Goal: Task Accomplishment & Management: Manage account settings

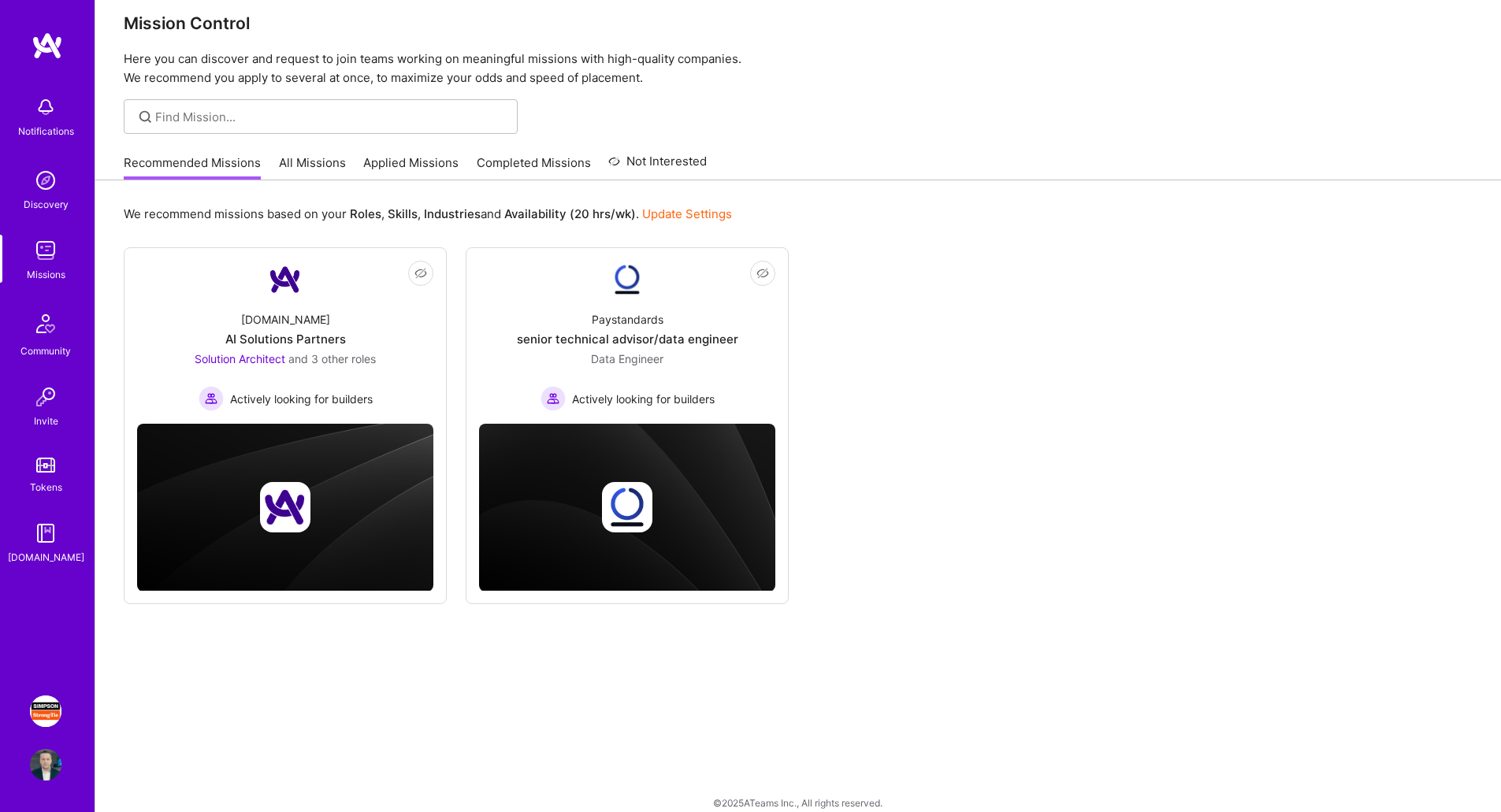
scroll to position [37, 0]
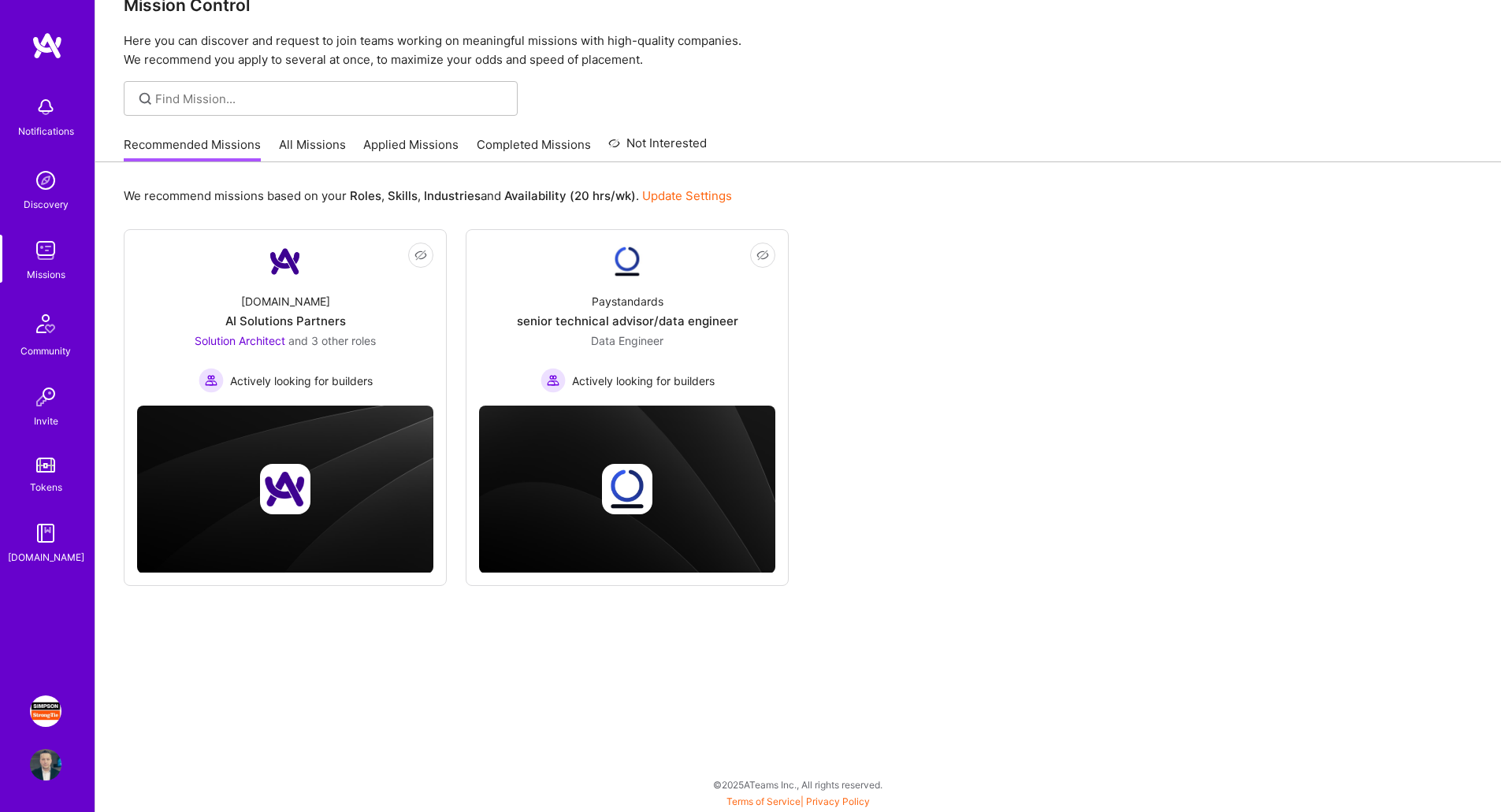
click at [39, 714] on img at bounding box center [45, 711] width 31 height 31
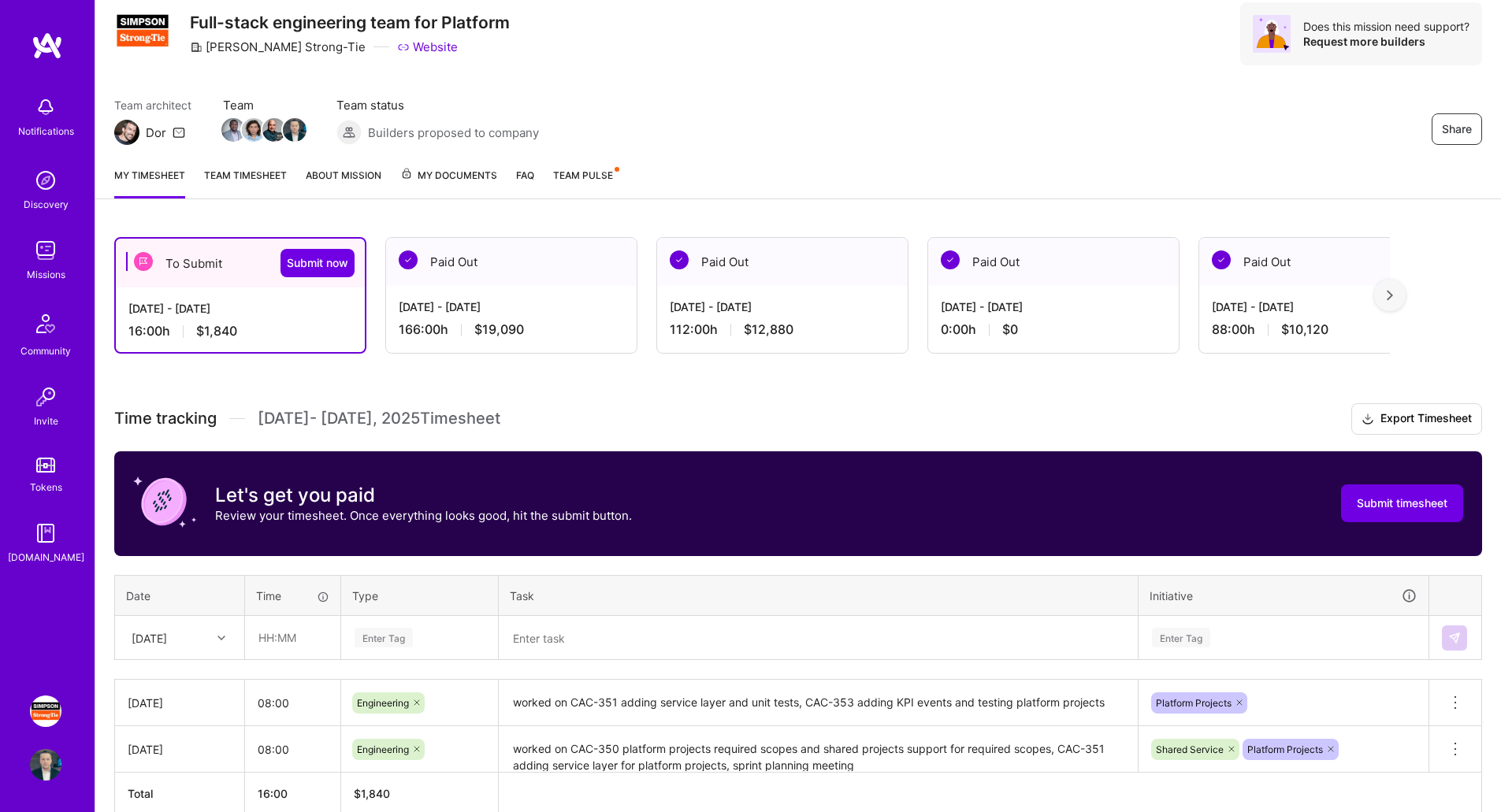
scroll to position [133, 0]
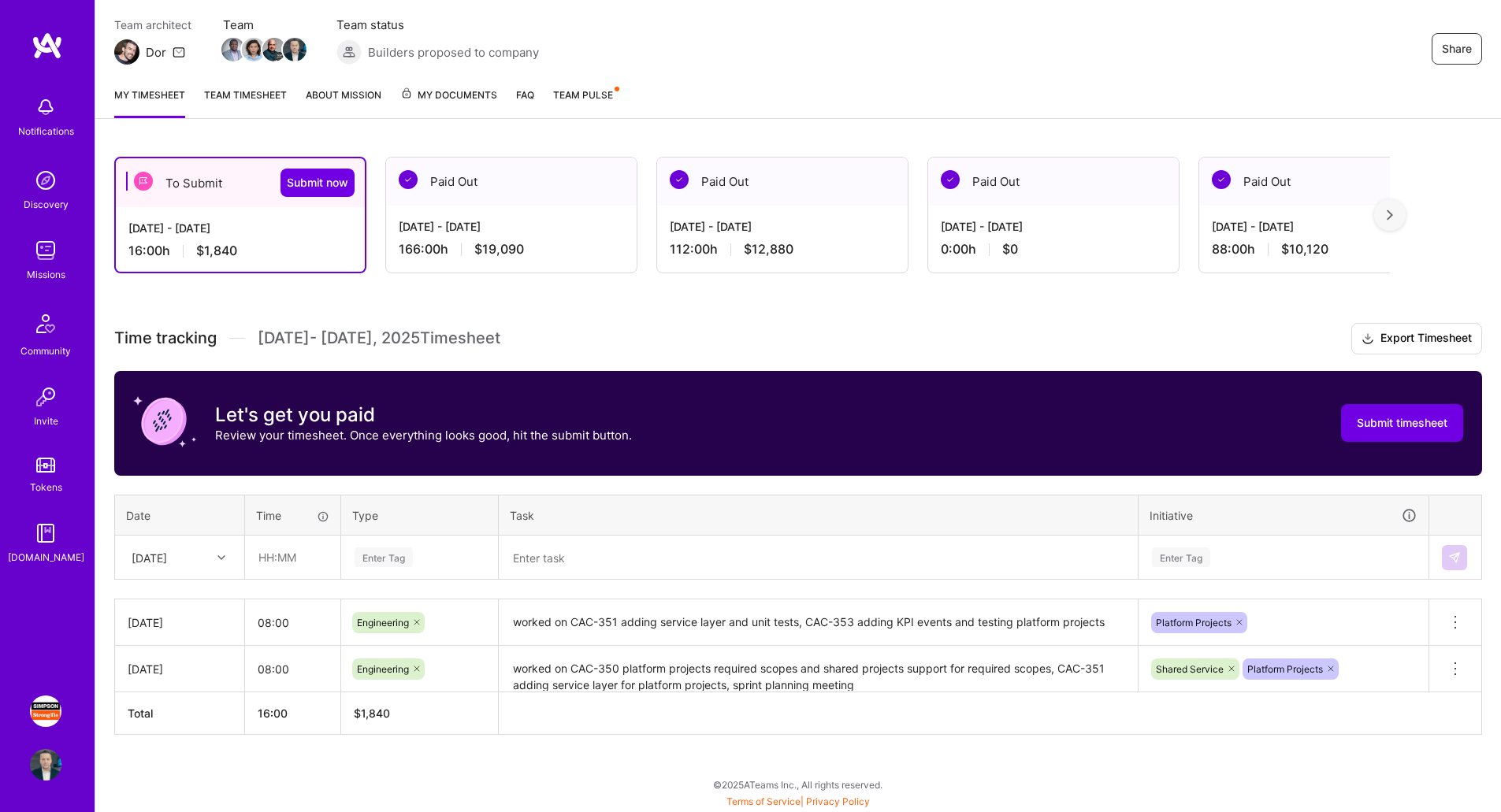
click at [216, 561] on div at bounding box center [223, 558] width 24 height 21
click at [170, 719] on div "[DATE]" at bounding box center [180, 718] width 127 height 29
click at [279, 554] on input "text" at bounding box center [293, 558] width 94 height 42
type input "08:00"
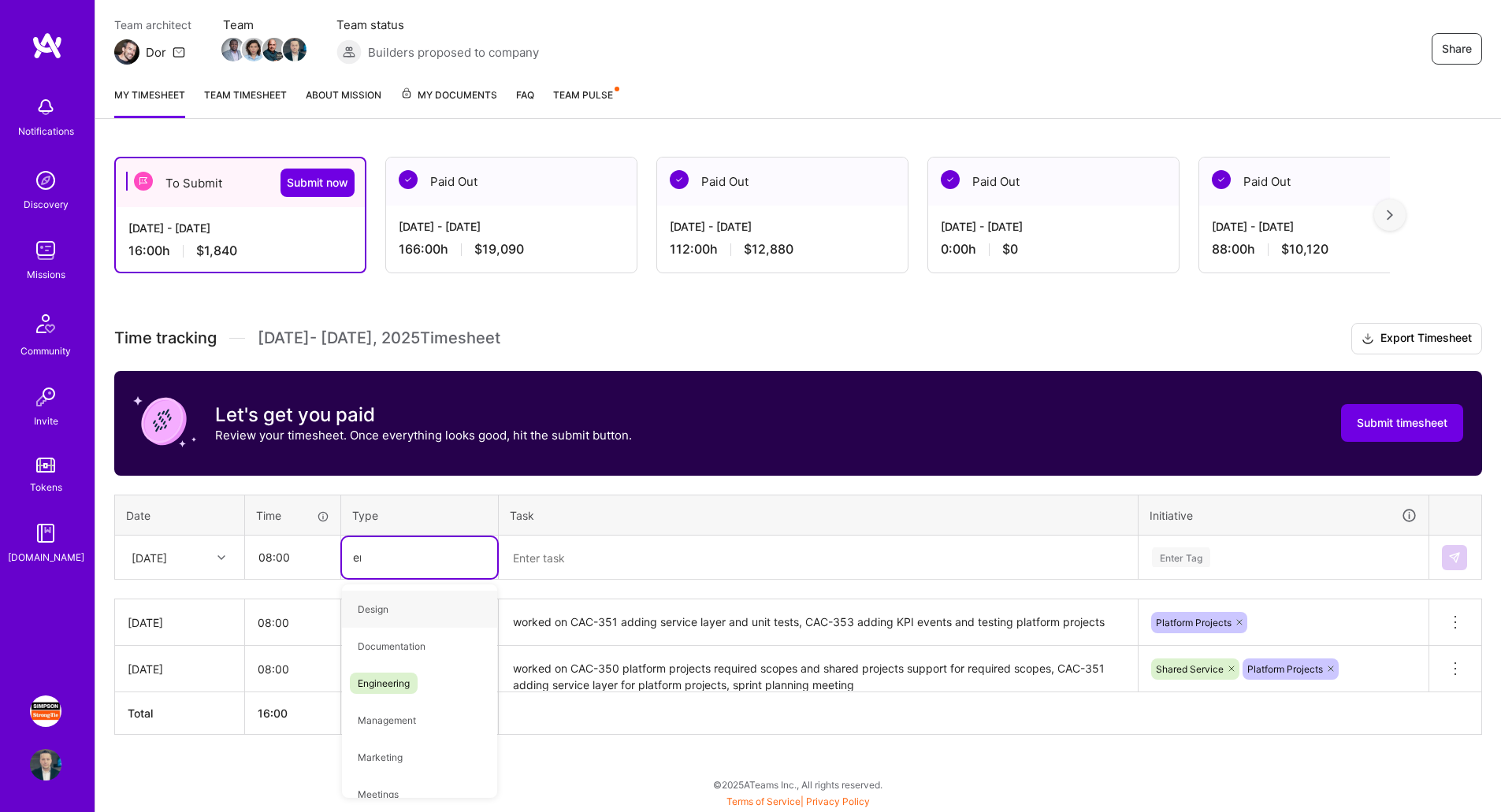
type input "eng"
click at [423, 613] on div "Engineering" at bounding box center [419, 609] width 155 height 37
click at [607, 561] on textarea at bounding box center [818, 558] width 636 height 41
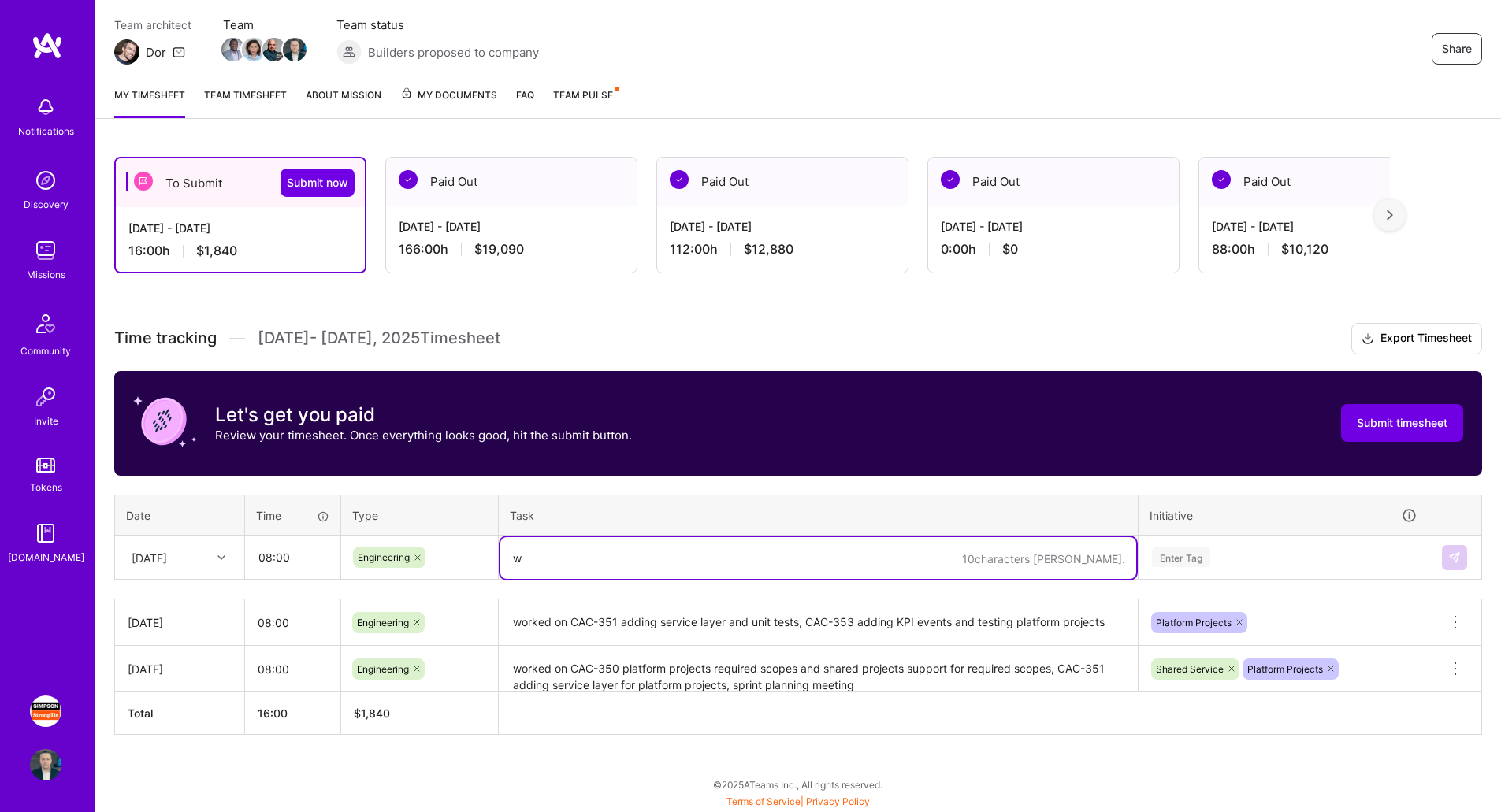
type textarea "w"
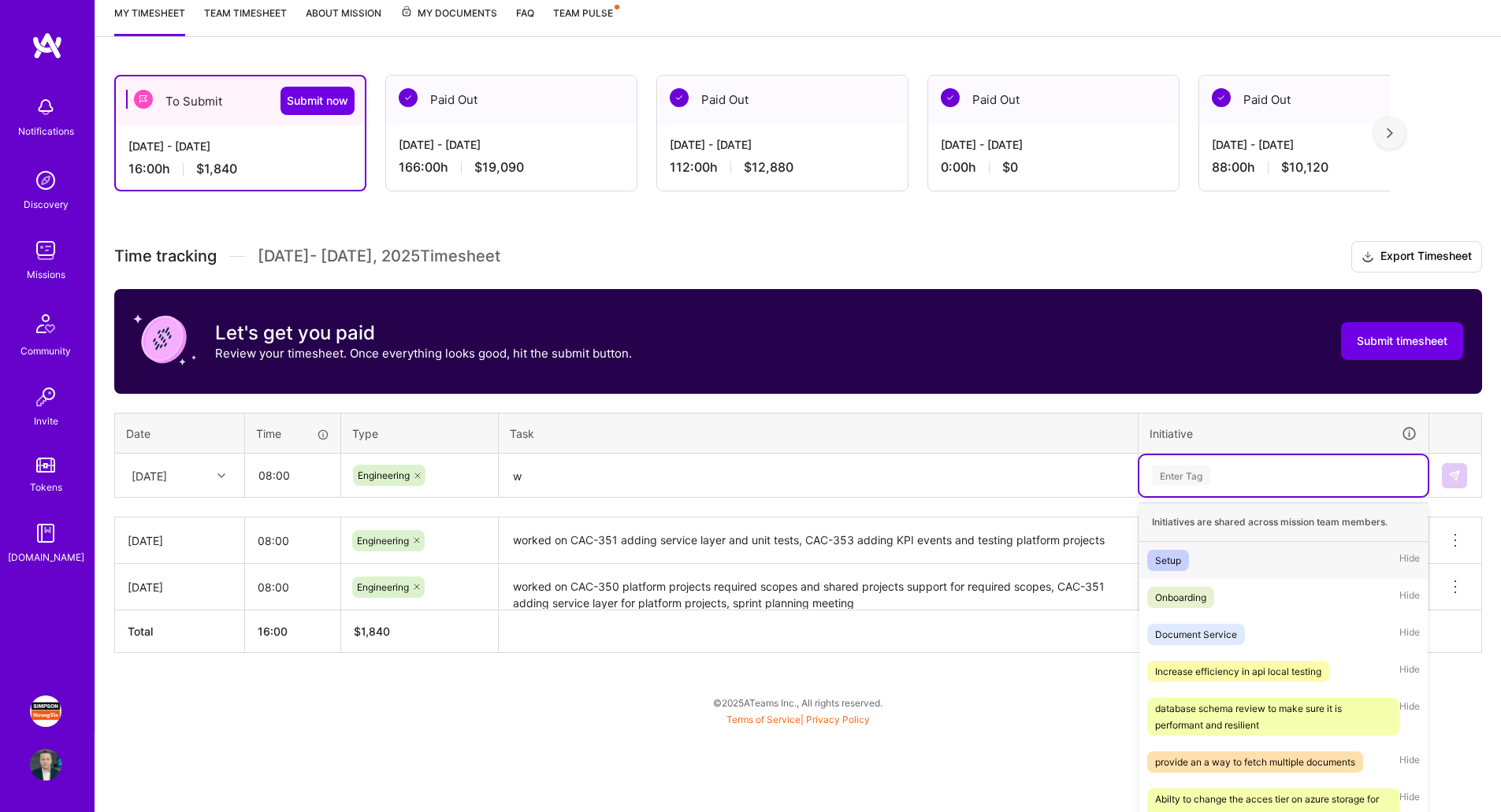
click at [1261, 497] on div "option Setup focused, 1 of 35. 35 results available. Use Up and Down to choose …" at bounding box center [1283, 476] width 289 height 41
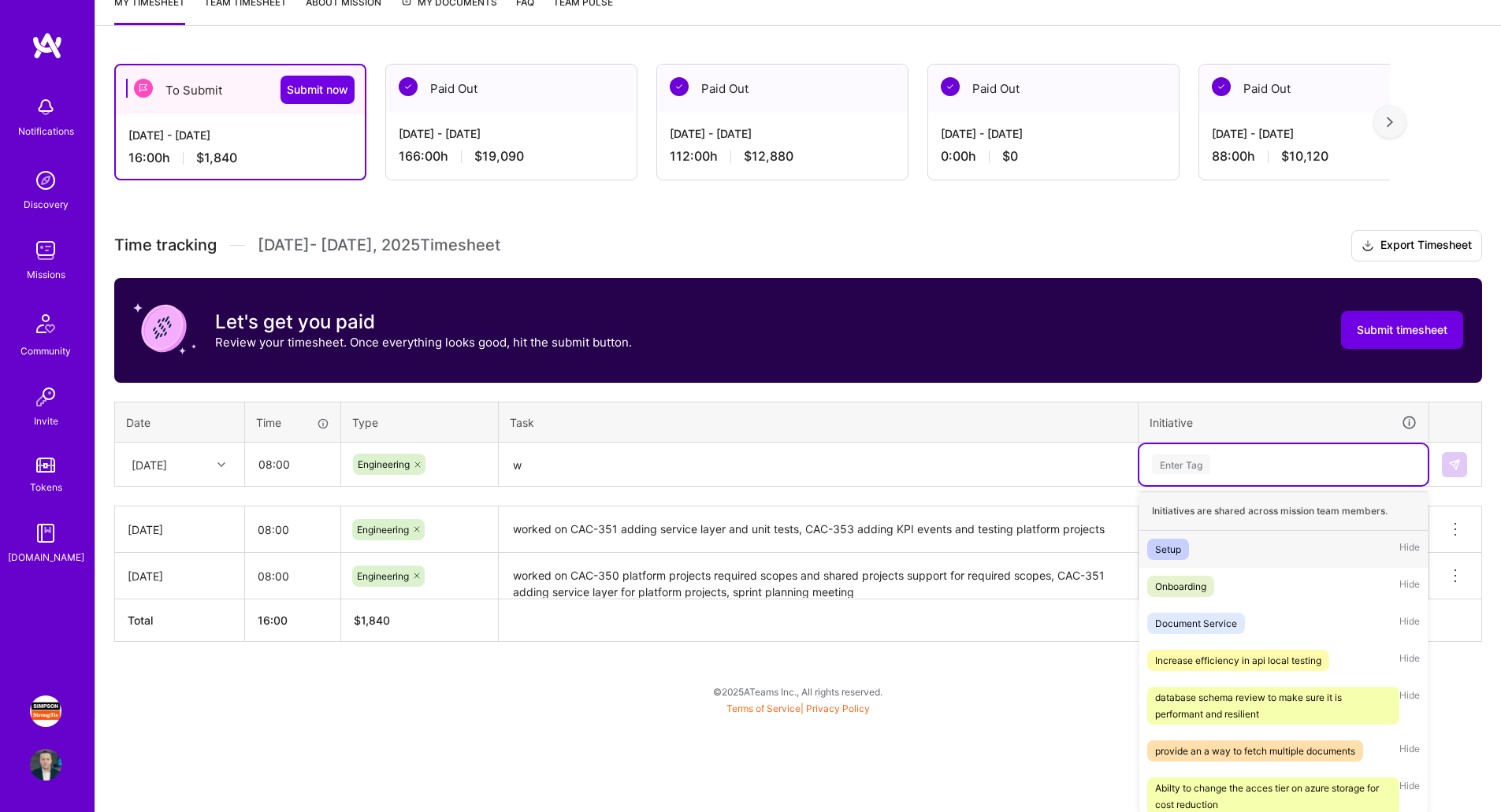
scroll to position [228, 0]
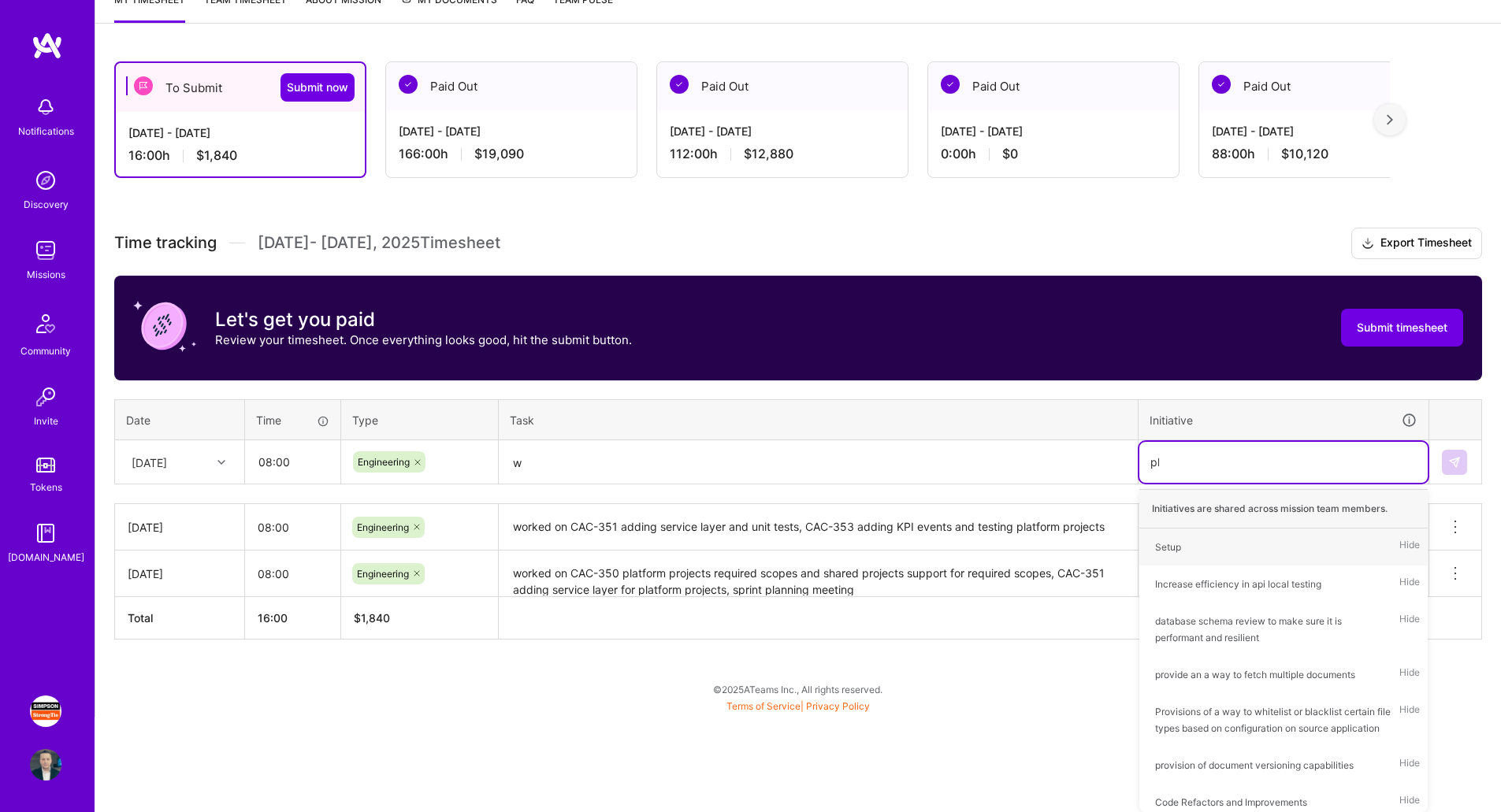
type input "pla"
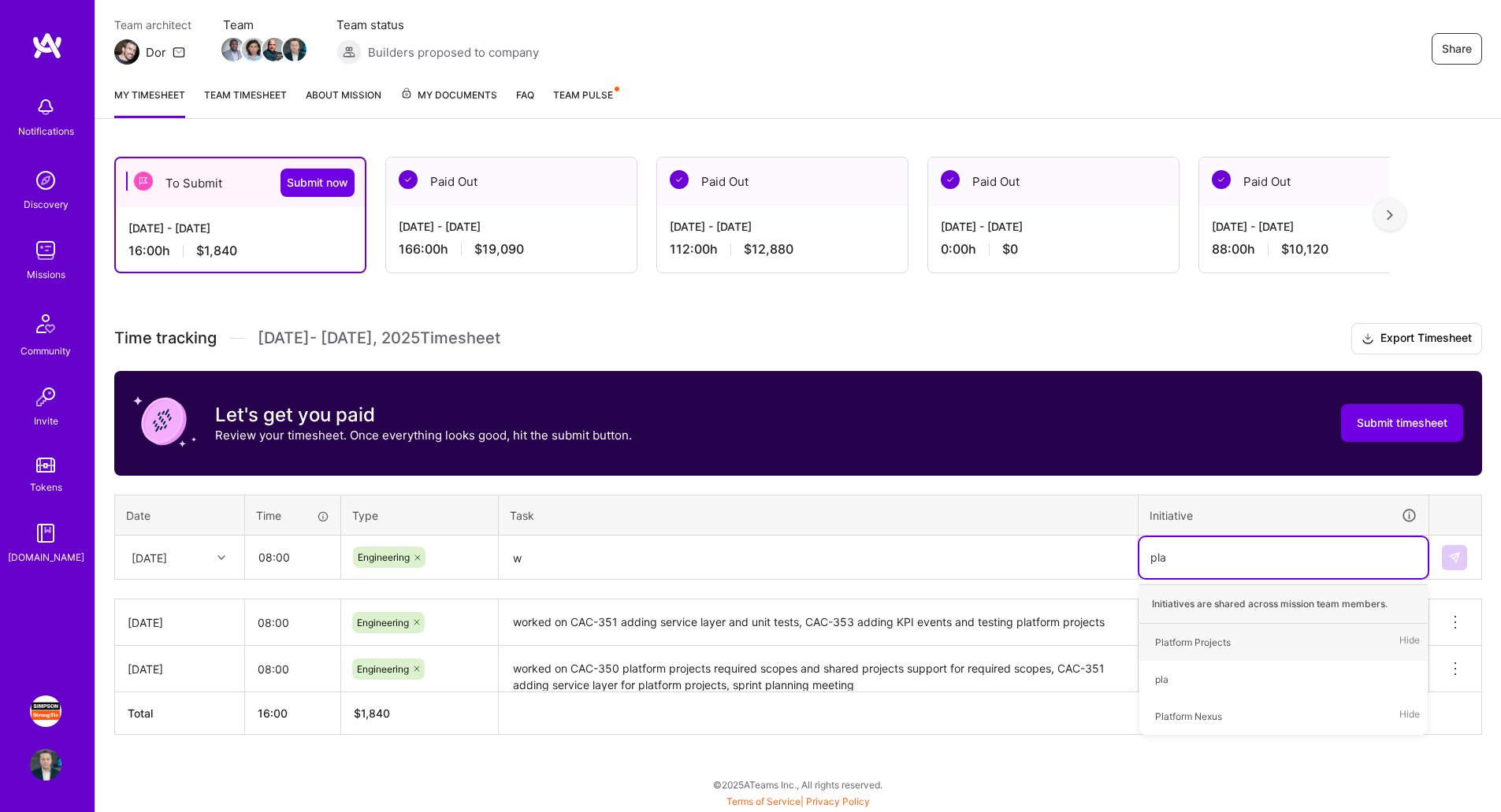
scroll to position [133, 0]
click at [1258, 646] on div "Platform Projects Hide" at bounding box center [1283, 642] width 289 height 37
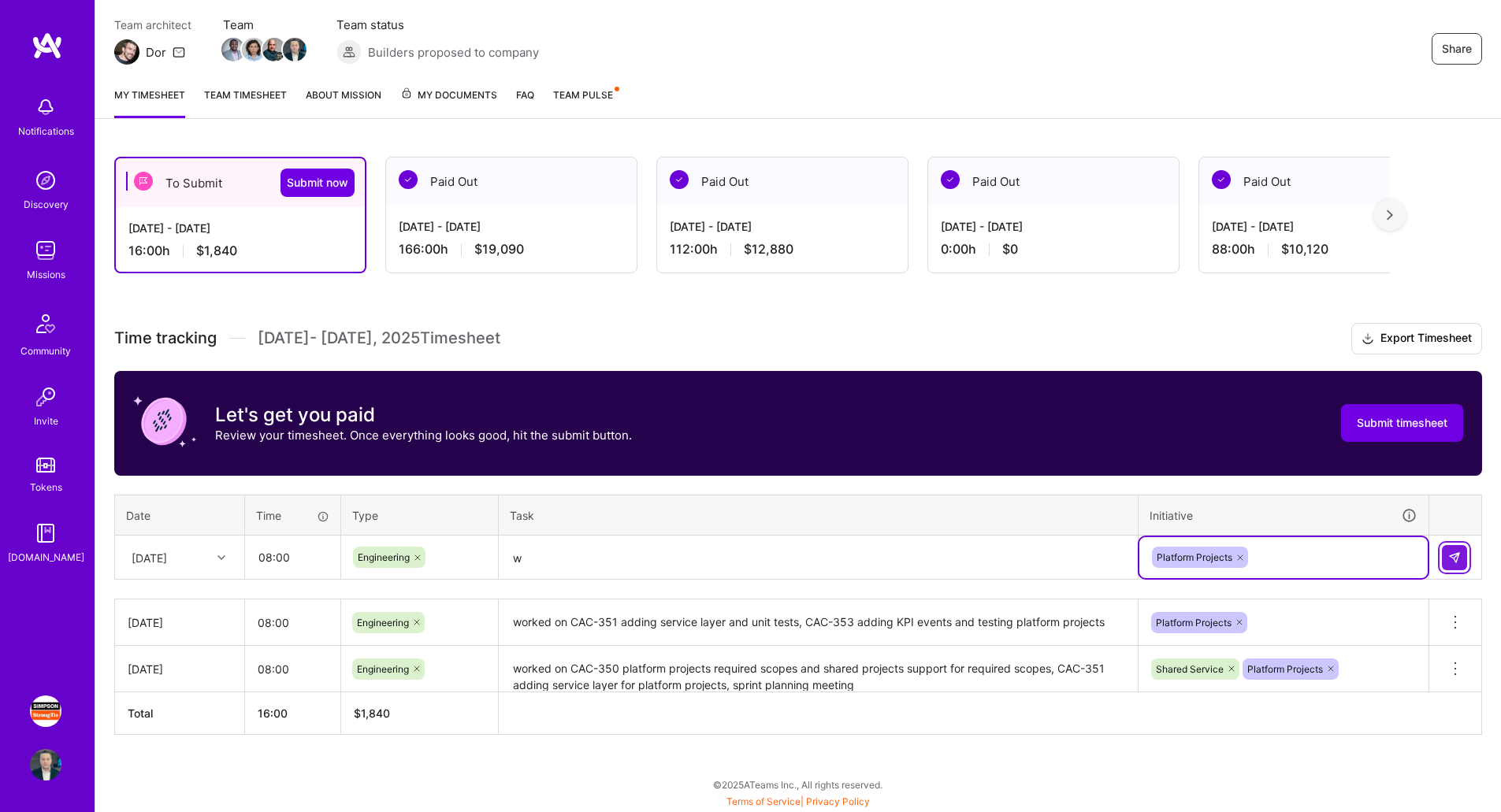
click at [1457, 562] on img at bounding box center [1455, 558] width 12 height 12
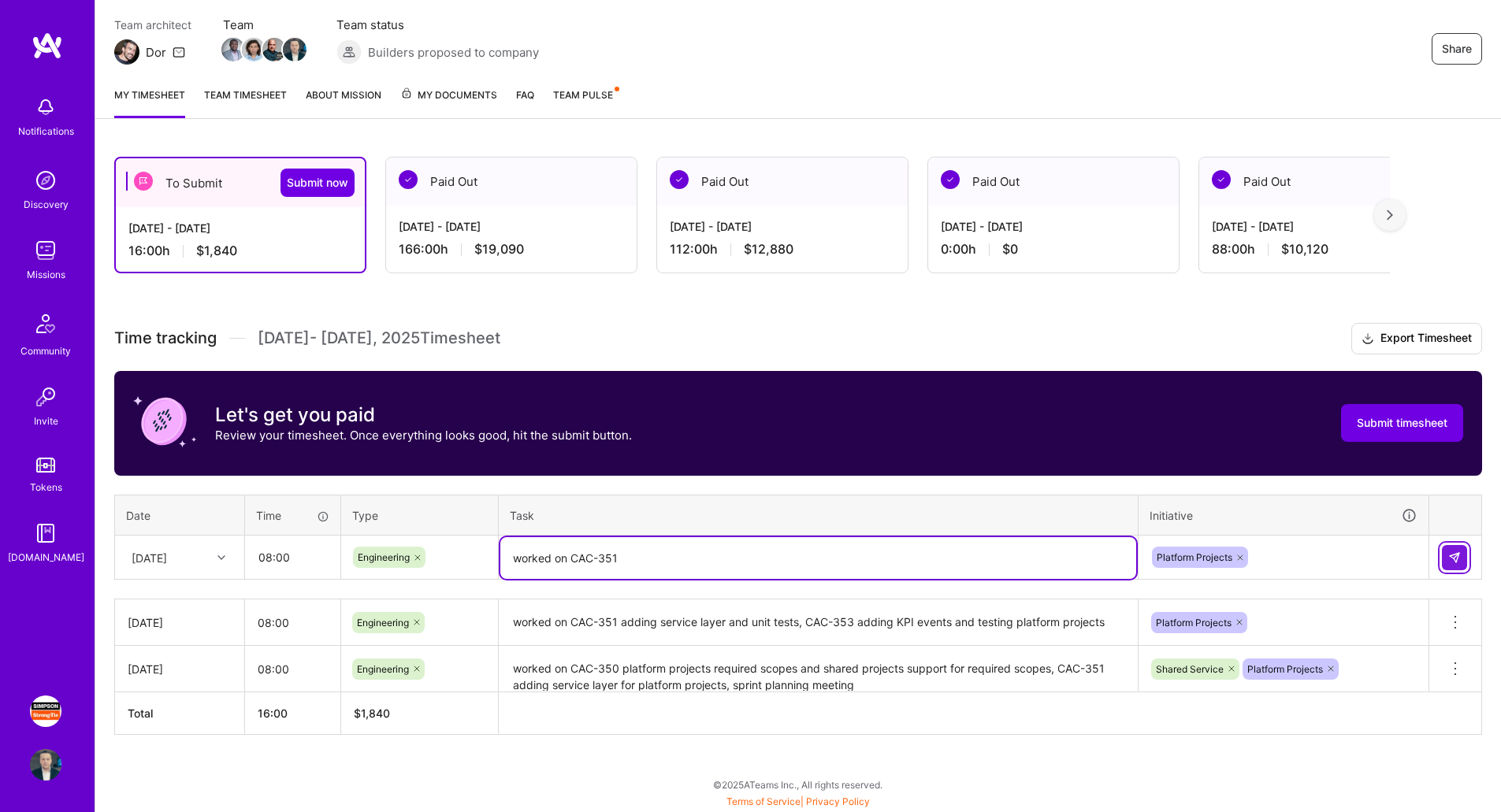
type textarea "worked on CAC-351"
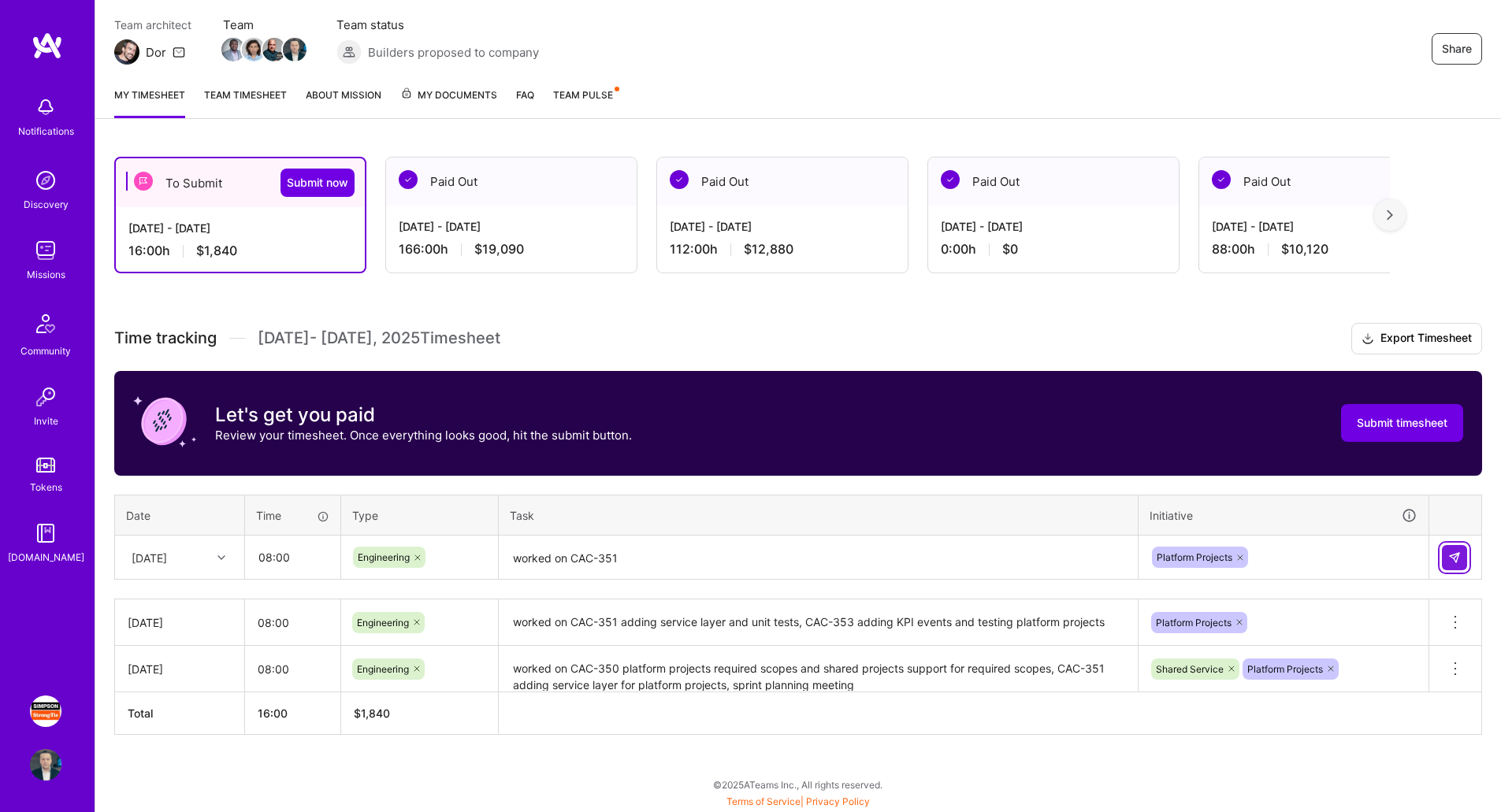
click at [1457, 562] on img at bounding box center [1455, 558] width 12 height 12
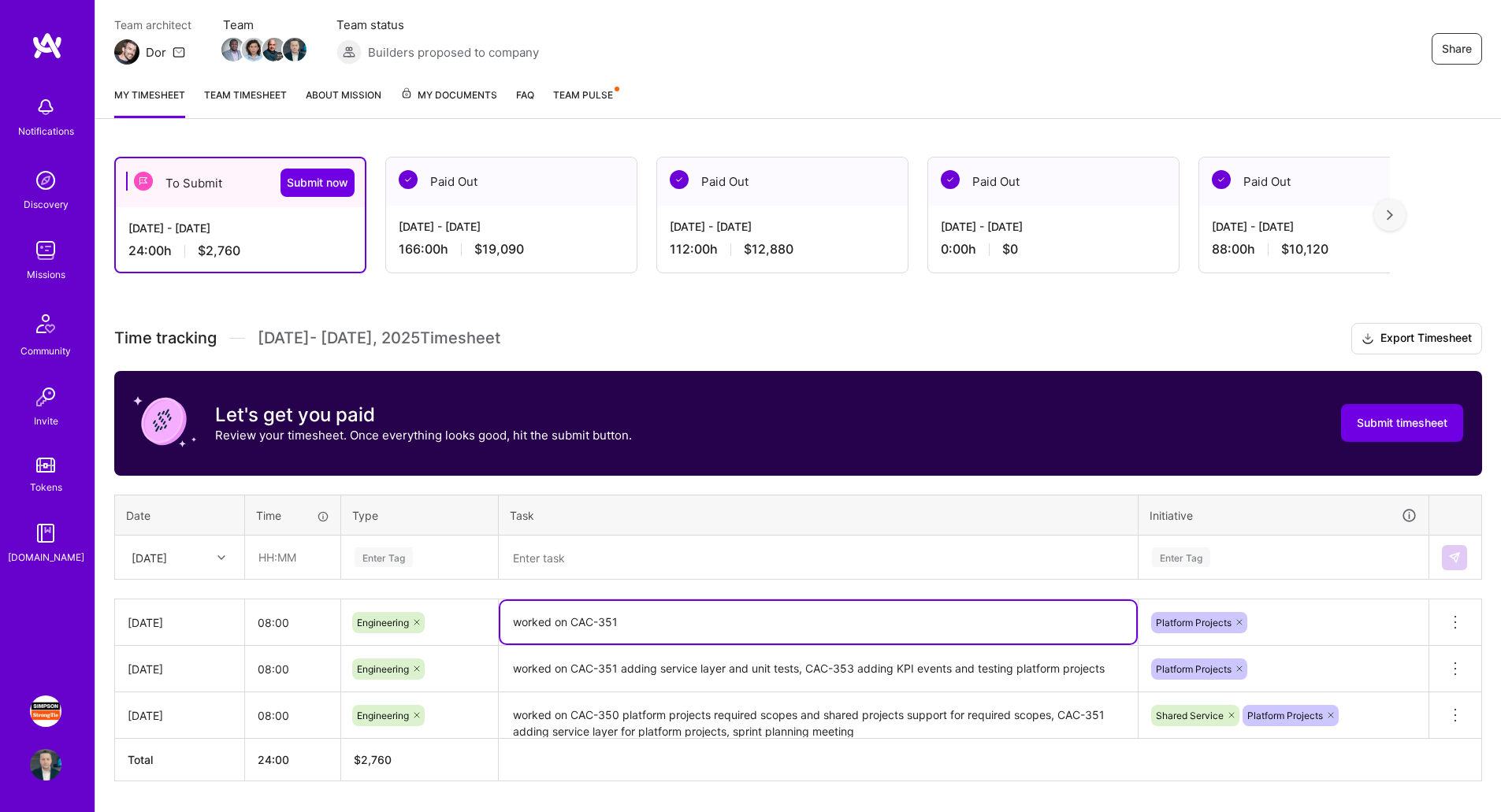
click at [635, 633] on textarea "worked on CAC-351" at bounding box center [818, 622] width 636 height 43
click at [662, 628] on textarea "worked on CAC-351" at bounding box center [818, 622] width 636 height 43
click at [212, 553] on div at bounding box center [223, 558] width 24 height 21
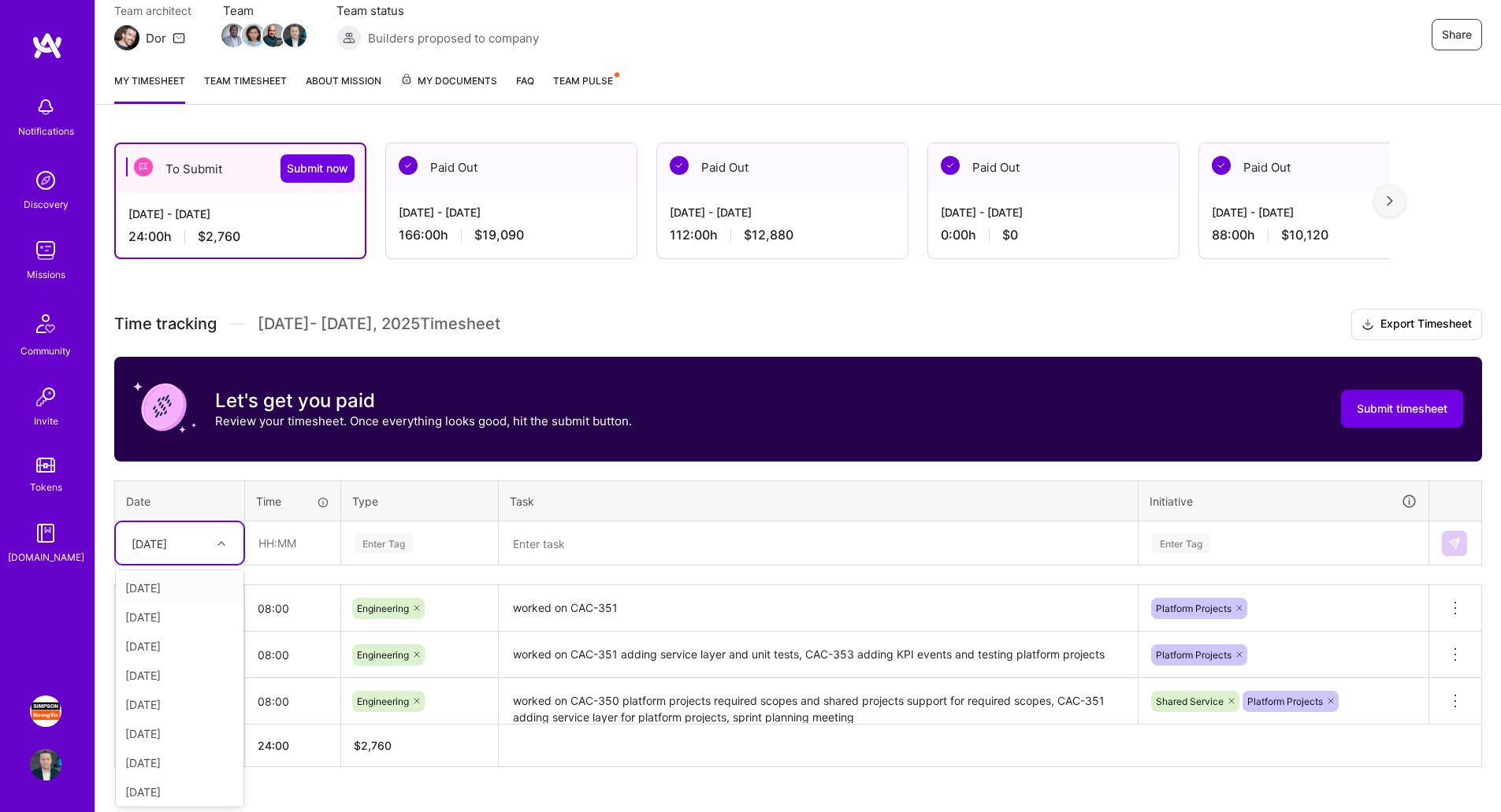
scroll to position [148, 0]
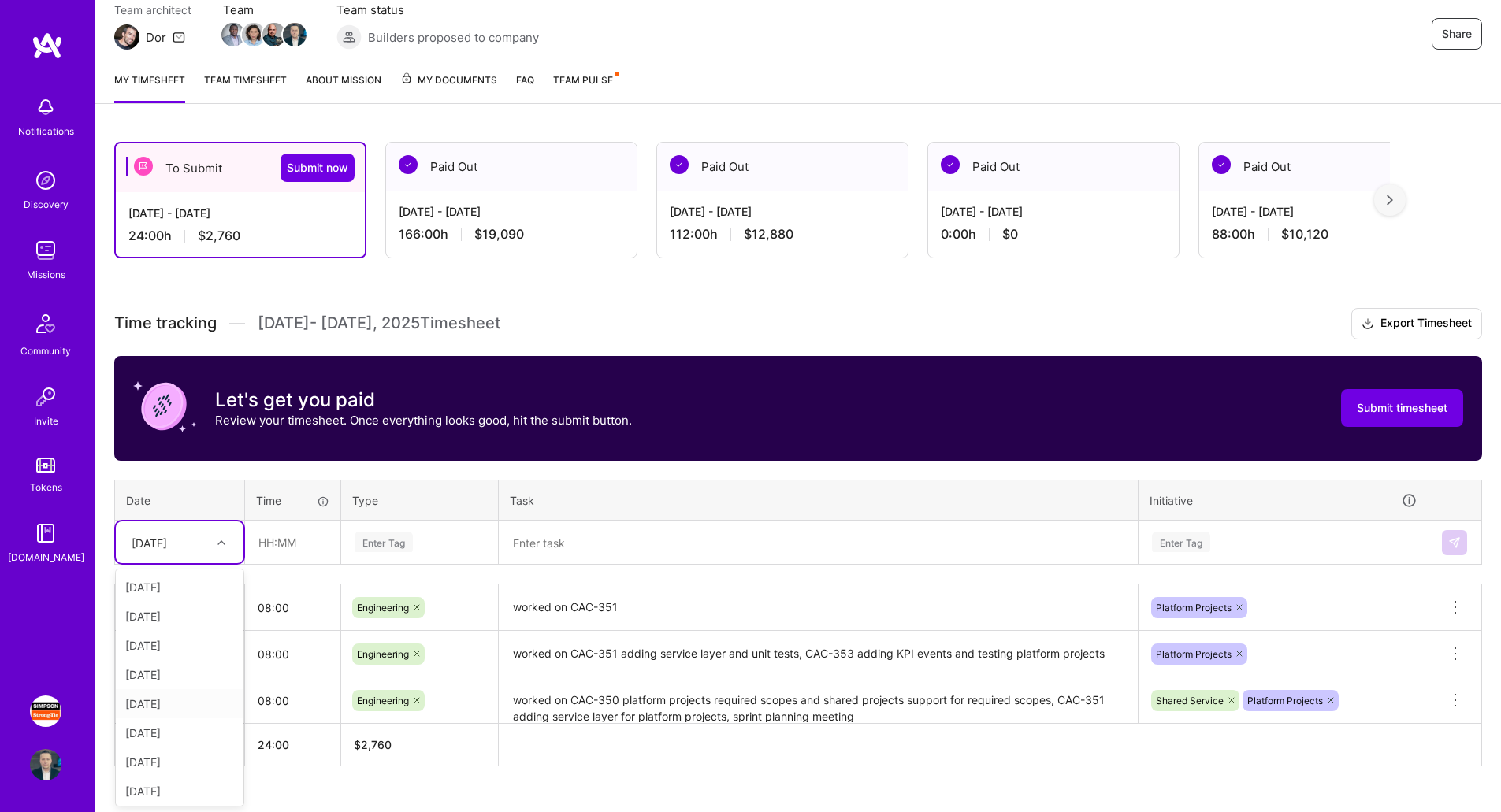
click at [175, 701] on div "[DATE]" at bounding box center [180, 703] width 127 height 29
click at [288, 545] on input "text" at bounding box center [293, 542] width 94 height 42
type input "08:00"
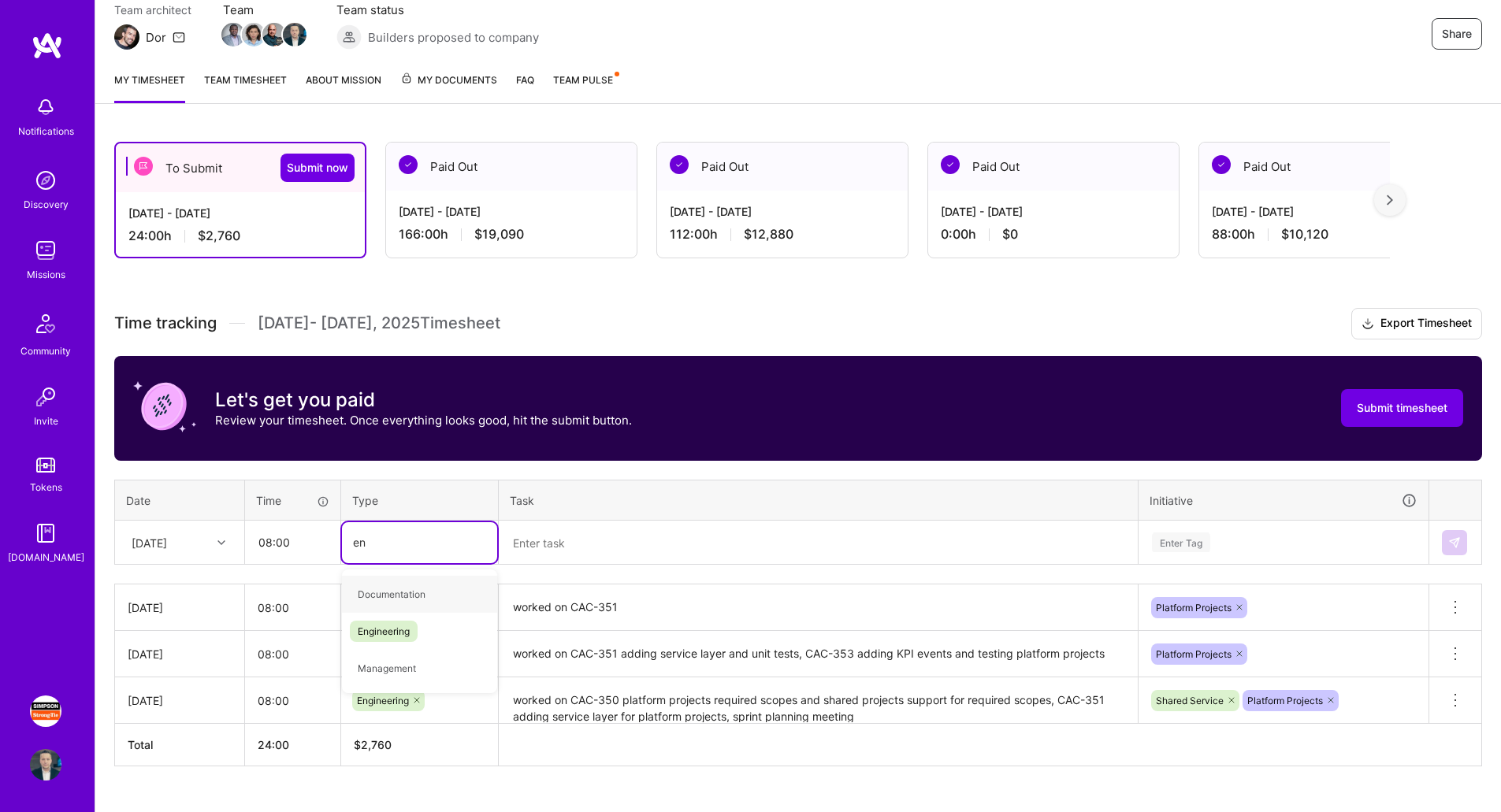
type input "eng"
click at [400, 595] on span "Engineering" at bounding box center [384, 594] width 68 height 21
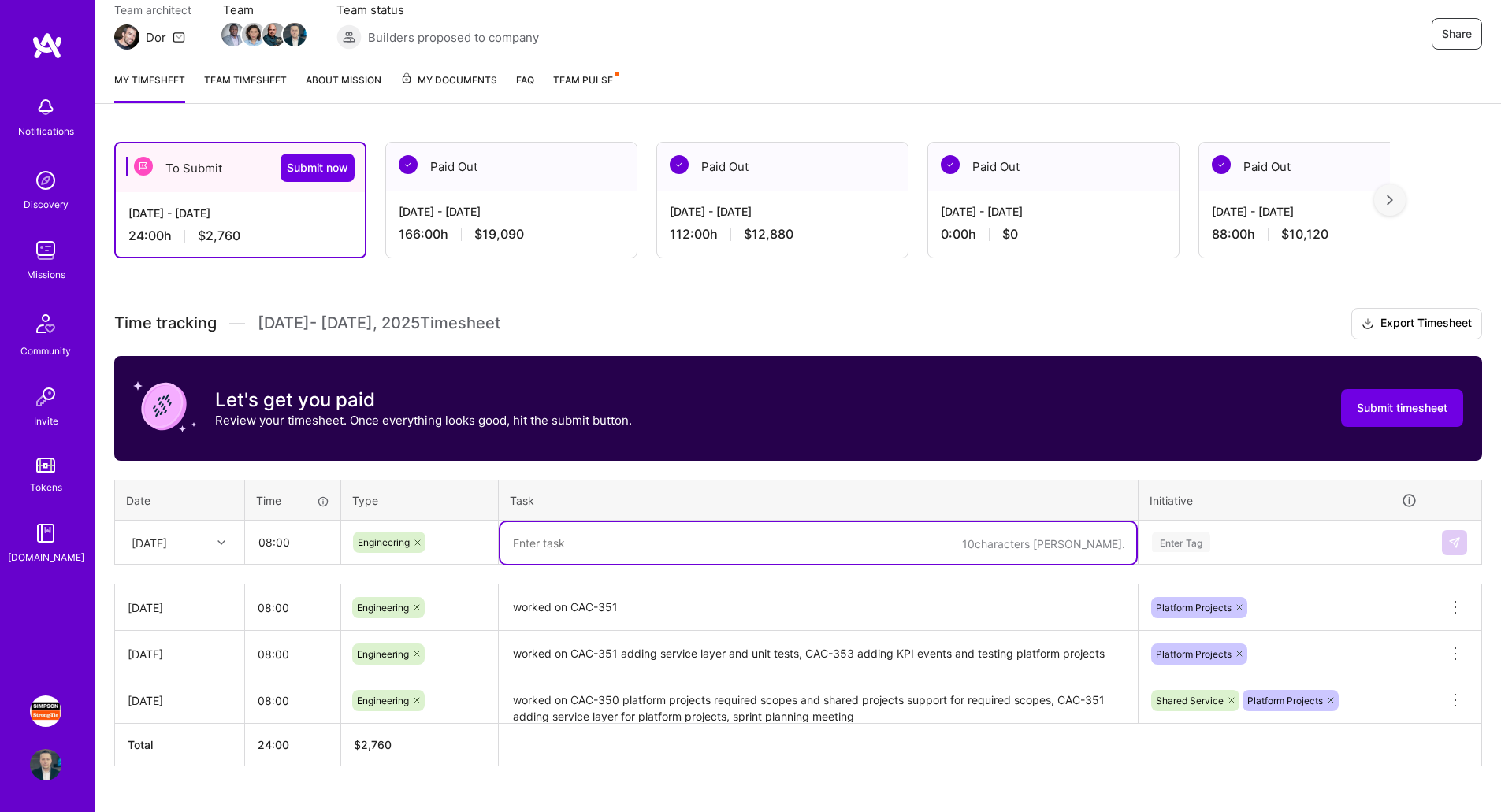
click at [607, 549] on textarea at bounding box center [818, 543] width 636 height 42
paste textarea "worked on CAC-351"
type textarea "worked on CAC-351"
click at [1219, 544] on div "Enter Tag" at bounding box center [1283, 542] width 289 height 41
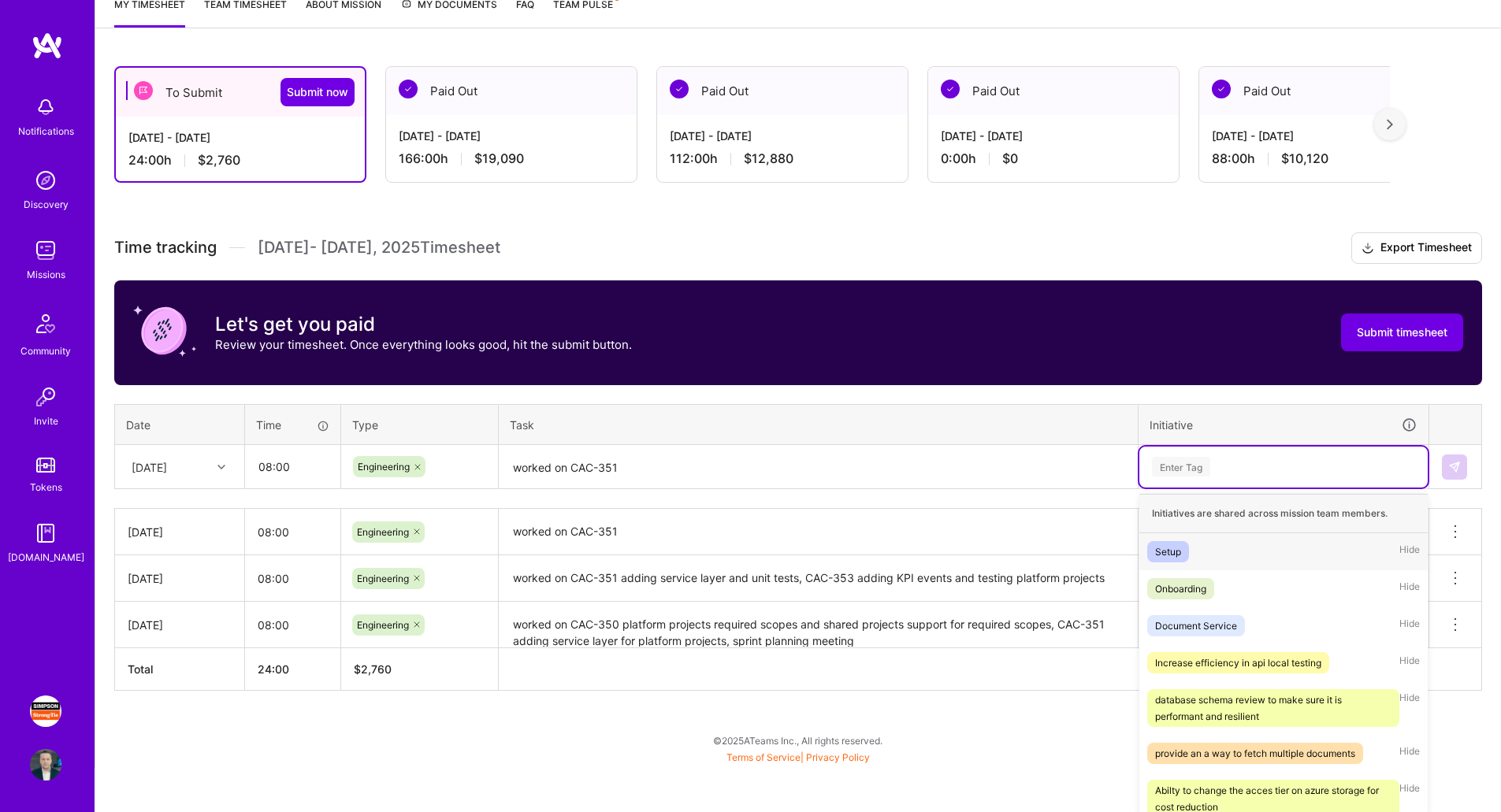
scroll to position [228, 0]
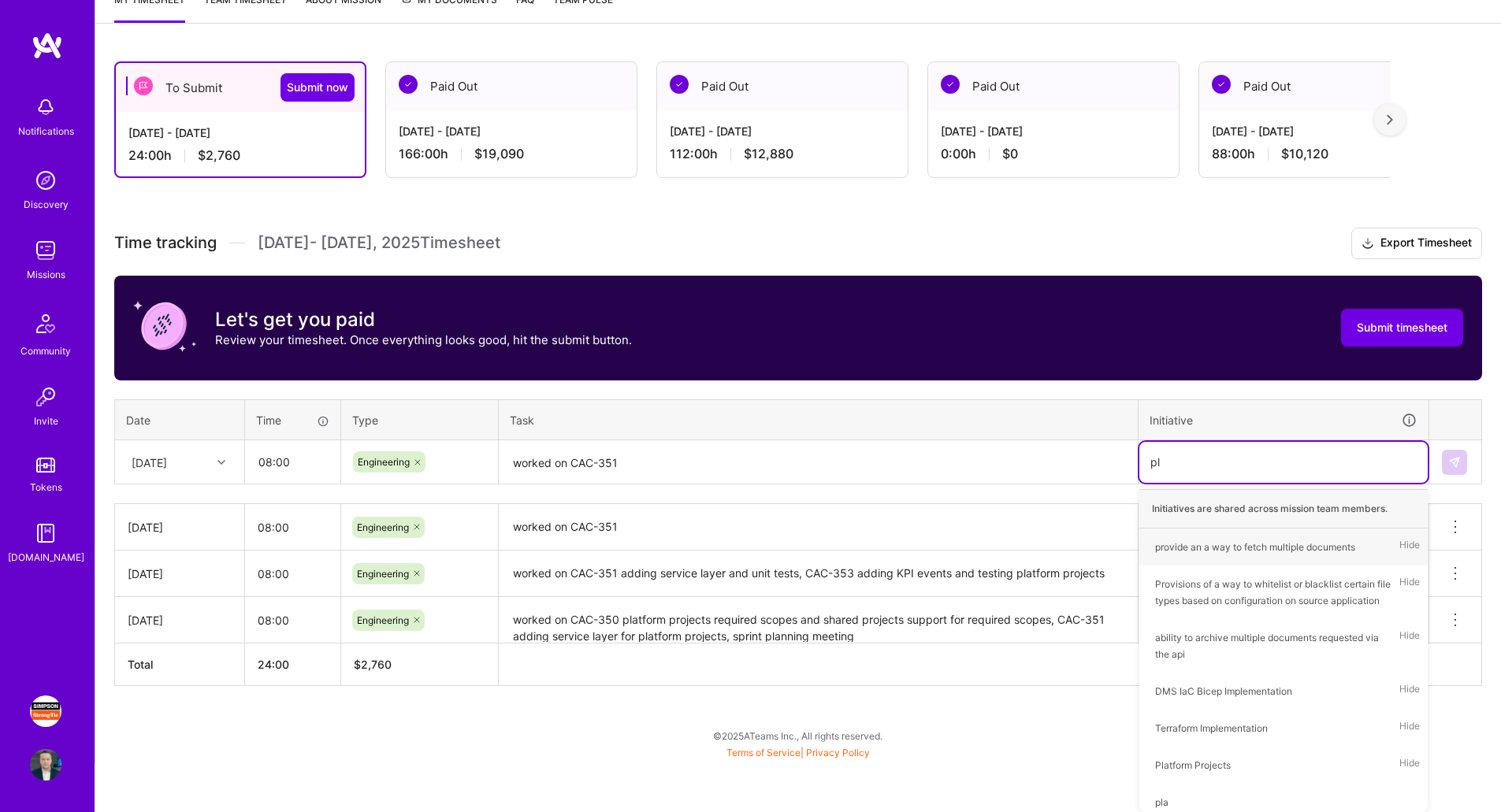
type input "pla"
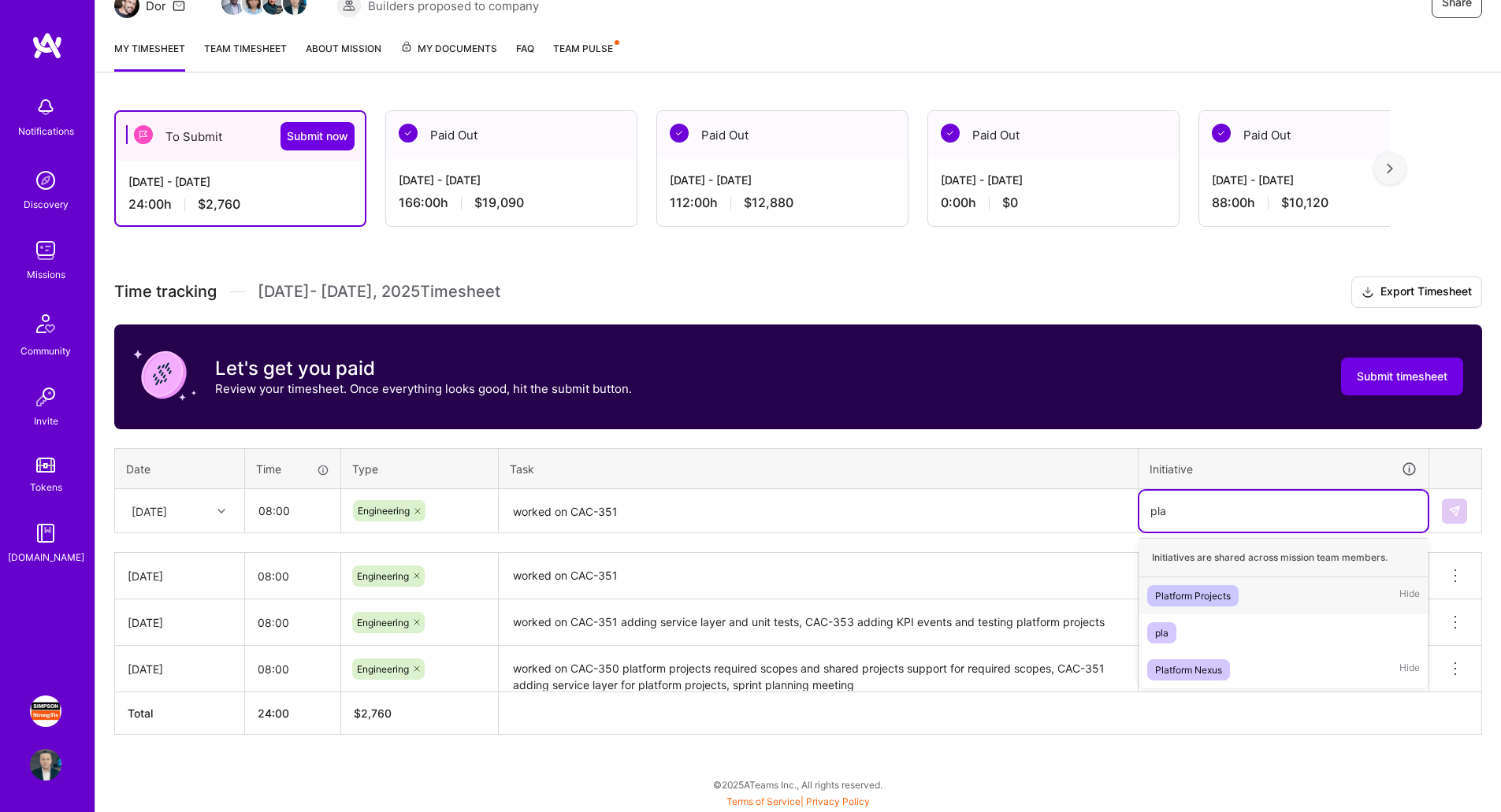
click at [1235, 603] on span "Platform Projects" at bounding box center [1192, 596] width 92 height 21
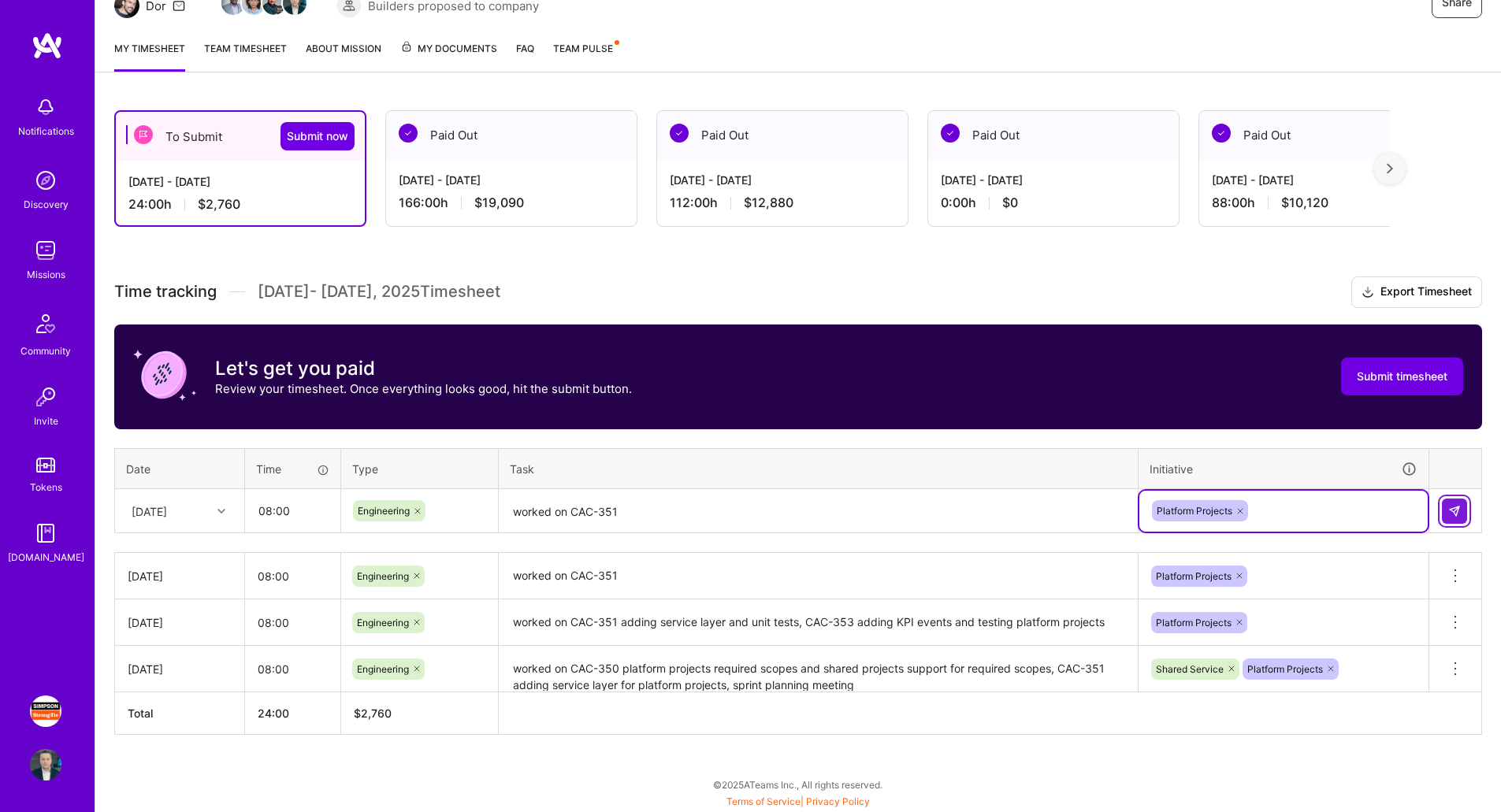
click at [1457, 509] on img at bounding box center [1455, 511] width 12 height 12
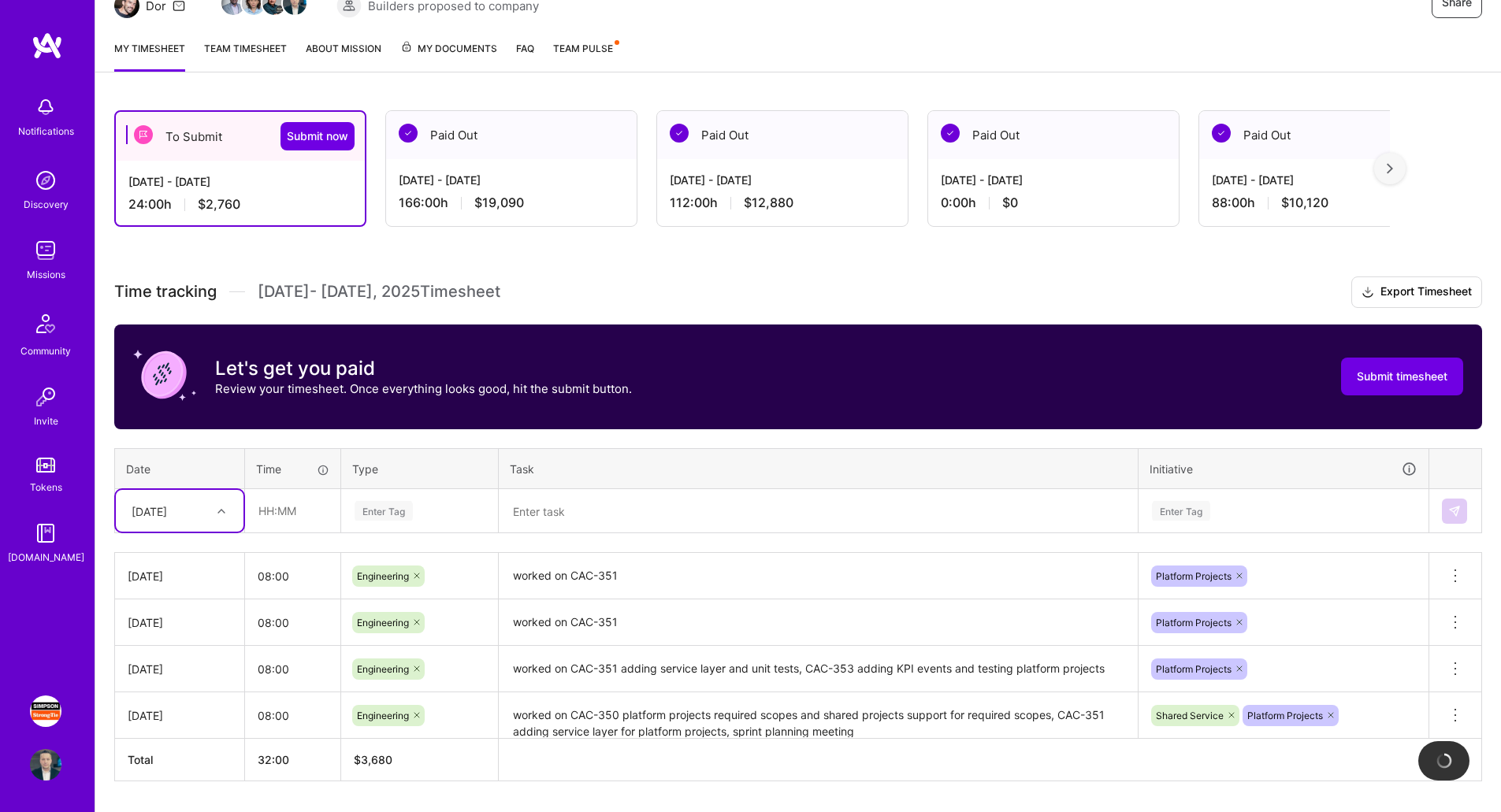
click at [201, 507] on div "[DATE]" at bounding box center [167, 511] width 87 height 26
click at [179, 701] on div "[DATE]" at bounding box center [180, 700] width 127 height 29
click at [318, 535] on div "Time tracking [DATE] - [DATE] Timesheet Export Timesheet Let's get you paid Rev…" at bounding box center [798, 528] width 1368 height 504
click at [324, 510] on input "text" at bounding box center [293, 511] width 94 height 42
type input "08:00"
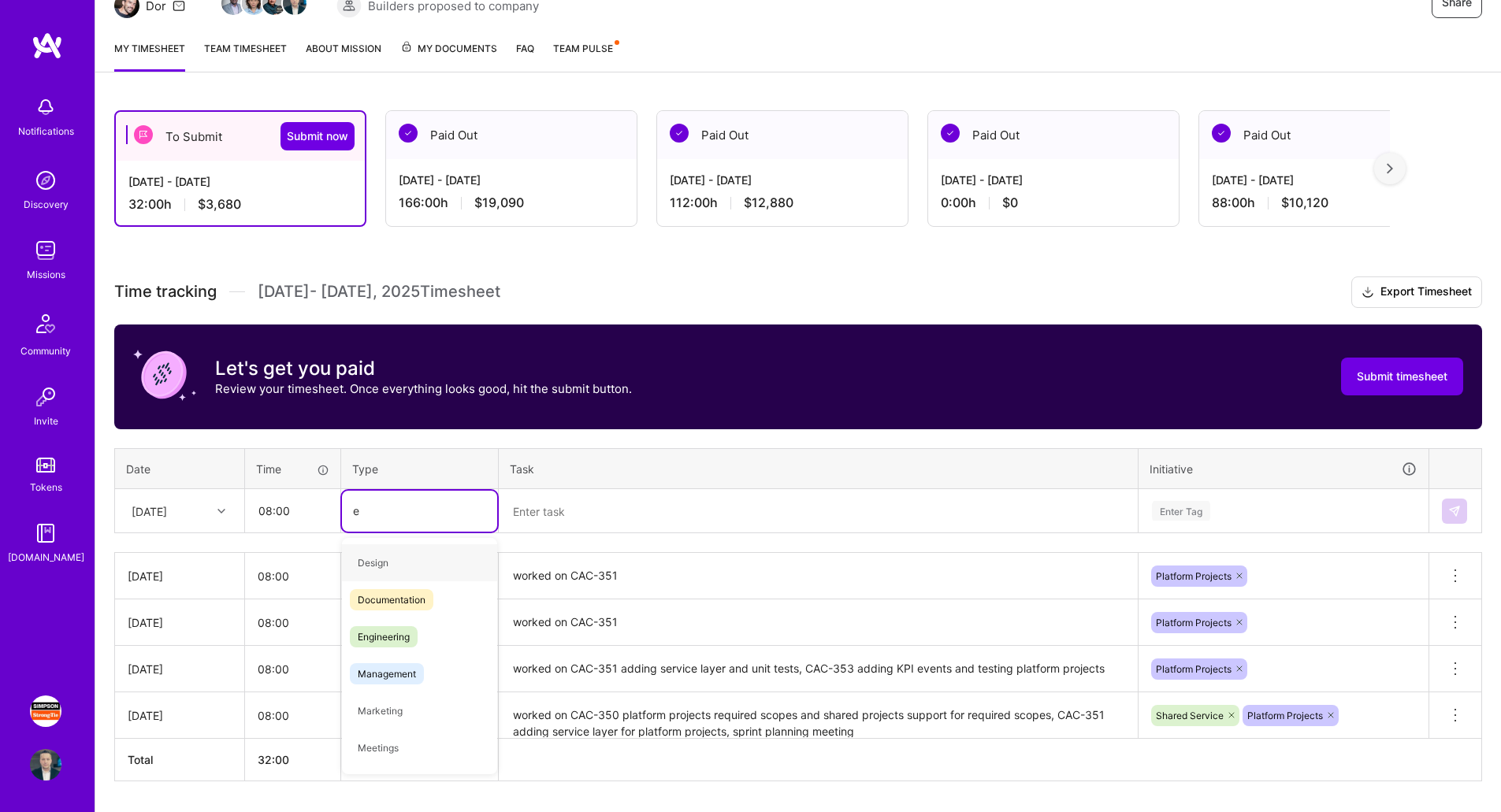
type input "en"
click at [398, 600] on span "Engineering" at bounding box center [384, 599] width 68 height 21
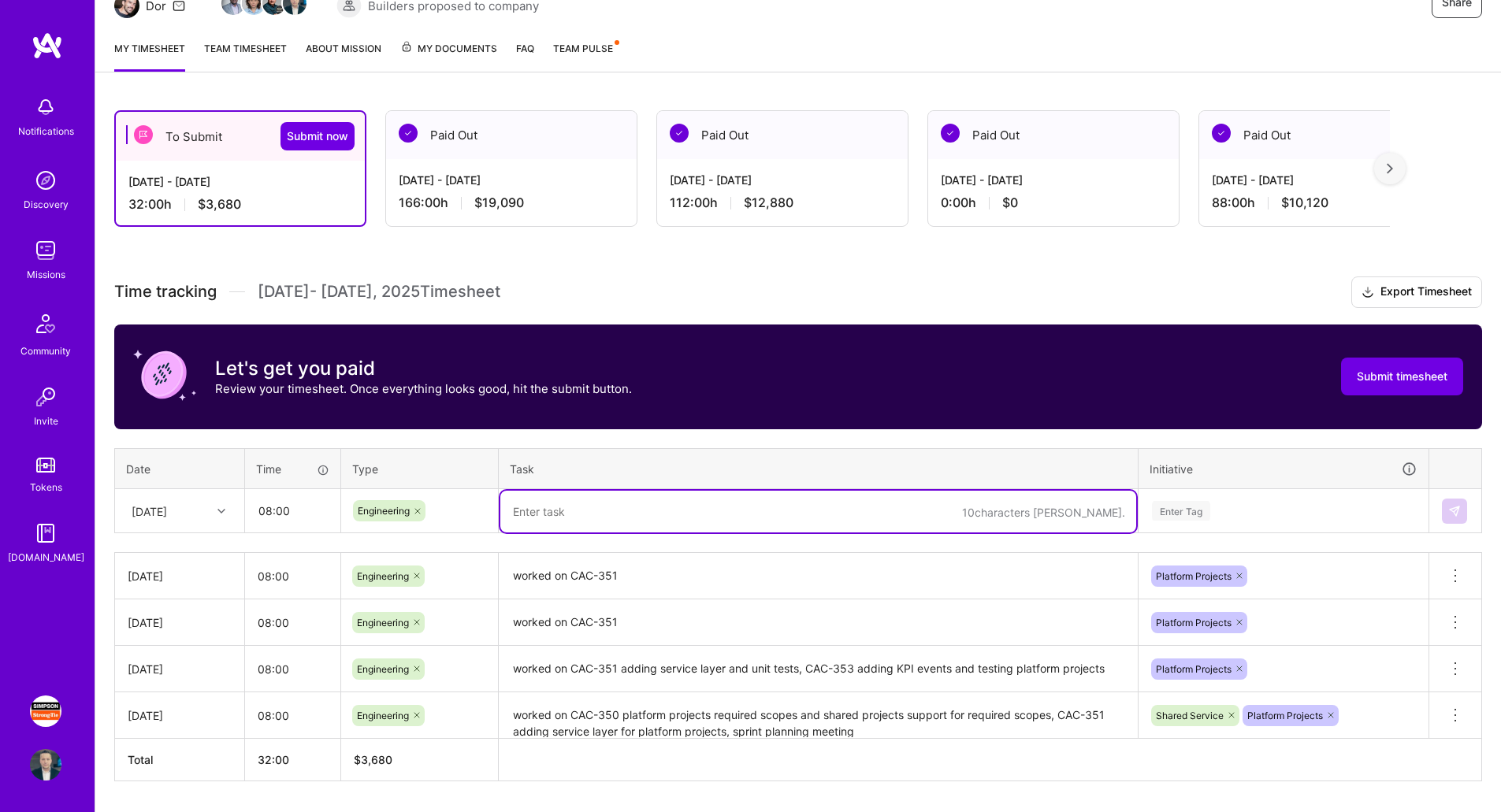
click at [710, 518] on textarea at bounding box center [818, 511] width 636 height 42
paste textarea "worked on CAC-351"
type textarea "worked on CAC-351"
click at [1226, 512] on div "Enter Tag" at bounding box center [1283, 511] width 289 height 41
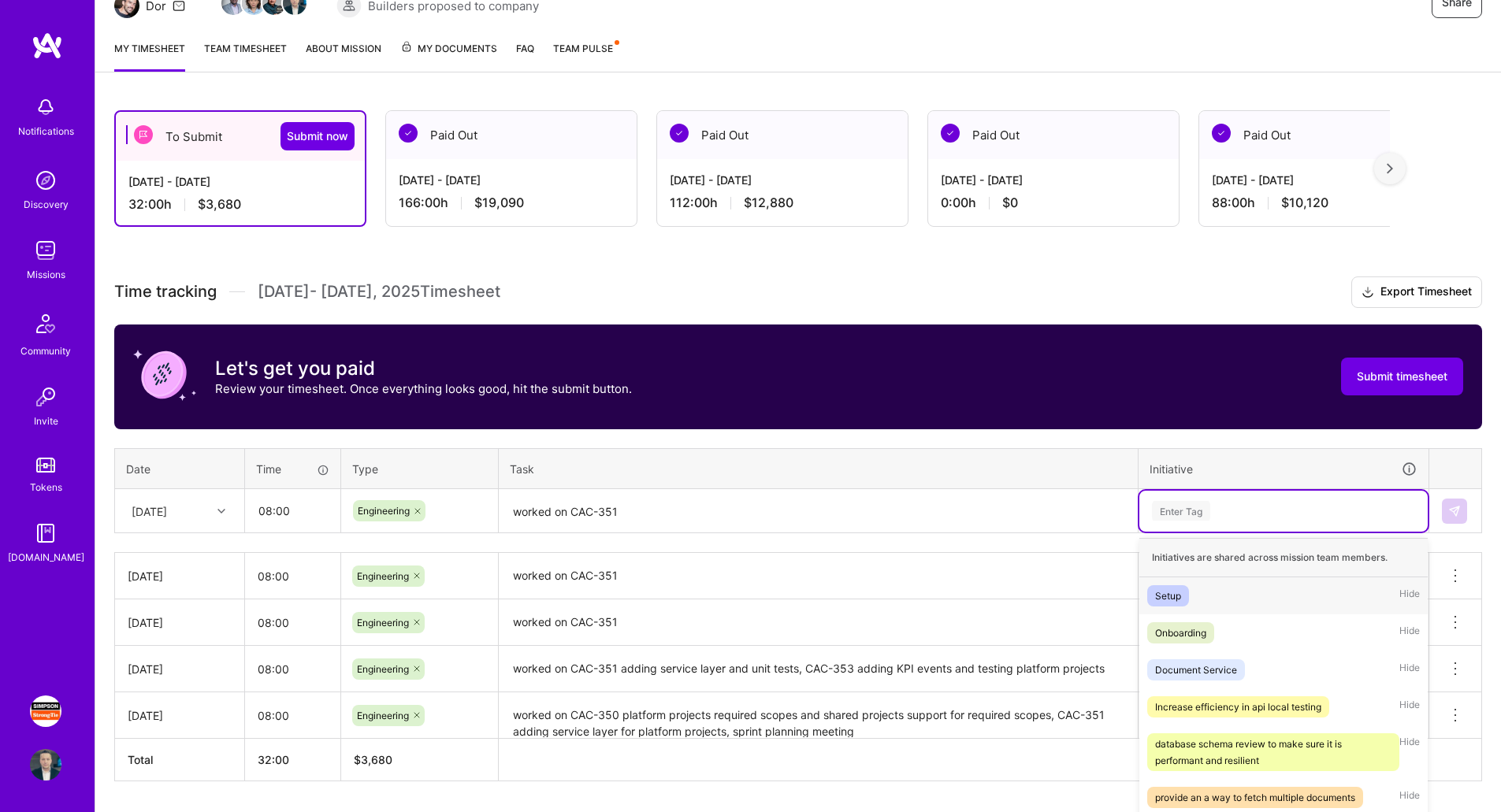
scroll to position [228, 0]
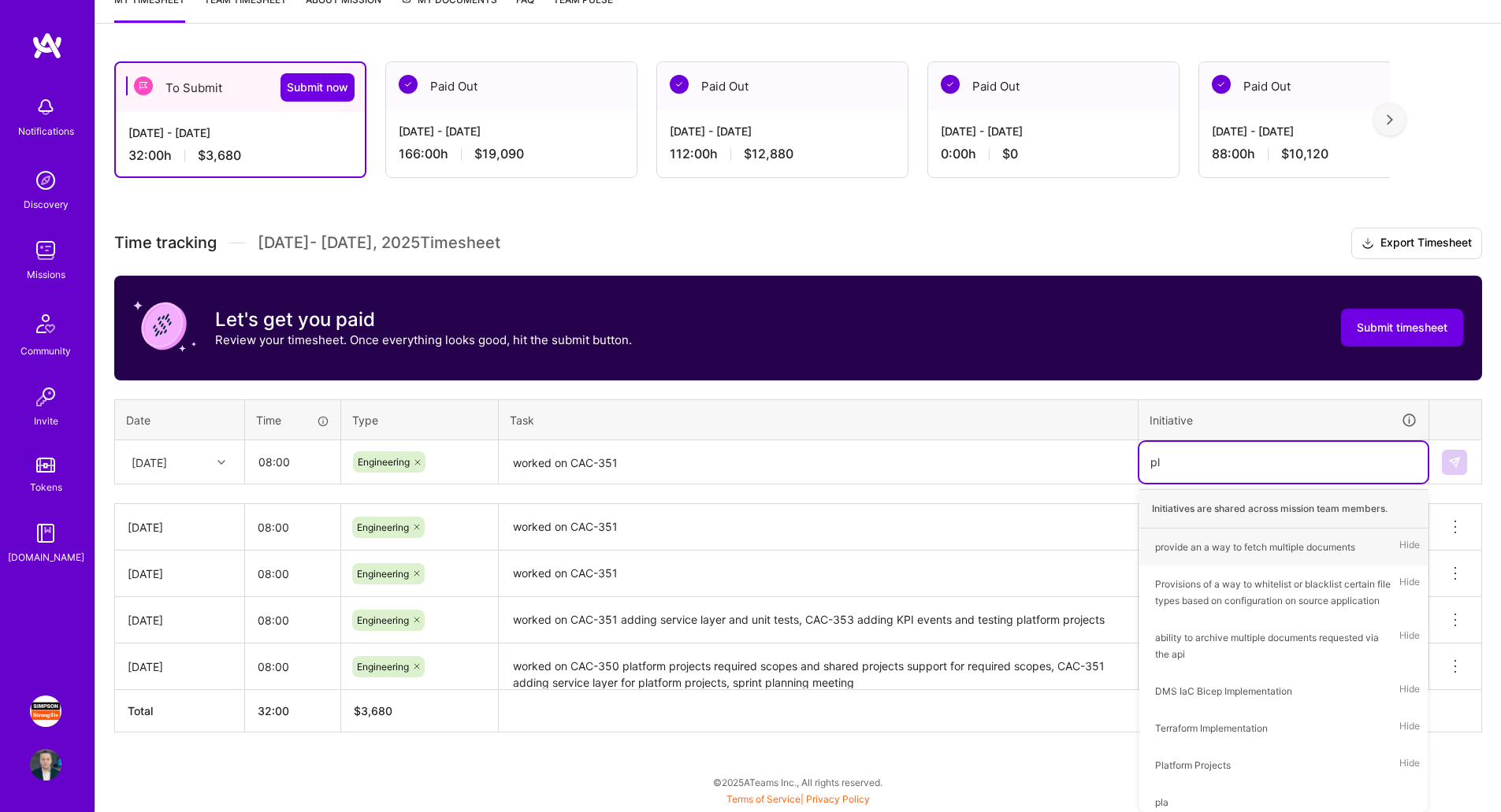
type input "pla"
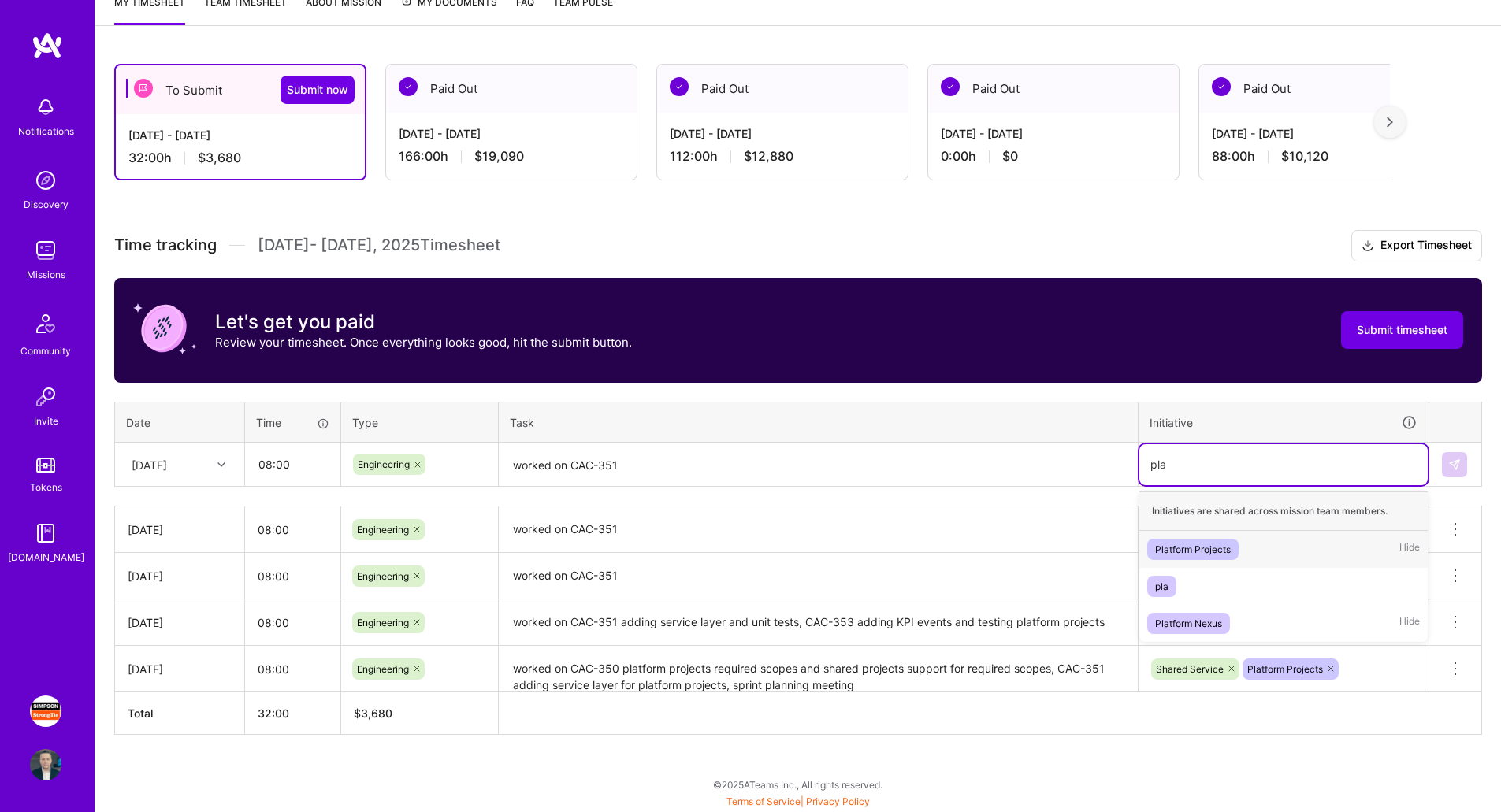
click at [1210, 553] on div "Platform Projects" at bounding box center [1192, 549] width 76 height 17
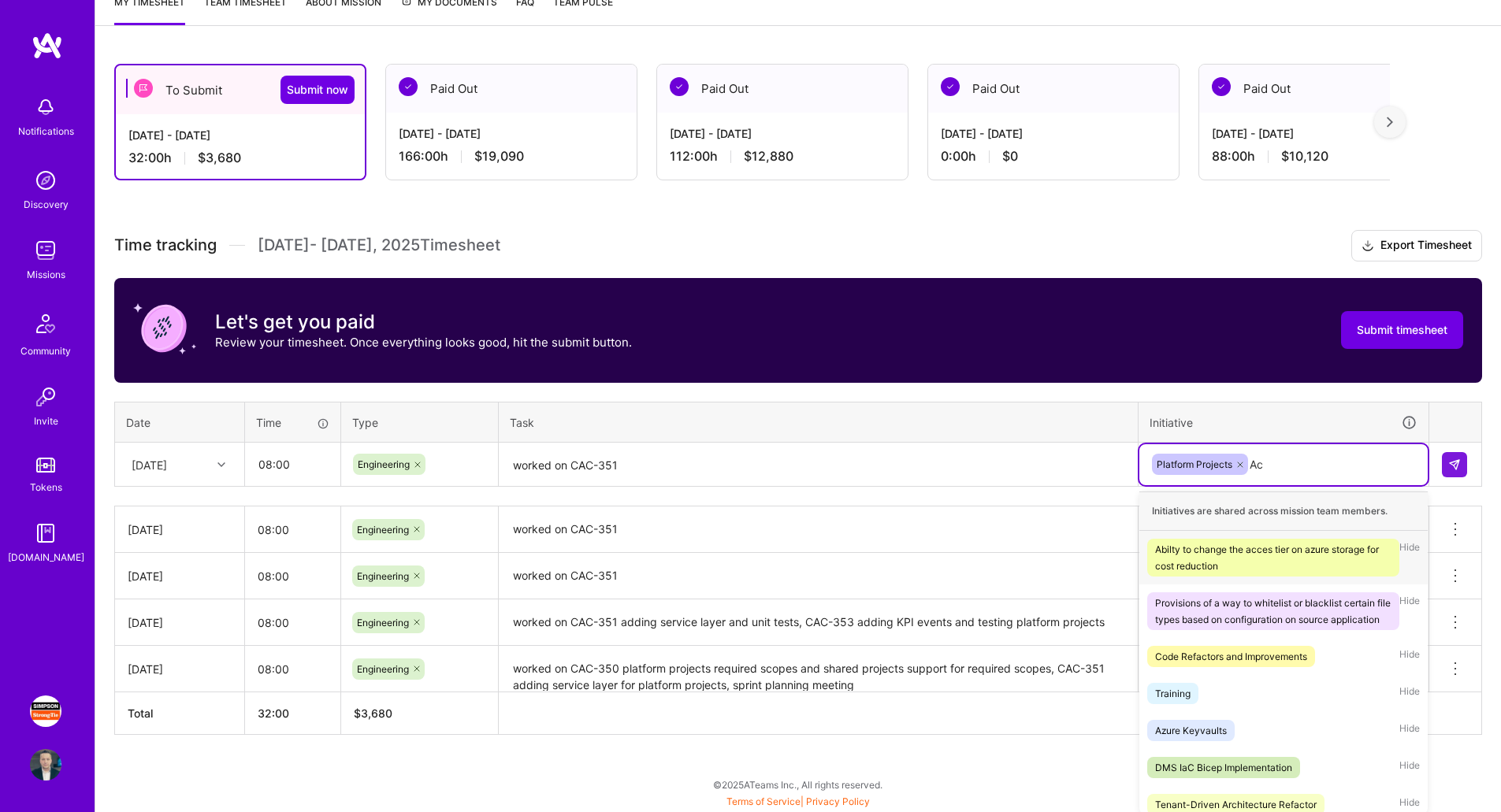
scroll to position [228, 0]
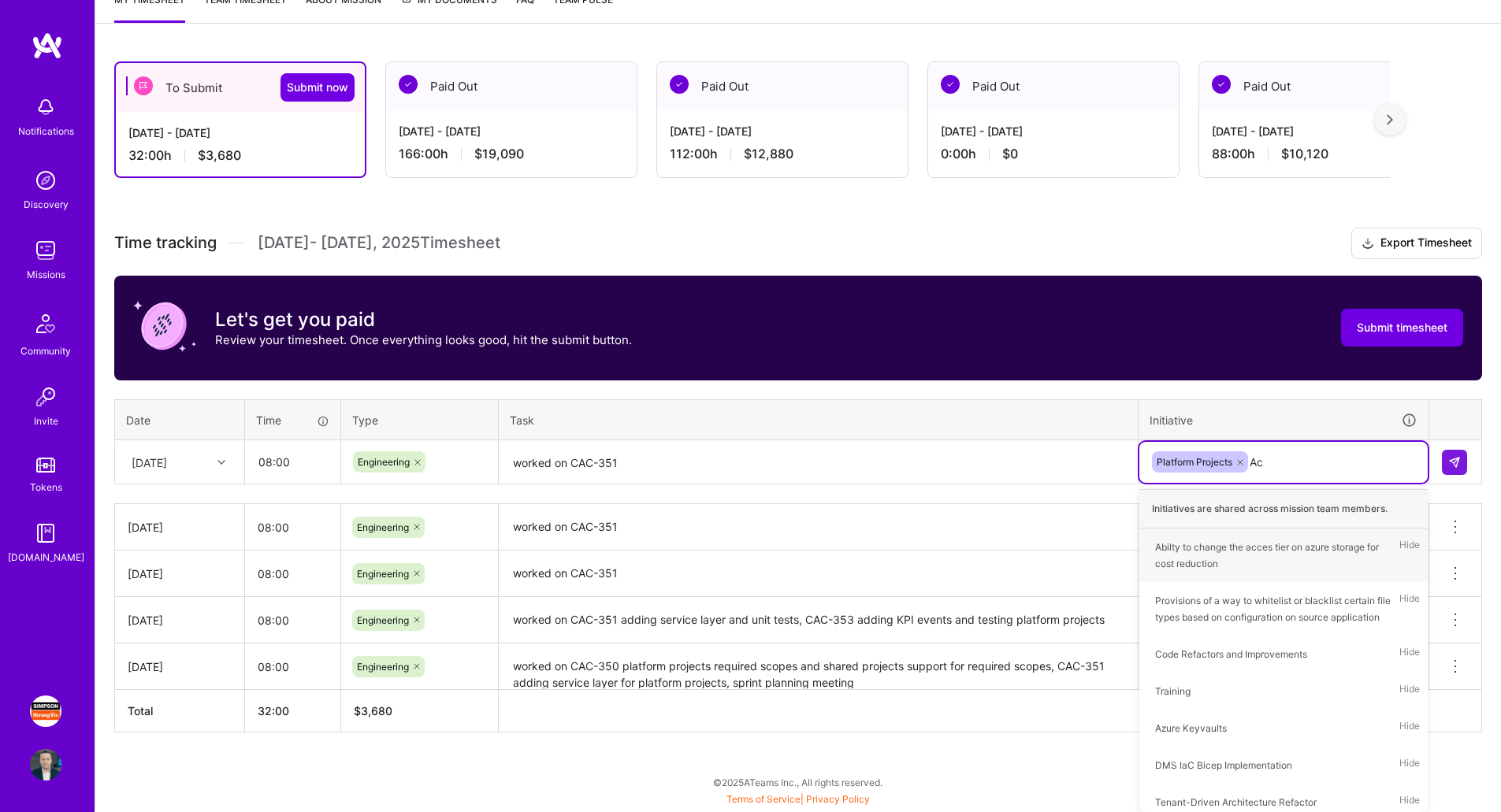
type input "A"
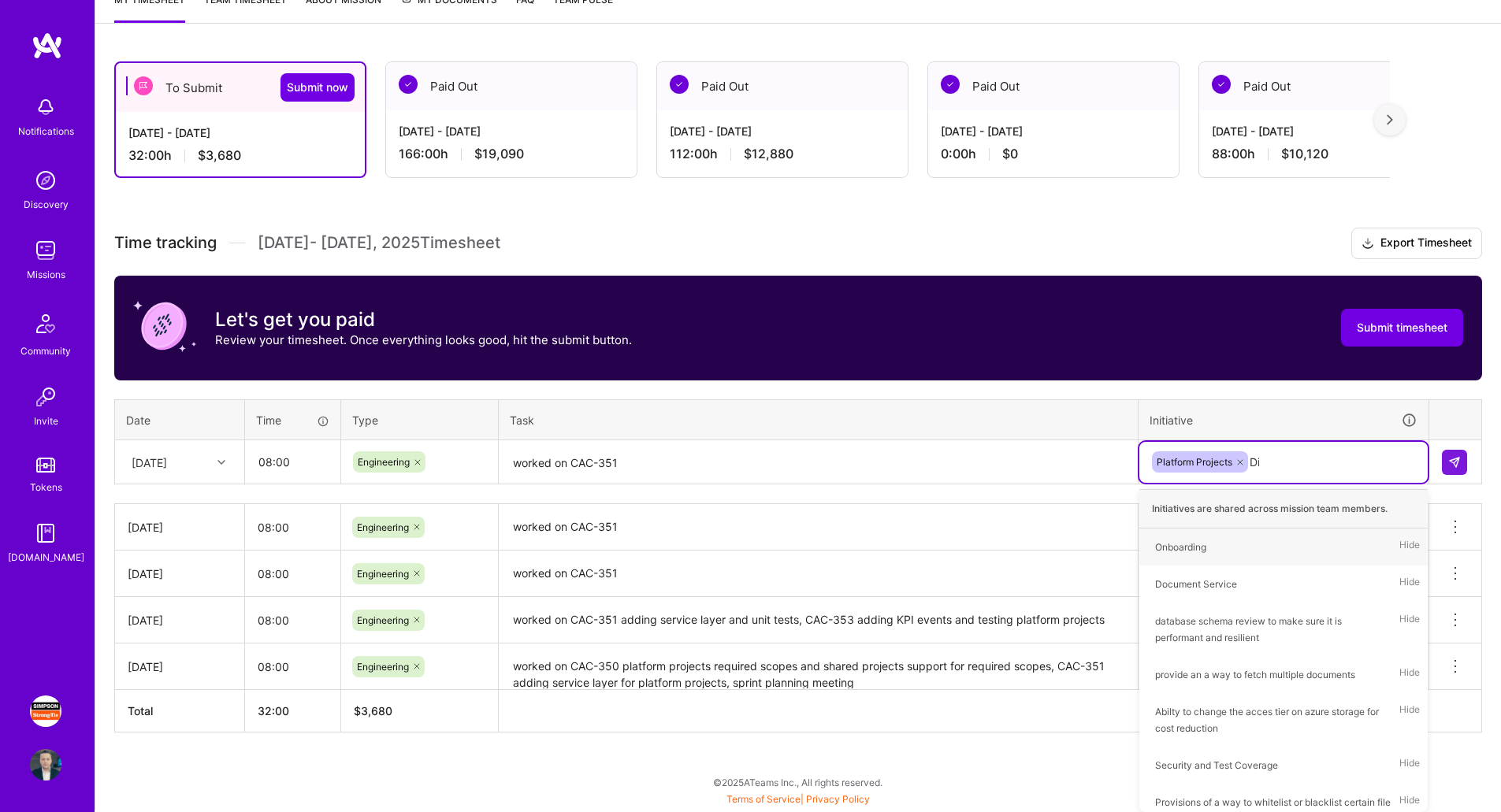
scroll to position [226, 0]
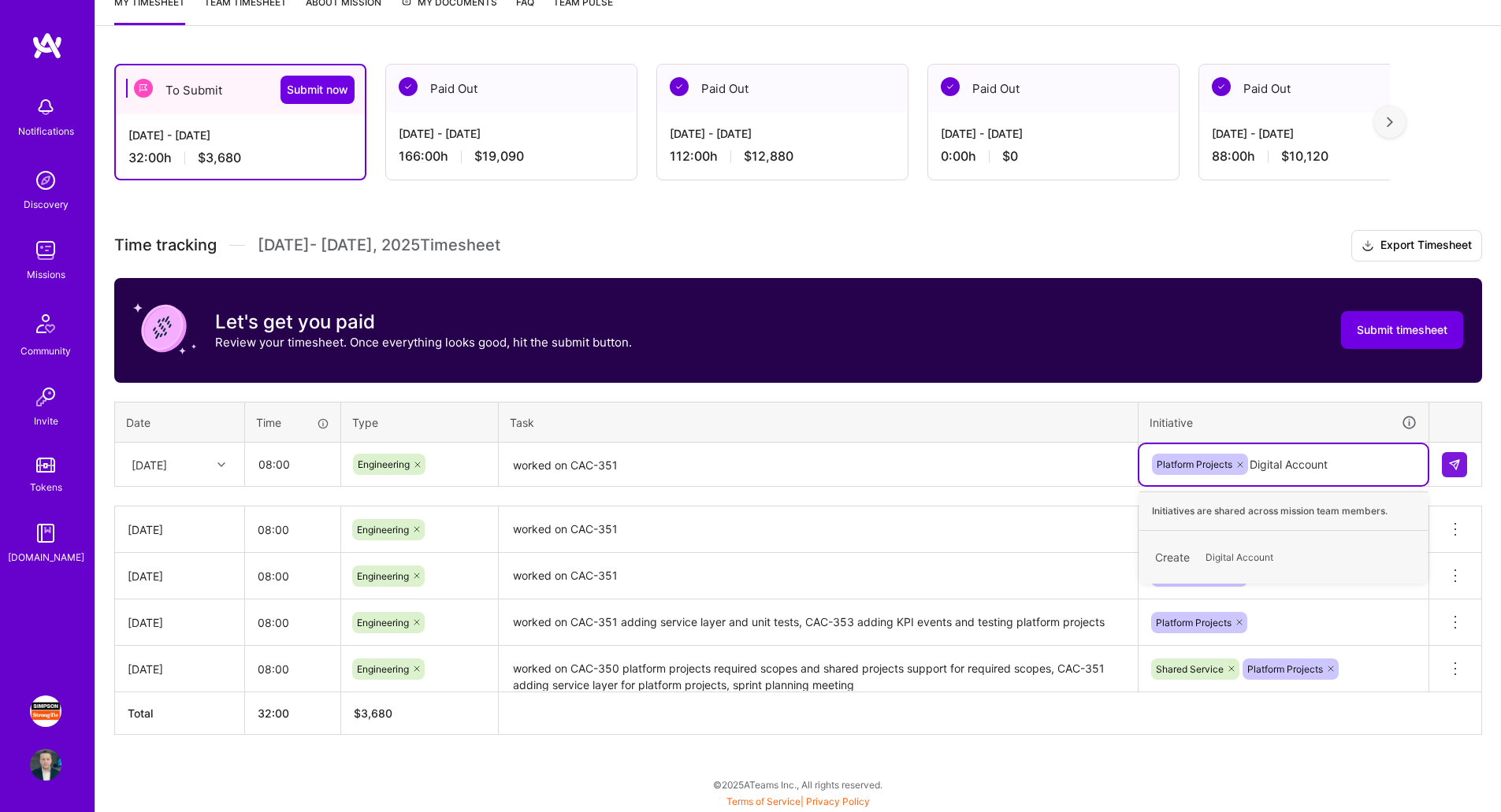
type input "Digital Accounts"
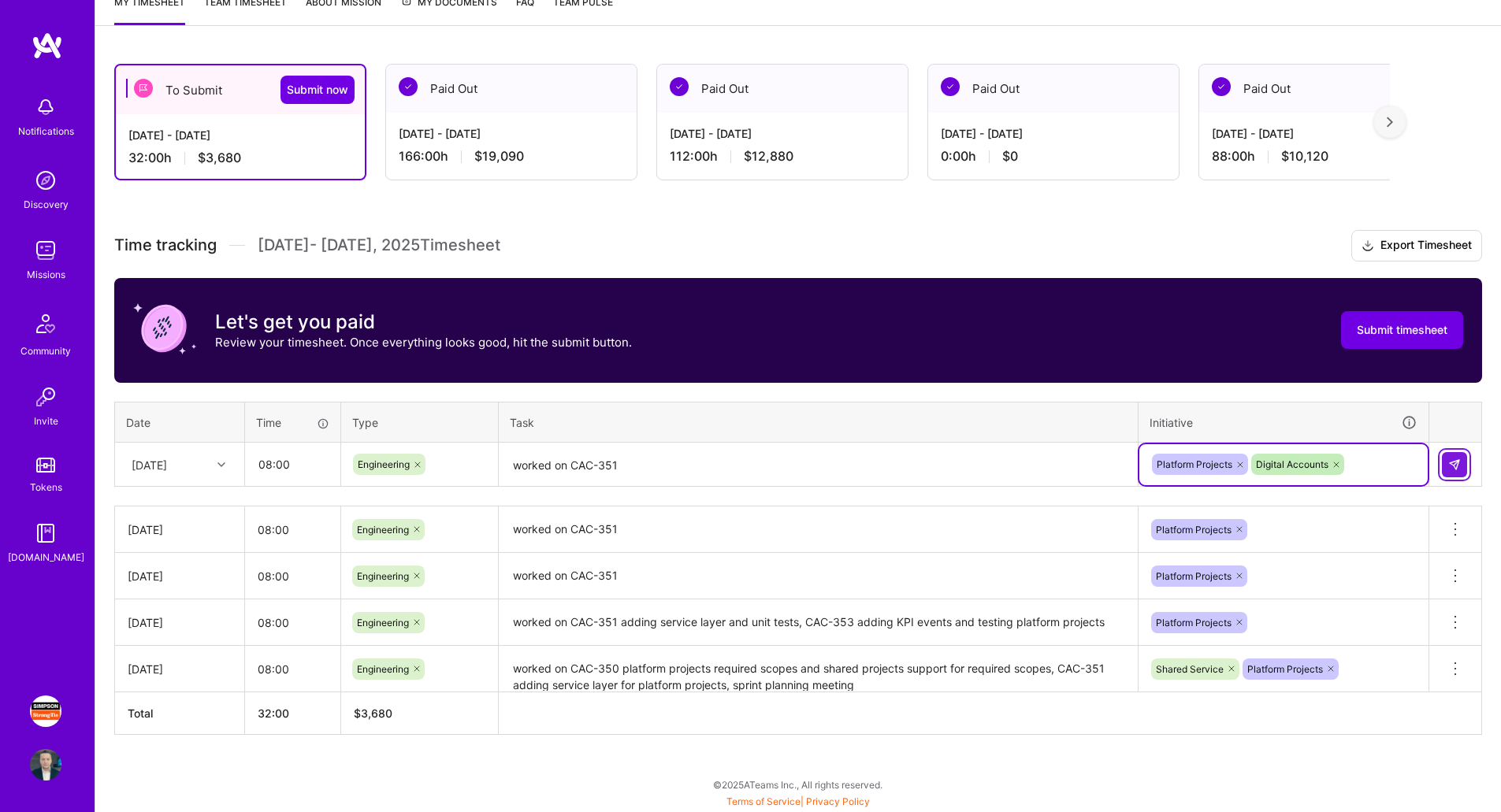
click at [1454, 459] on img at bounding box center [1455, 464] width 12 height 12
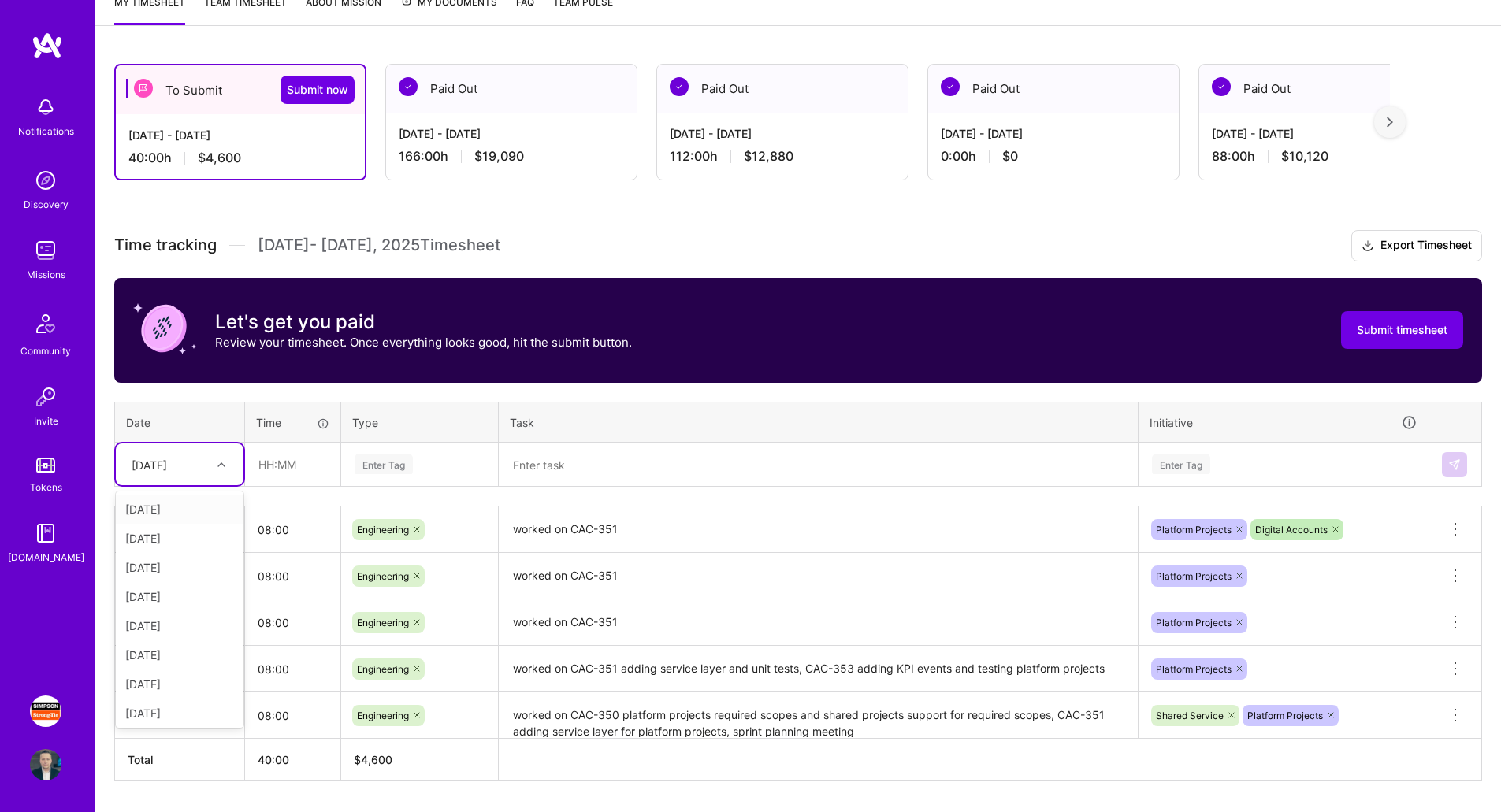
click at [190, 460] on div "[DATE]" at bounding box center [167, 464] width 87 height 26
click at [170, 662] on div "[DATE]" at bounding box center [180, 663] width 127 height 29
click at [303, 465] on input "text" at bounding box center [293, 464] width 94 height 42
type input "08:00"
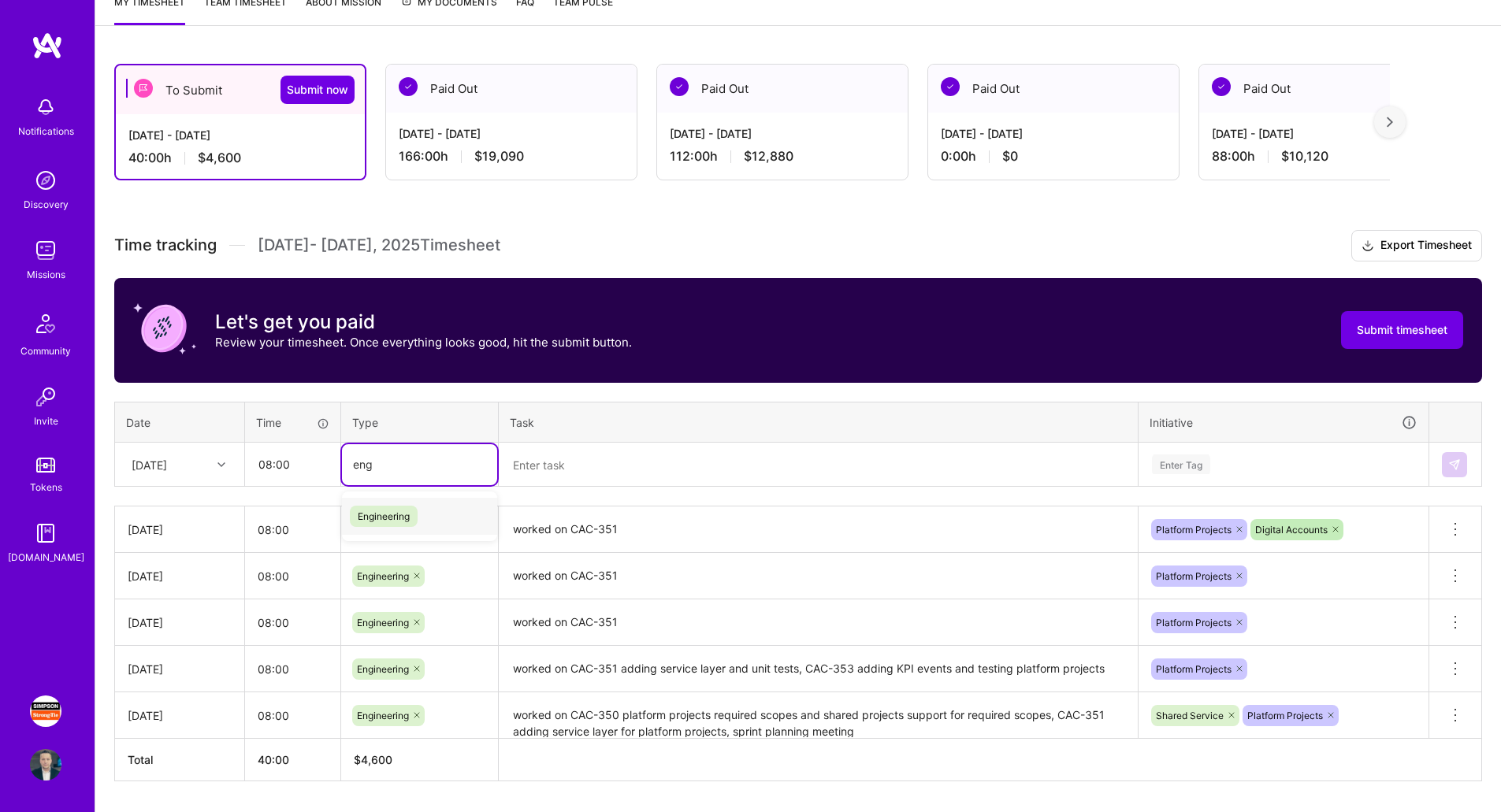
type input "eng"
click at [425, 511] on div "Engineering" at bounding box center [419, 516] width 155 height 37
click at [601, 470] on textarea at bounding box center [818, 465] width 636 height 42
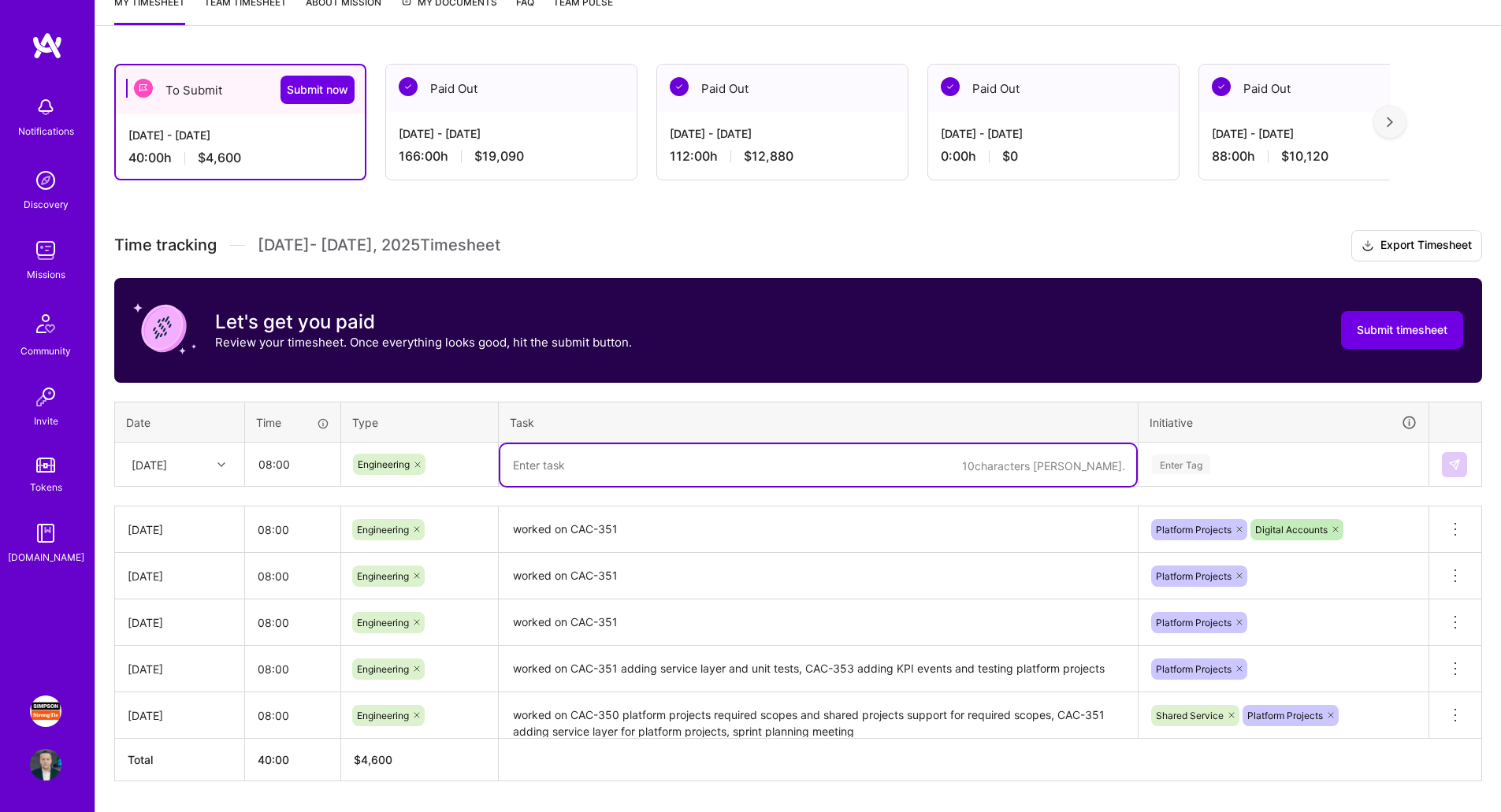
paste textarea "worked on CAC-351"
type textarea "worked on CAC-351"
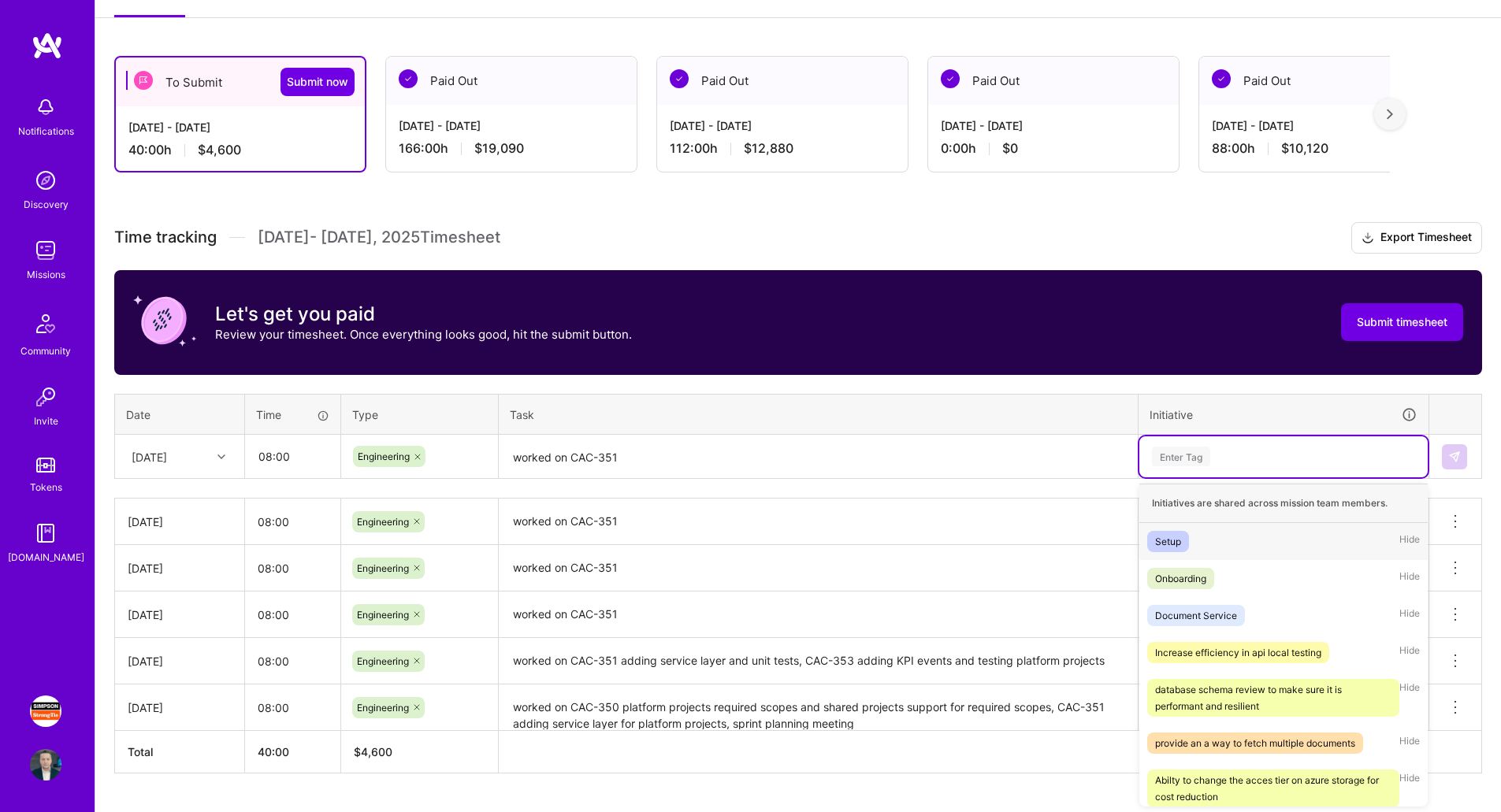
scroll to position [234, 0]
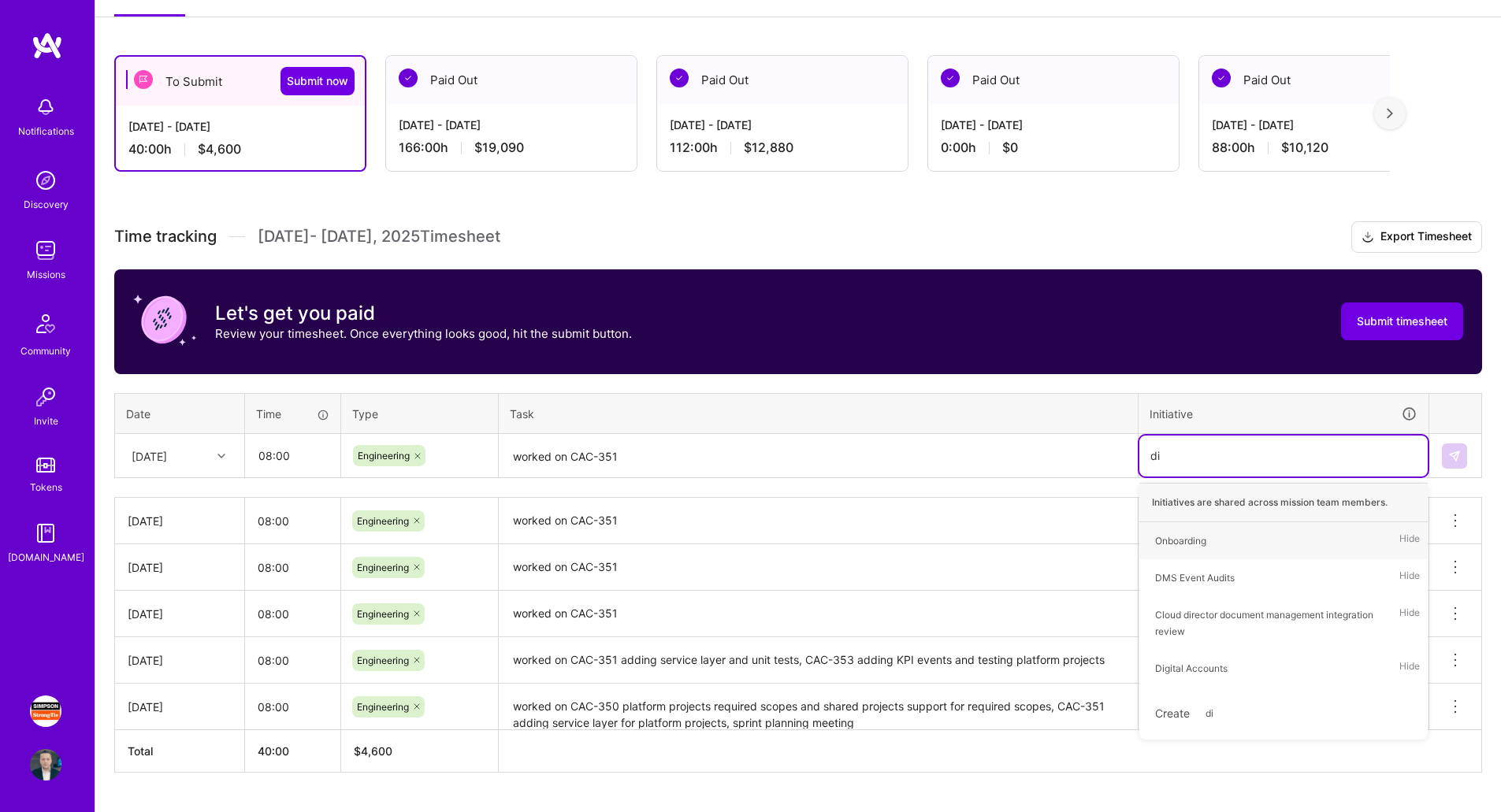
type input "dig"
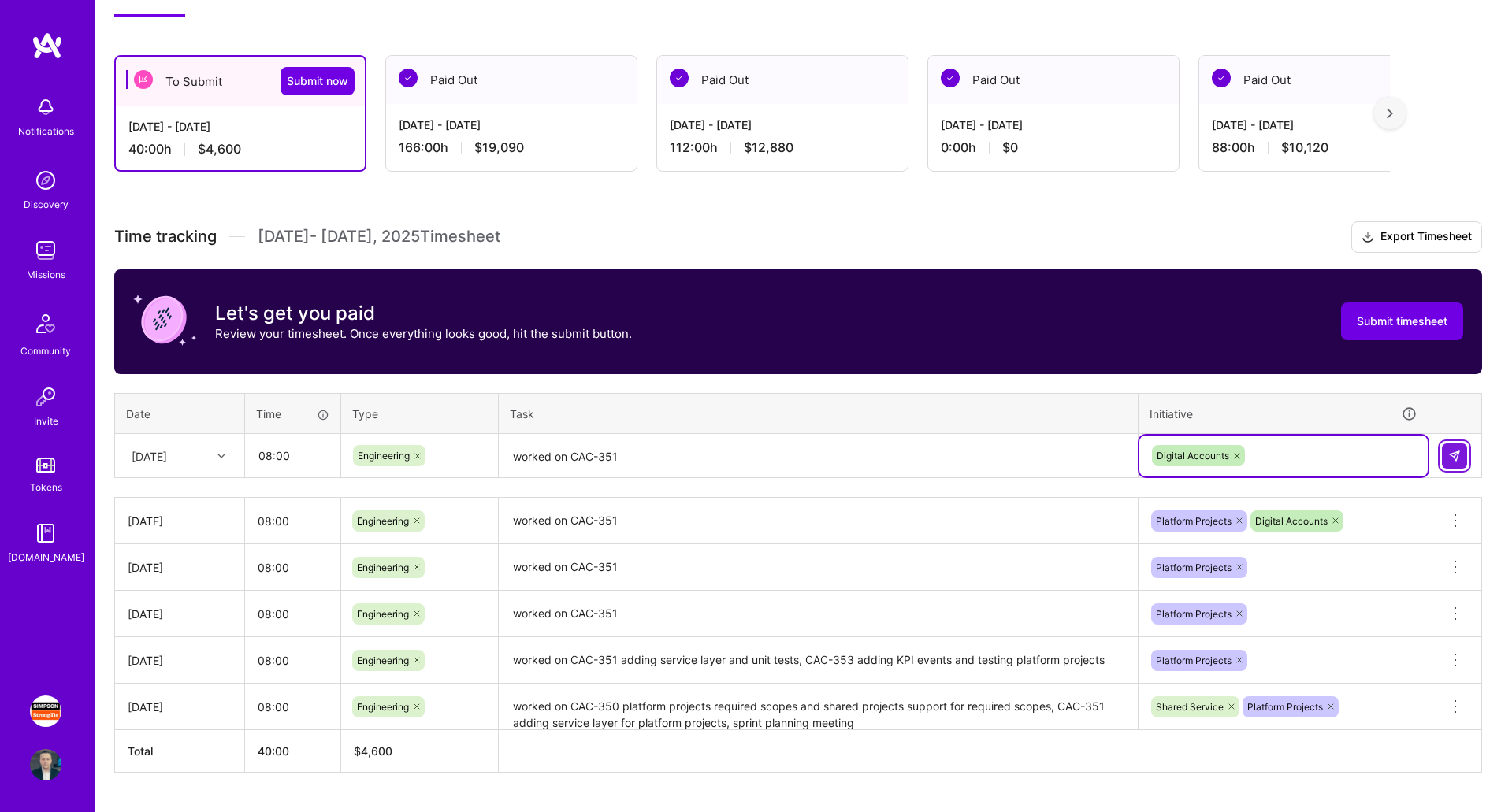
click at [1450, 464] on button at bounding box center [1454, 456] width 25 height 25
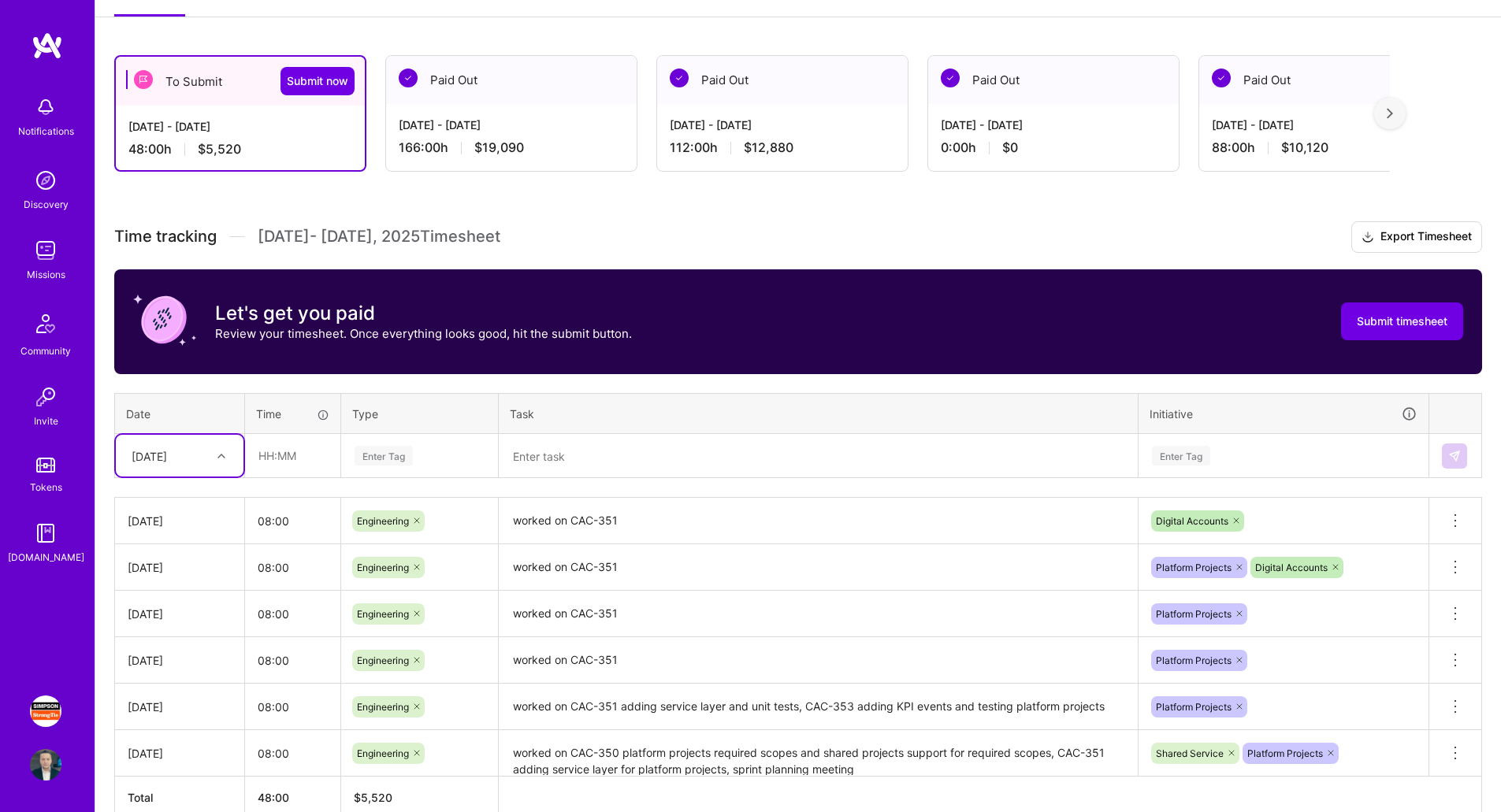
click at [211, 459] on div at bounding box center [223, 457] width 24 height 21
click at [168, 688] on div "[DATE]" at bounding box center [180, 683] width 127 height 29
click at [291, 466] on input "text" at bounding box center [293, 456] width 94 height 42
type input "08:00"
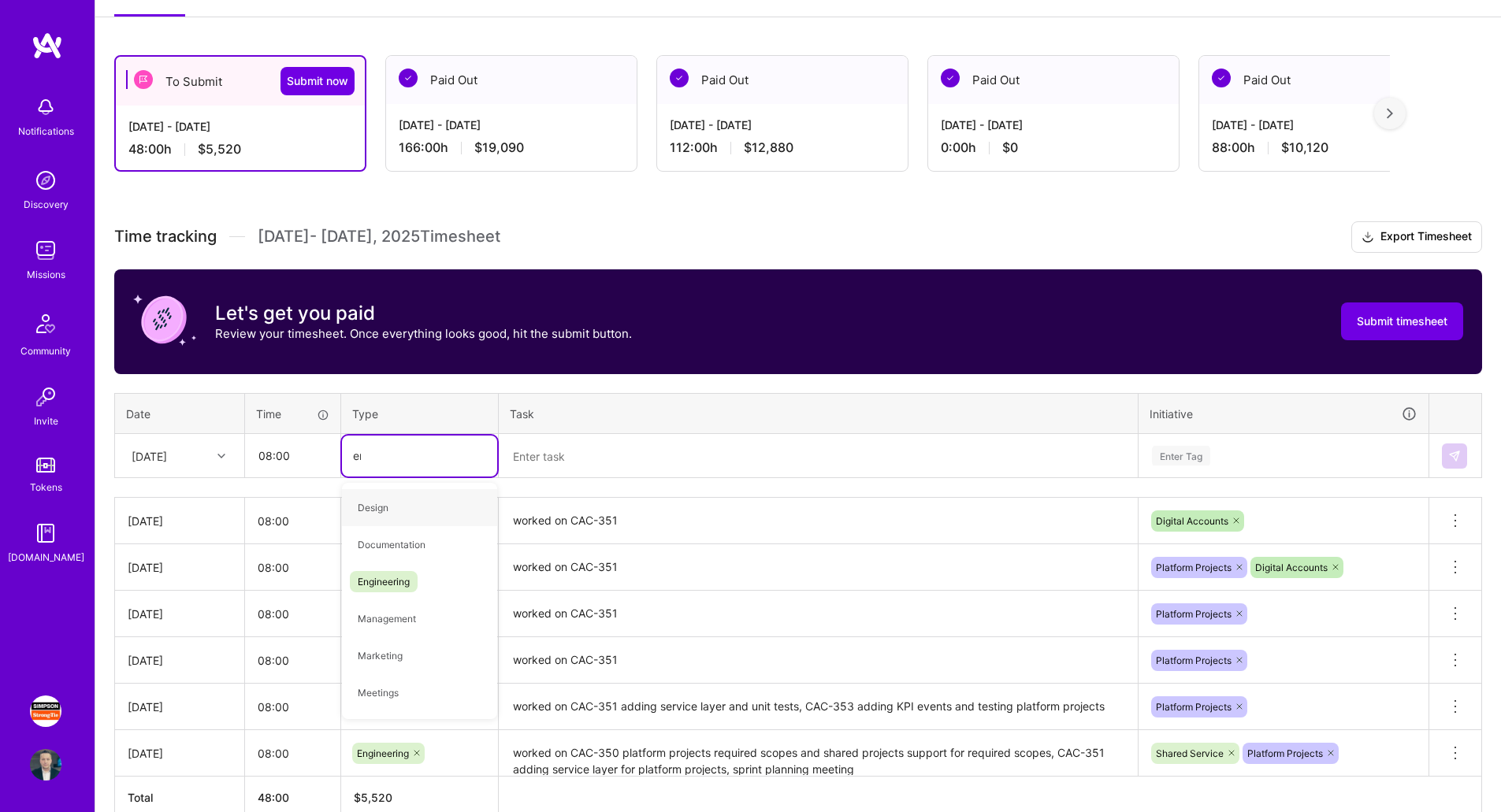
type input "eng"
click at [420, 508] on div "Engineering" at bounding box center [419, 507] width 155 height 37
click at [622, 464] on textarea at bounding box center [818, 457] width 636 height 42
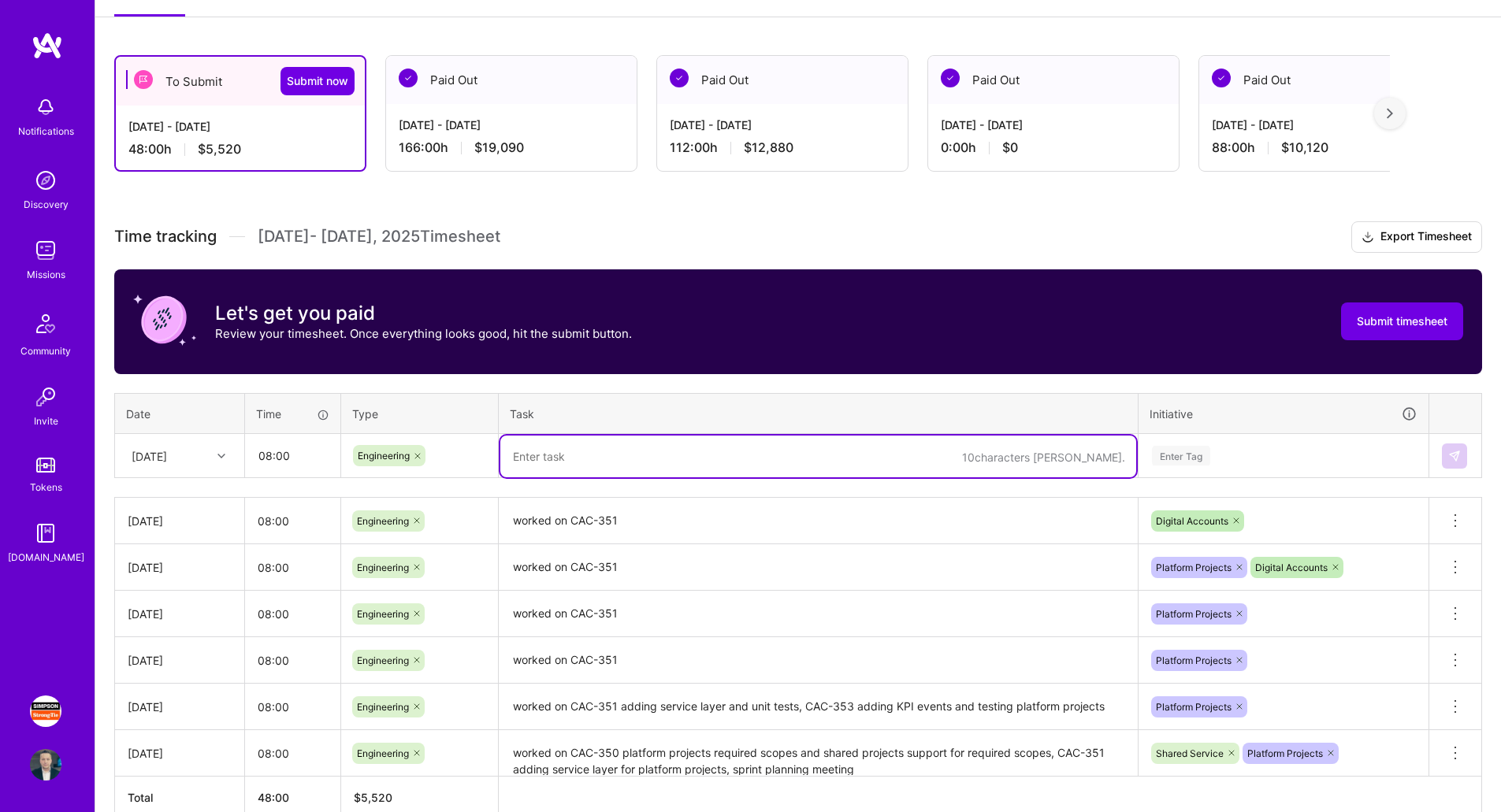
paste textarea "worked on CAC-351"
type textarea "worked on CAC-351"
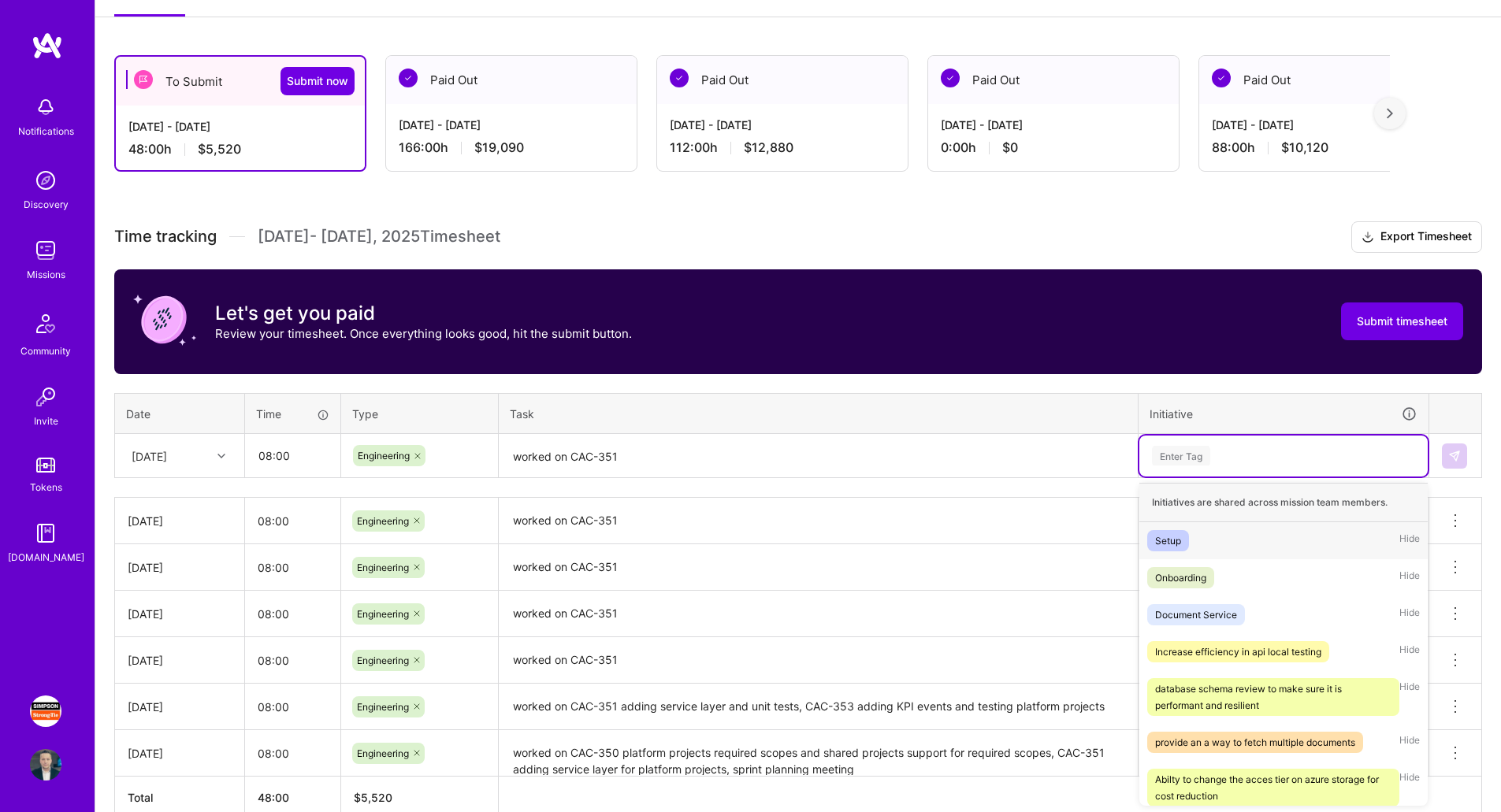
click at [1250, 451] on div "Enter Tag" at bounding box center [1284, 456] width 267 height 20
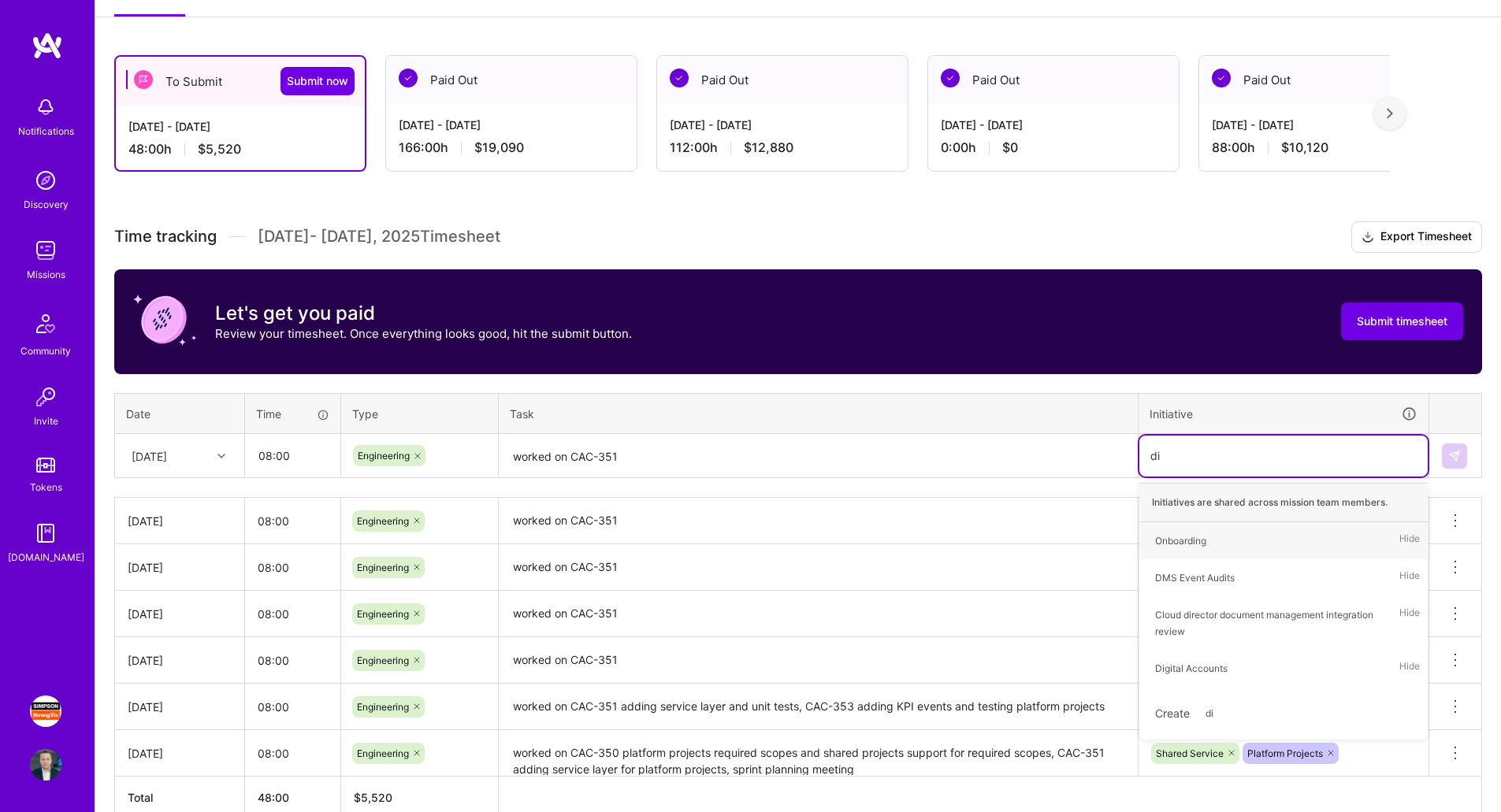
type input "dig"
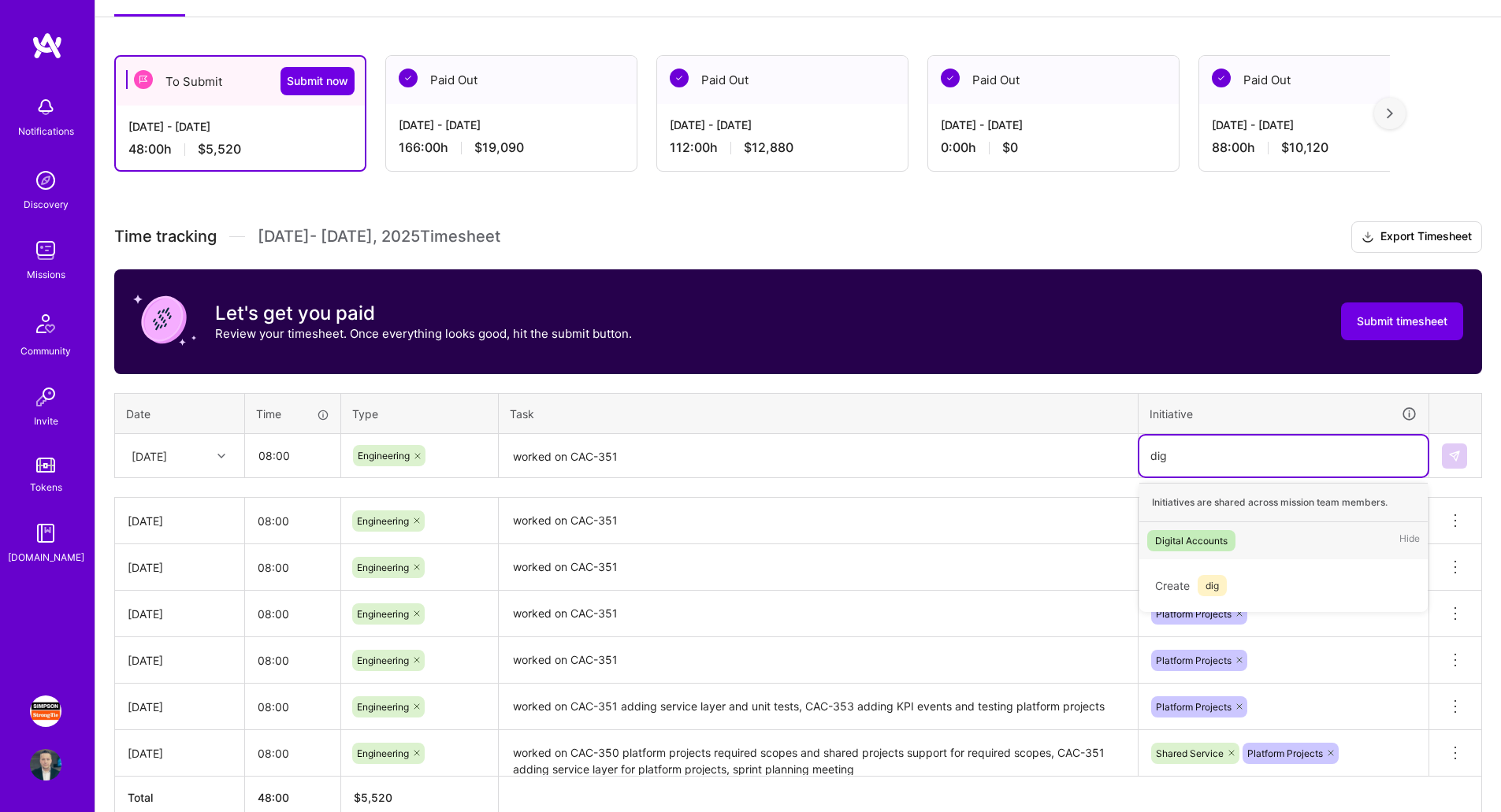
click at [1240, 538] on div "Digital Accounts Hide" at bounding box center [1283, 540] width 289 height 37
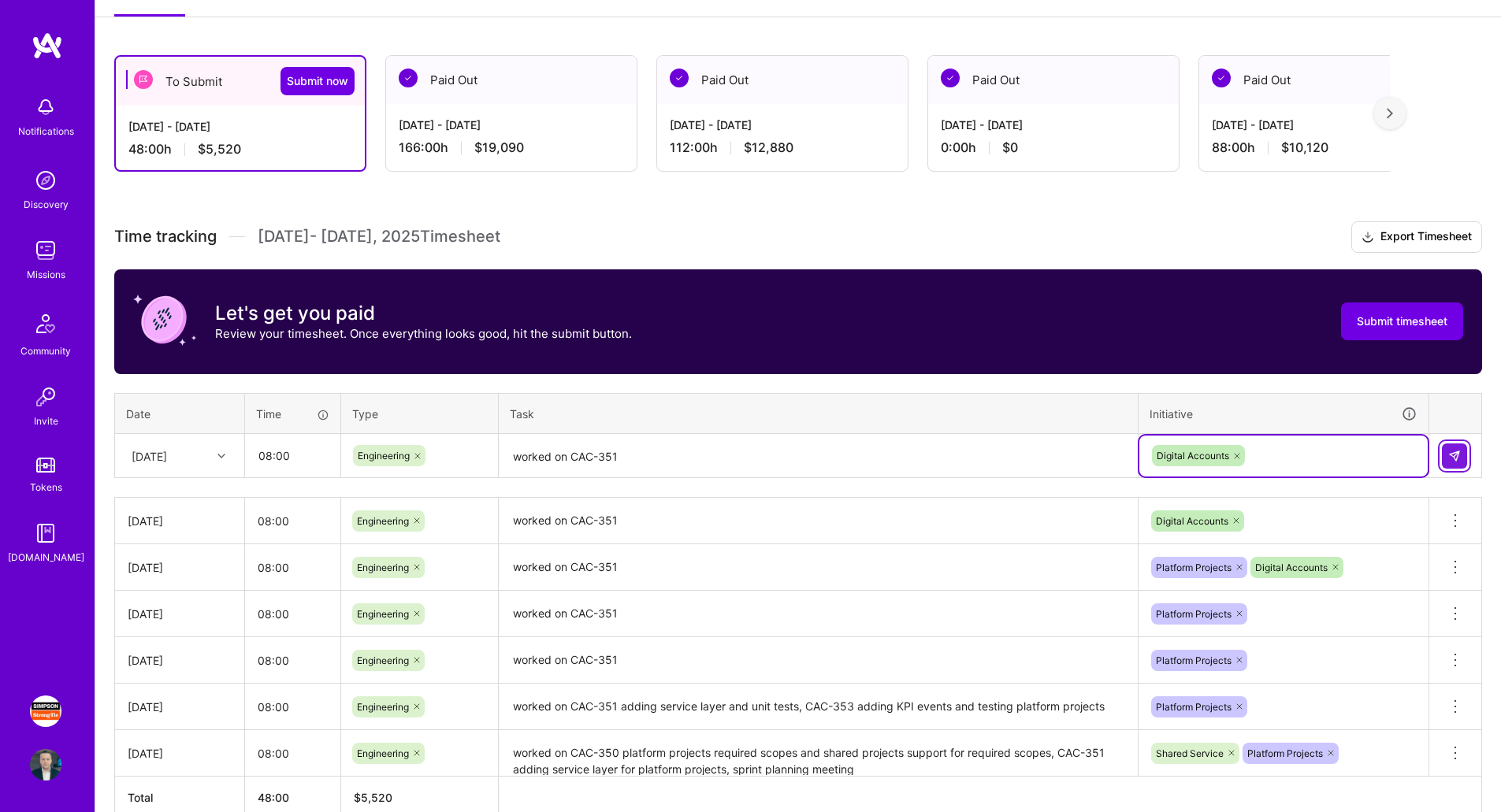
click at [1460, 452] on img at bounding box center [1455, 456] width 12 height 12
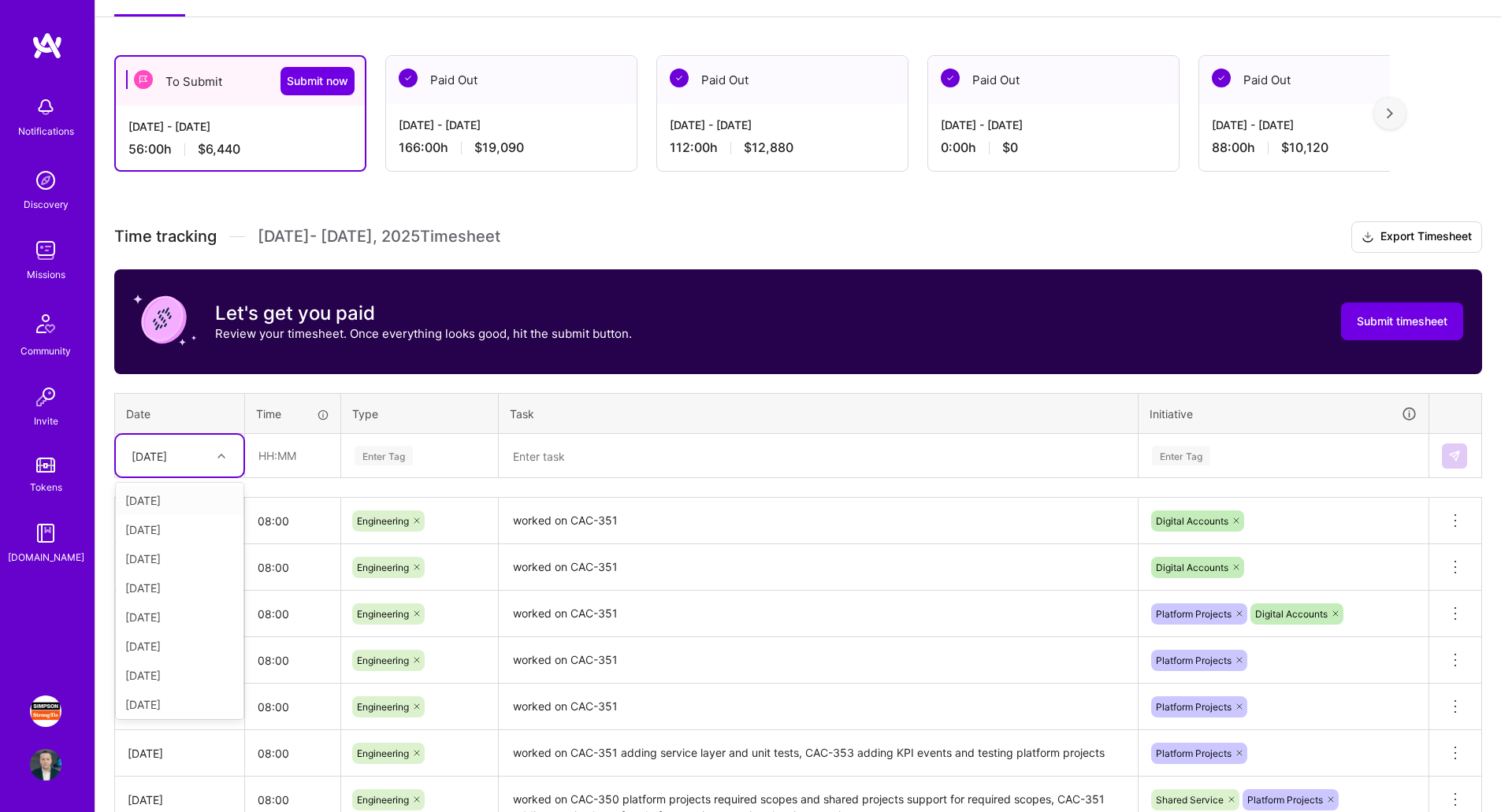
click at [167, 451] on div "[DATE]" at bounding box center [149, 455] width 36 height 17
click at [162, 635] on div "[DATE]" at bounding box center [180, 633] width 127 height 29
click at [296, 469] on input "text" at bounding box center [293, 456] width 94 height 42
type input "08:00"
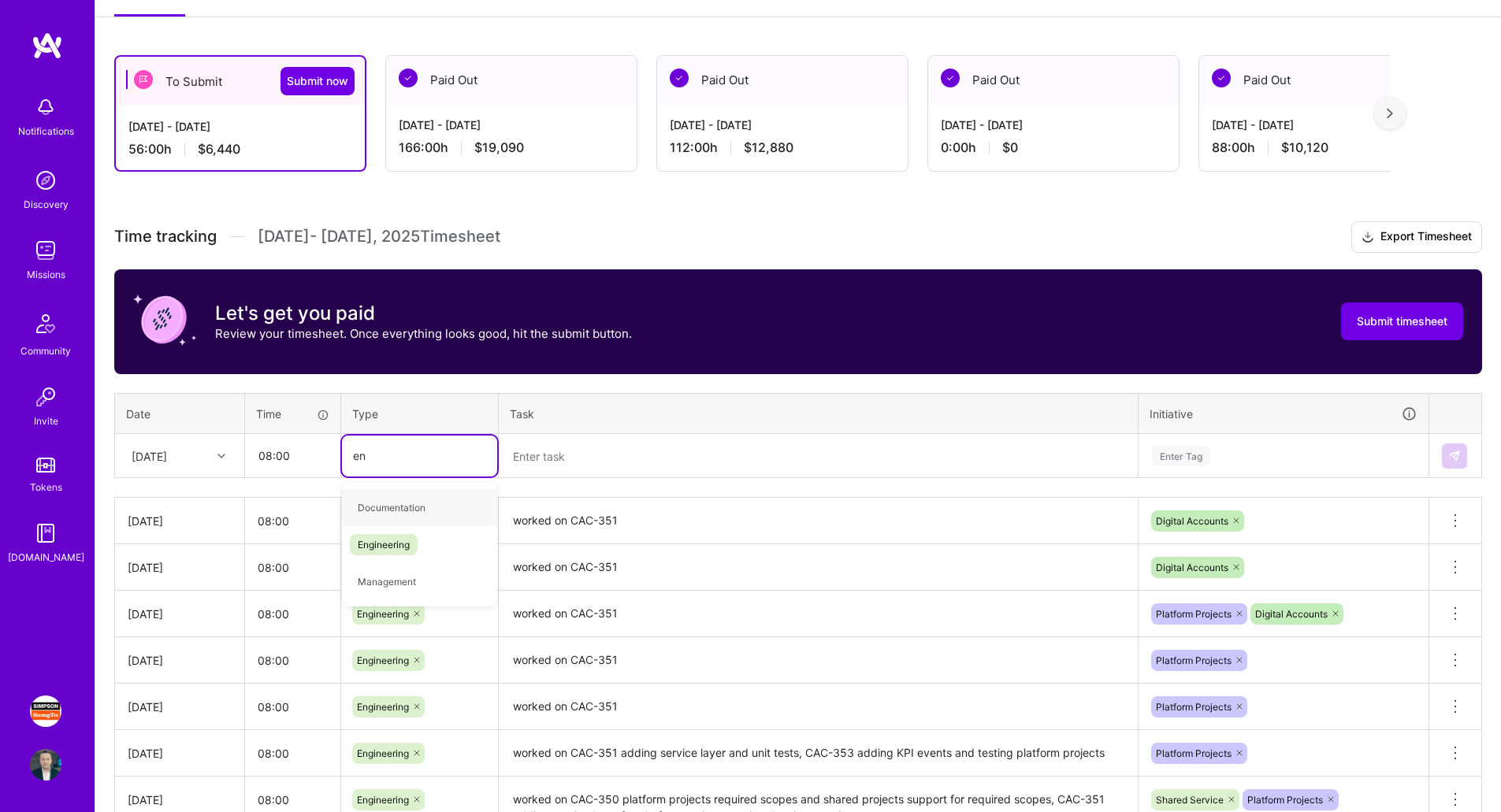
type input "eng"
click at [408, 502] on span "Engineering" at bounding box center [384, 507] width 68 height 21
click at [670, 444] on textarea at bounding box center [818, 457] width 636 height 42
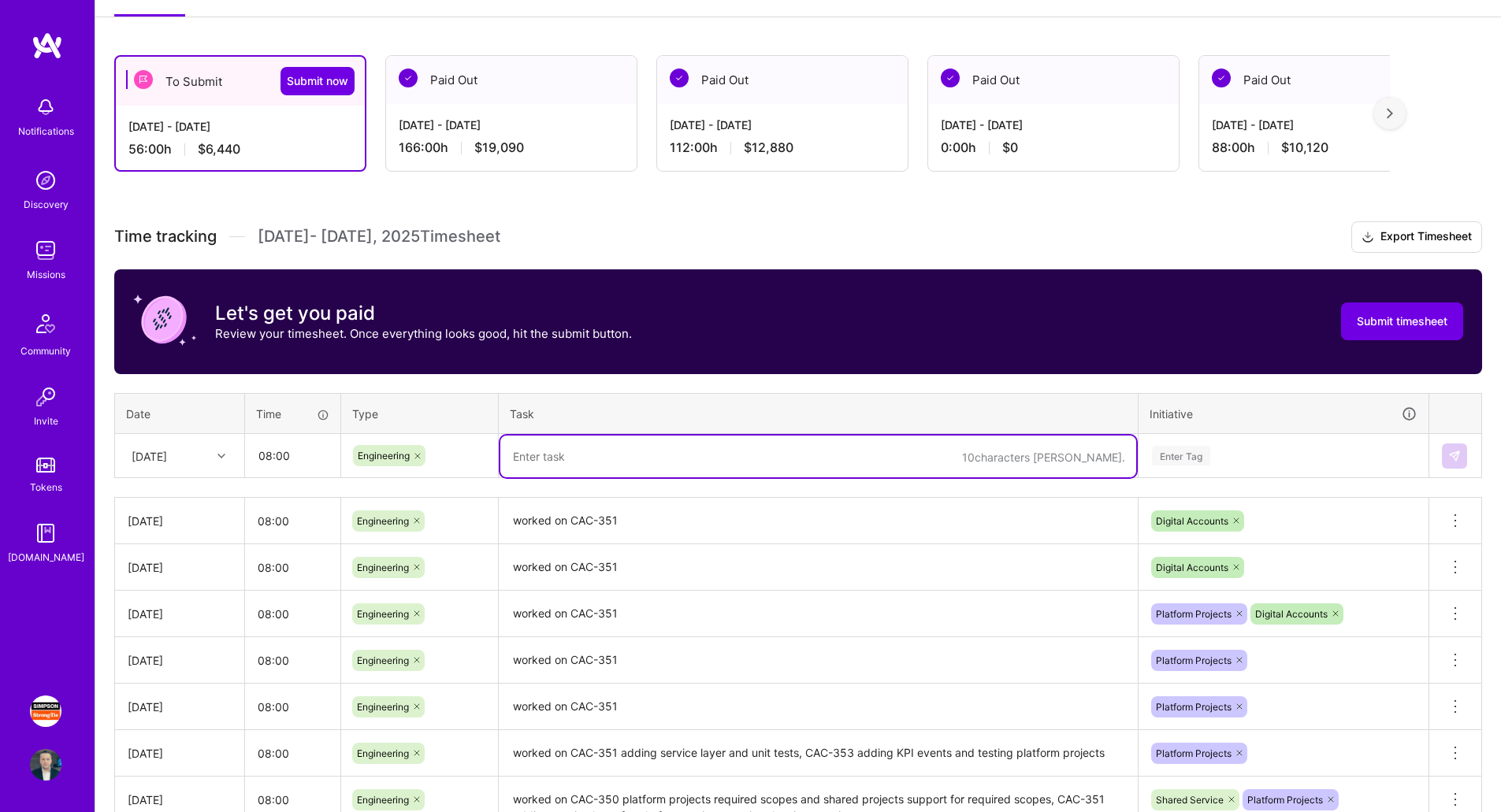
paste textarea "worked on CAC-351"
type textarea "worked on CAC-351"
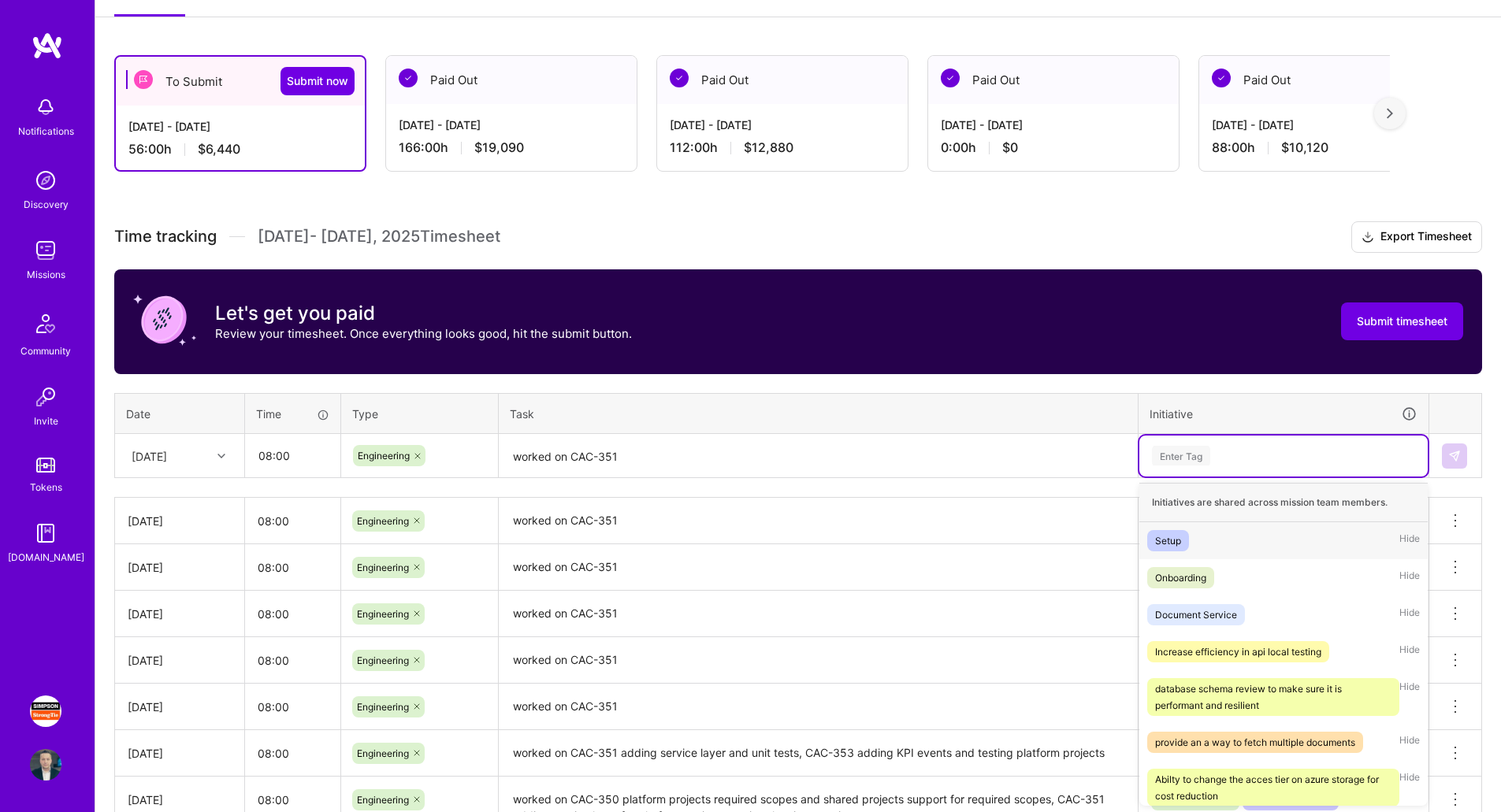
click at [1232, 456] on div "Enter Tag" at bounding box center [1284, 456] width 267 height 20
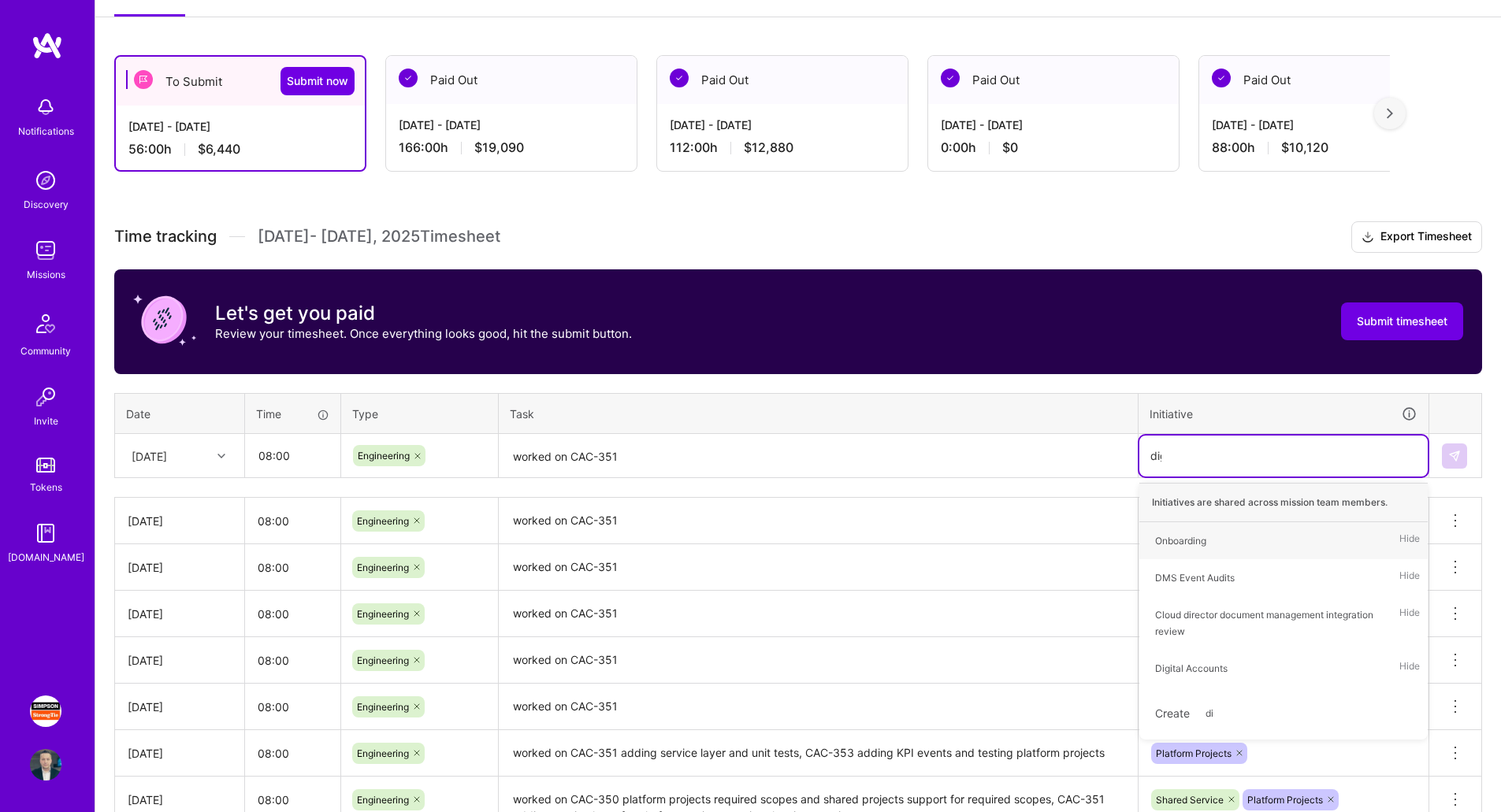
type input "digi"
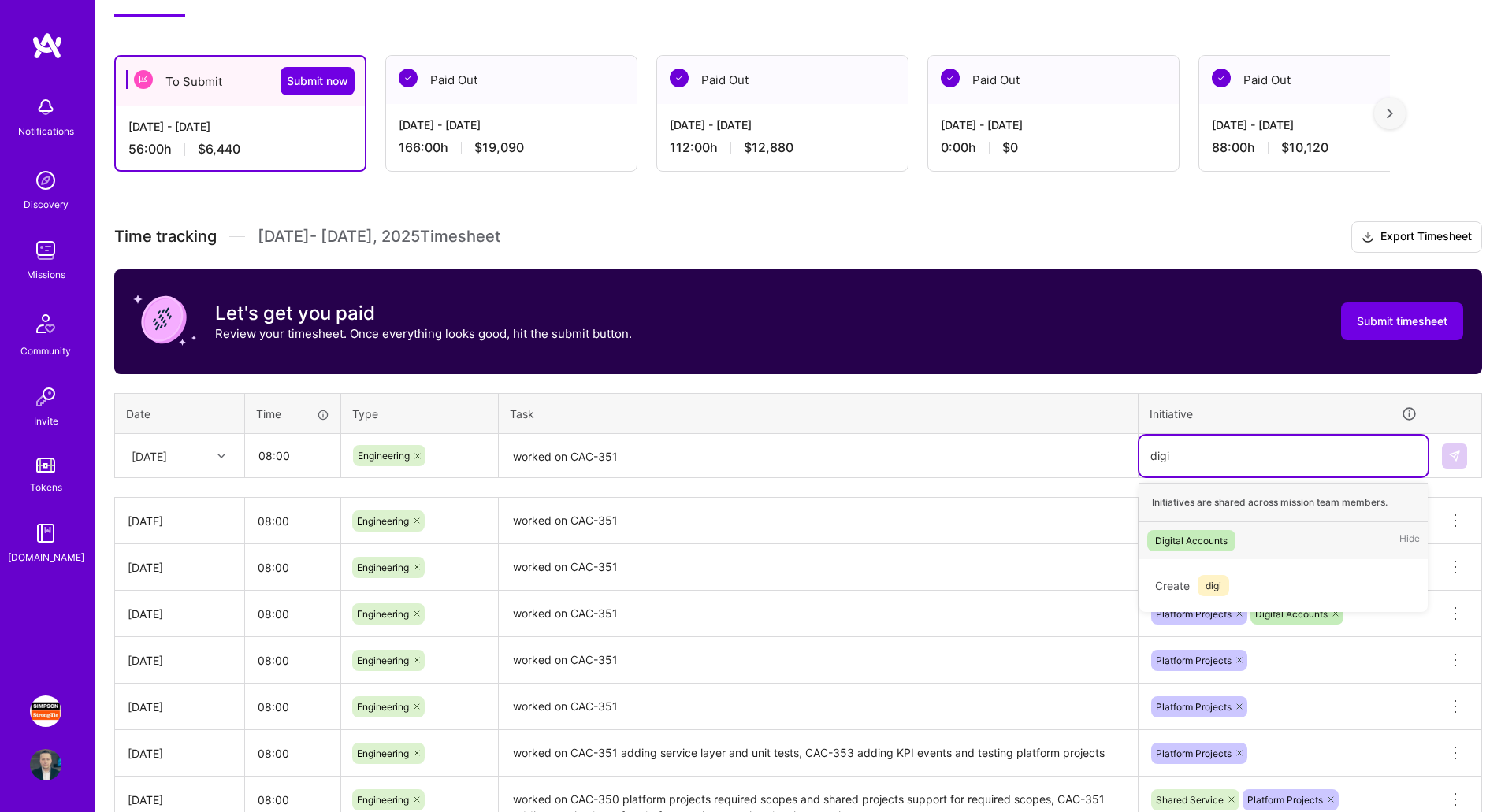
click at [1257, 537] on div "Digital Accounts Hide" at bounding box center [1283, 540] width 289 height 37
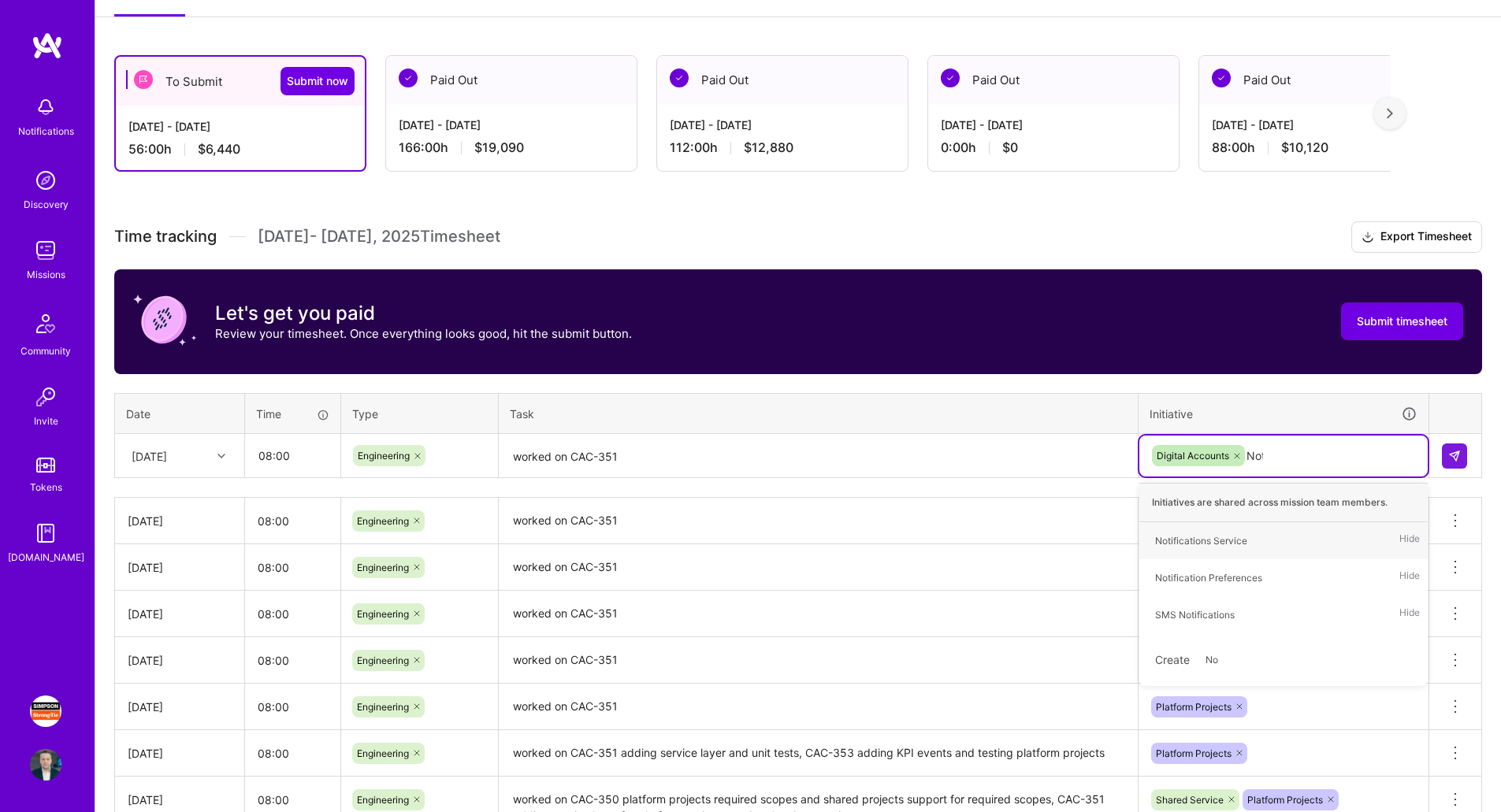
type input "Noti"
click at [1293, 538] on div "Notifications Service Hide" at bounding box center [1283, 540] width 289 height 37
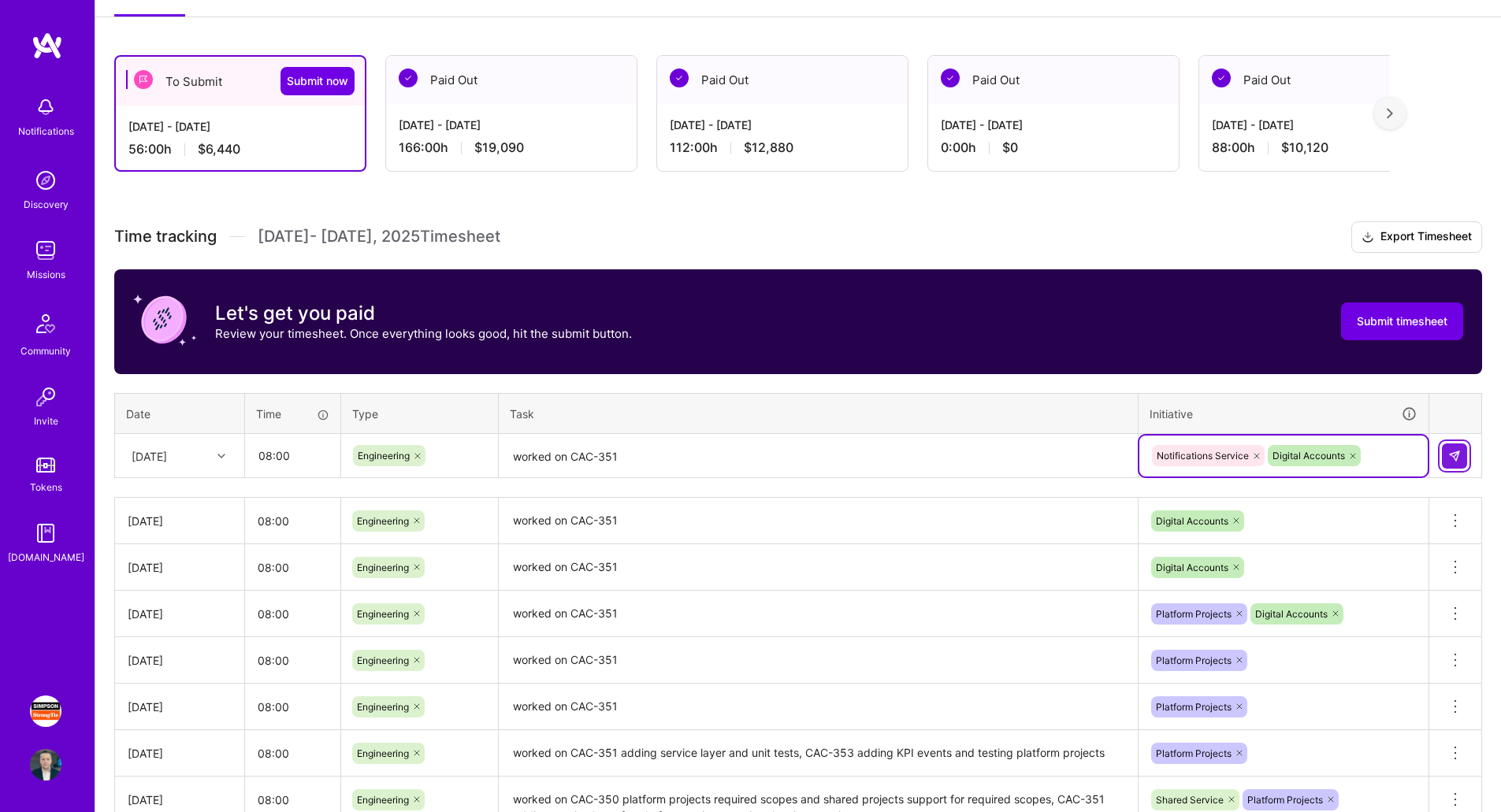
click at [1447, 451] on button at bounding box center [1454, 456] width 25 height 25
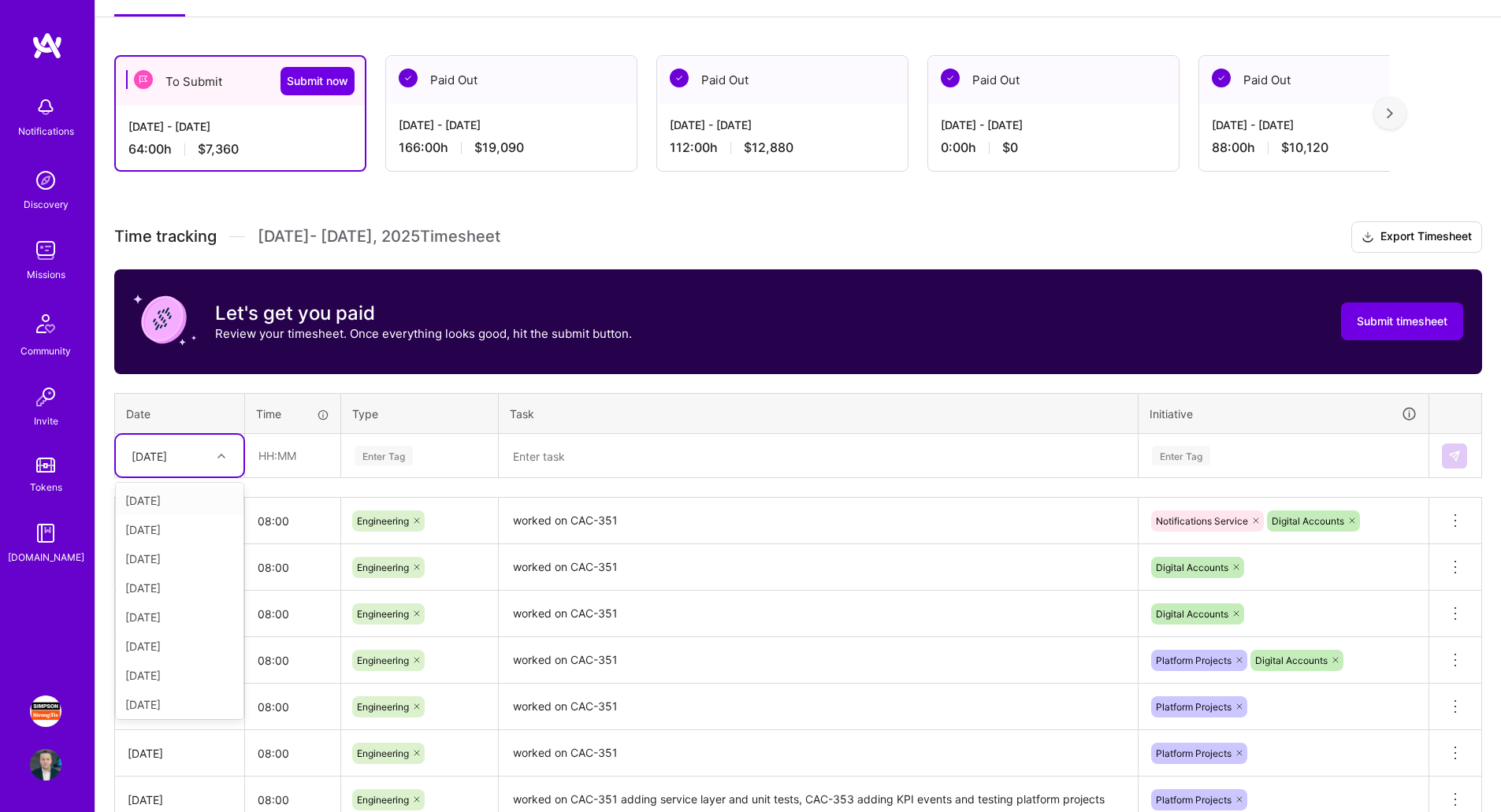
click at [212, 456] on div at bounding box center [223, 457] width 24 height 21
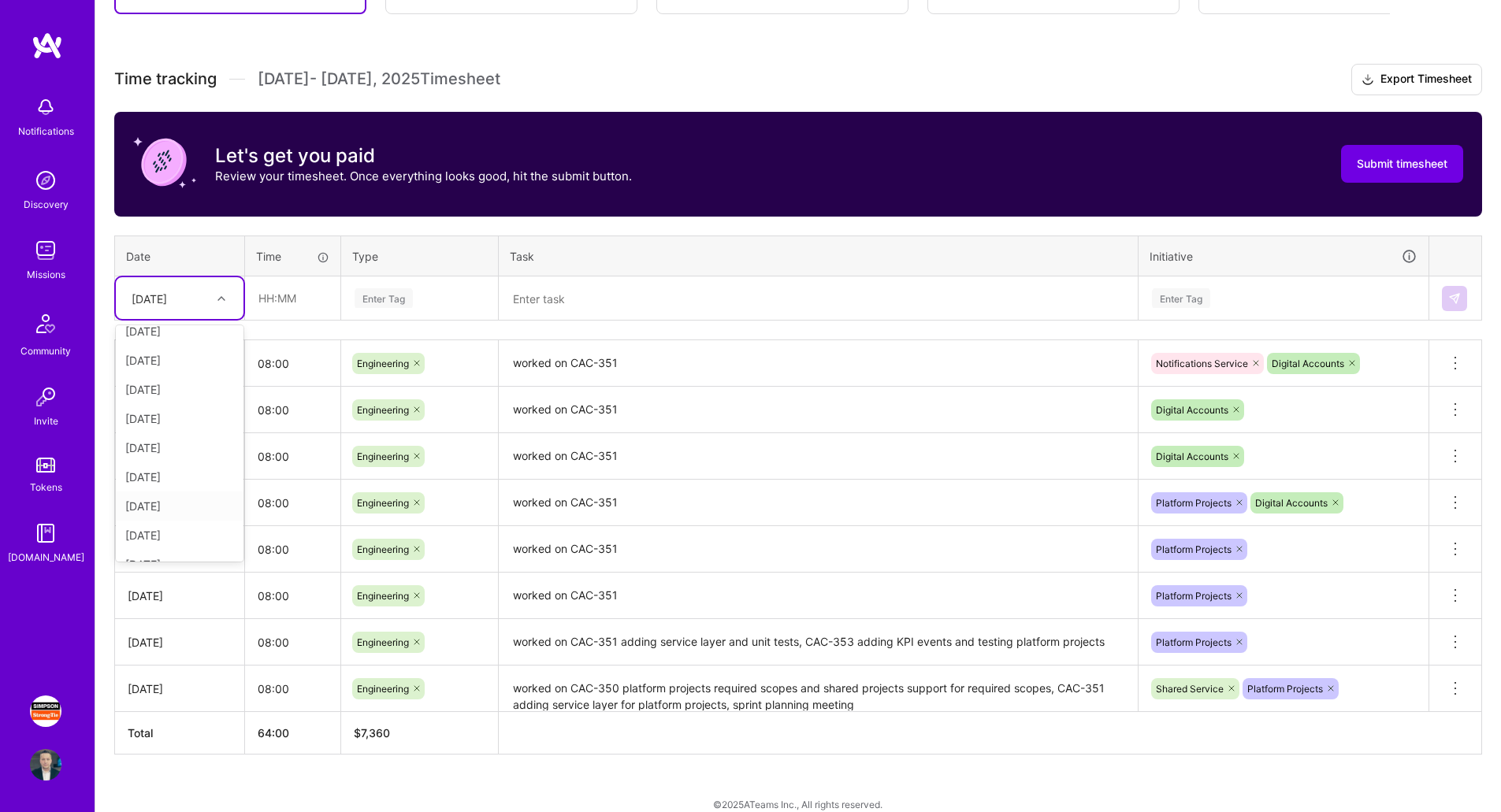
click at [163, 505] on div "[DATE]" at bounding box center [180, 505] width 127 height 29
click at [291, 301] on input "text" at bounding box center [293, 298] width 94 height 42
type input "08:00"
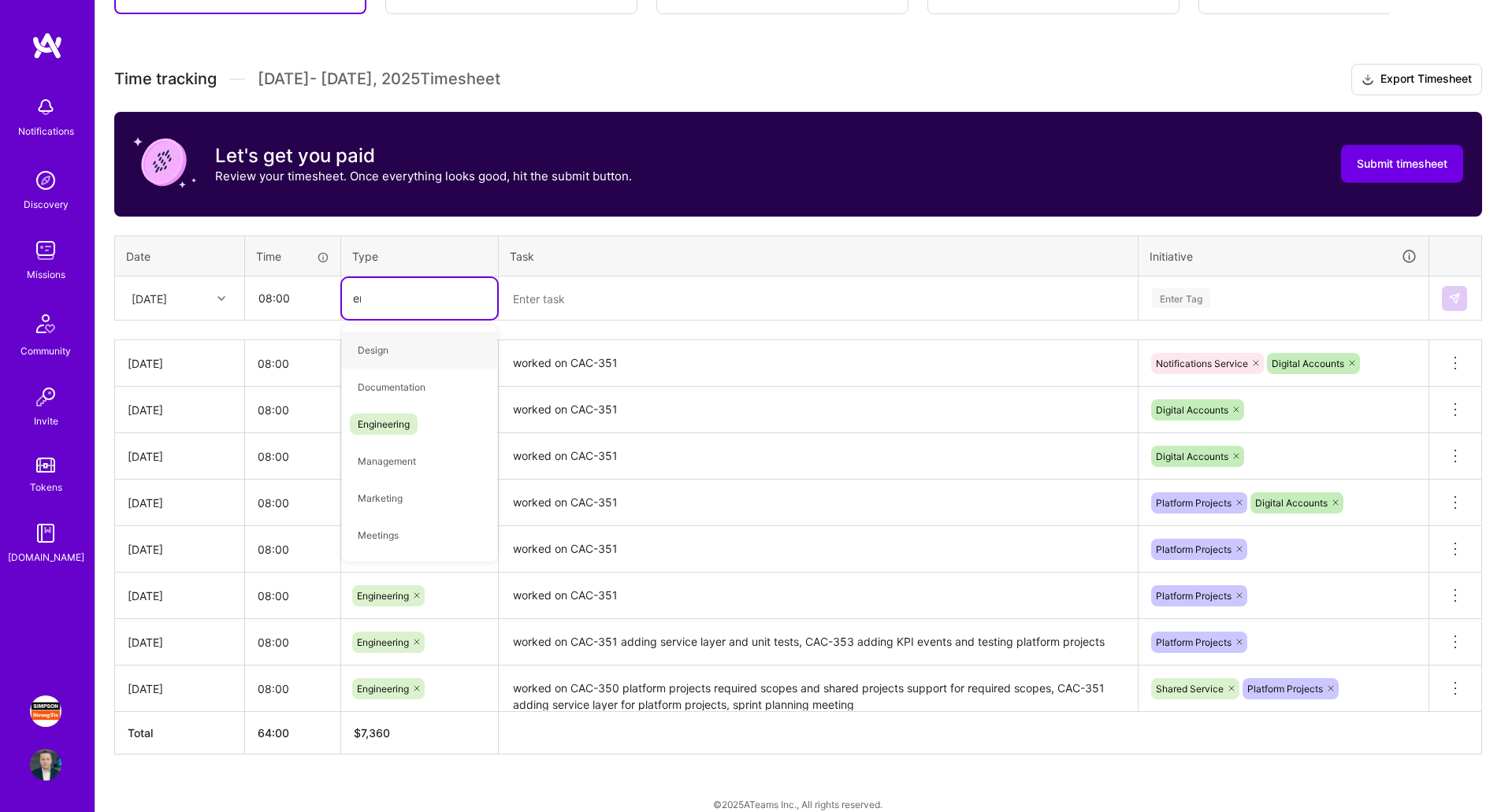
type input "eng"
click at [395, 354] on span "Engineering" at bounding box center [384, 350] width 68 height 21
click at [634, 293] on textarea at bounding box center [818, 299] width 636 height 42
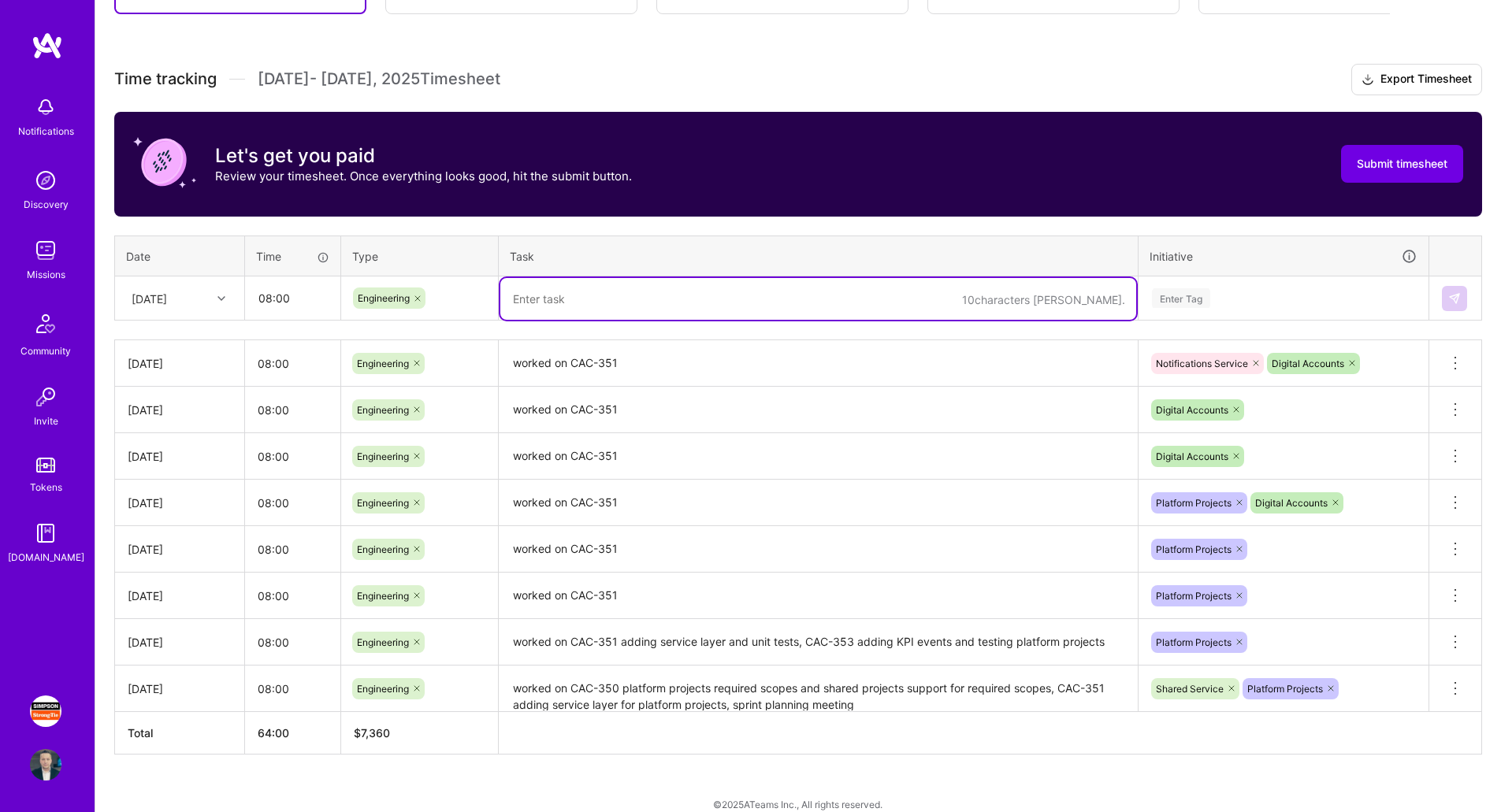
paste textarea "worked on CAC-351"
type textarea "worked on CAC-351"
click at [1243, 290] on div "Enter Tag" at bounding box center [1284, 298] width 267 height 20
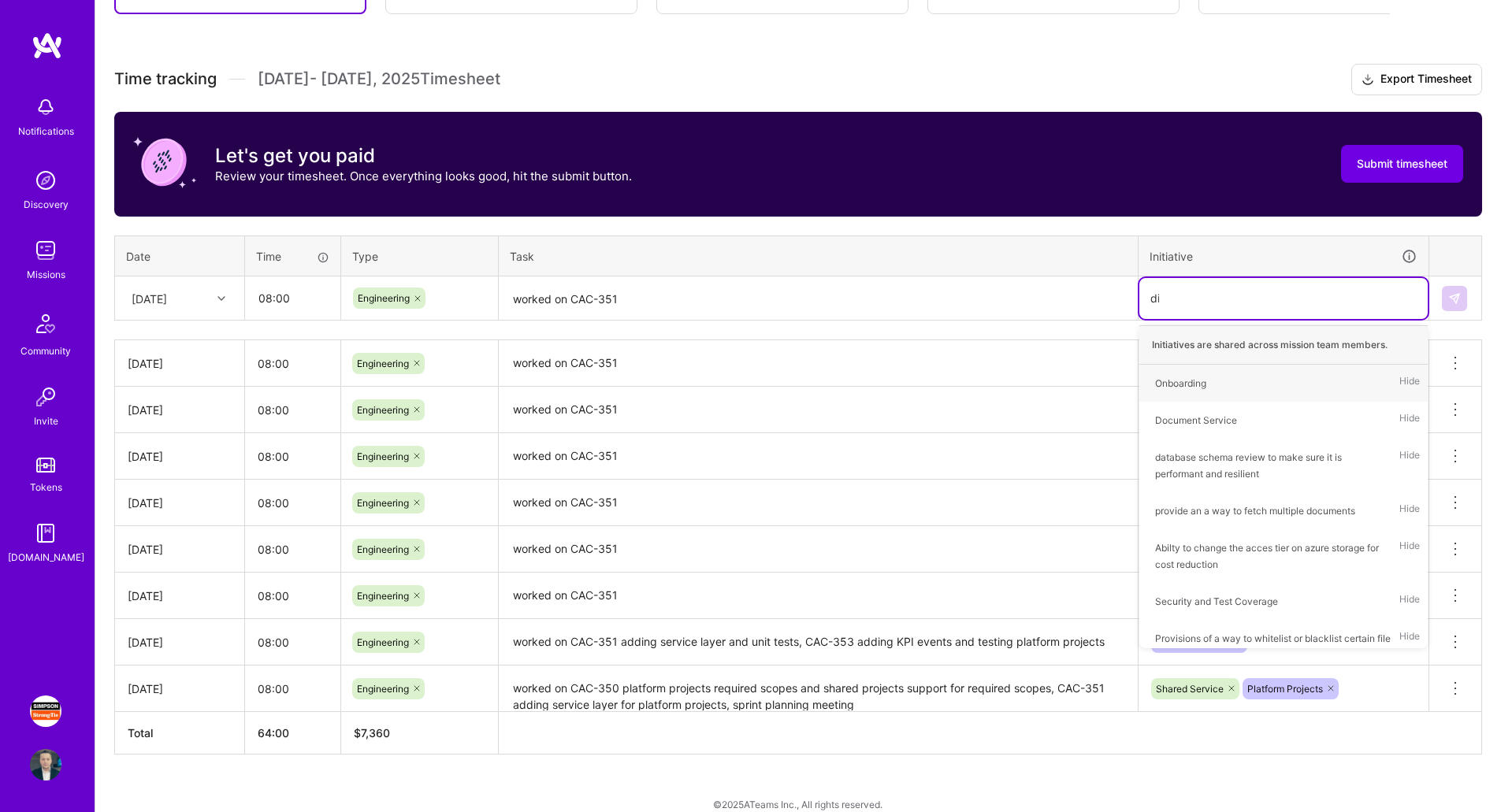
type input "dig"
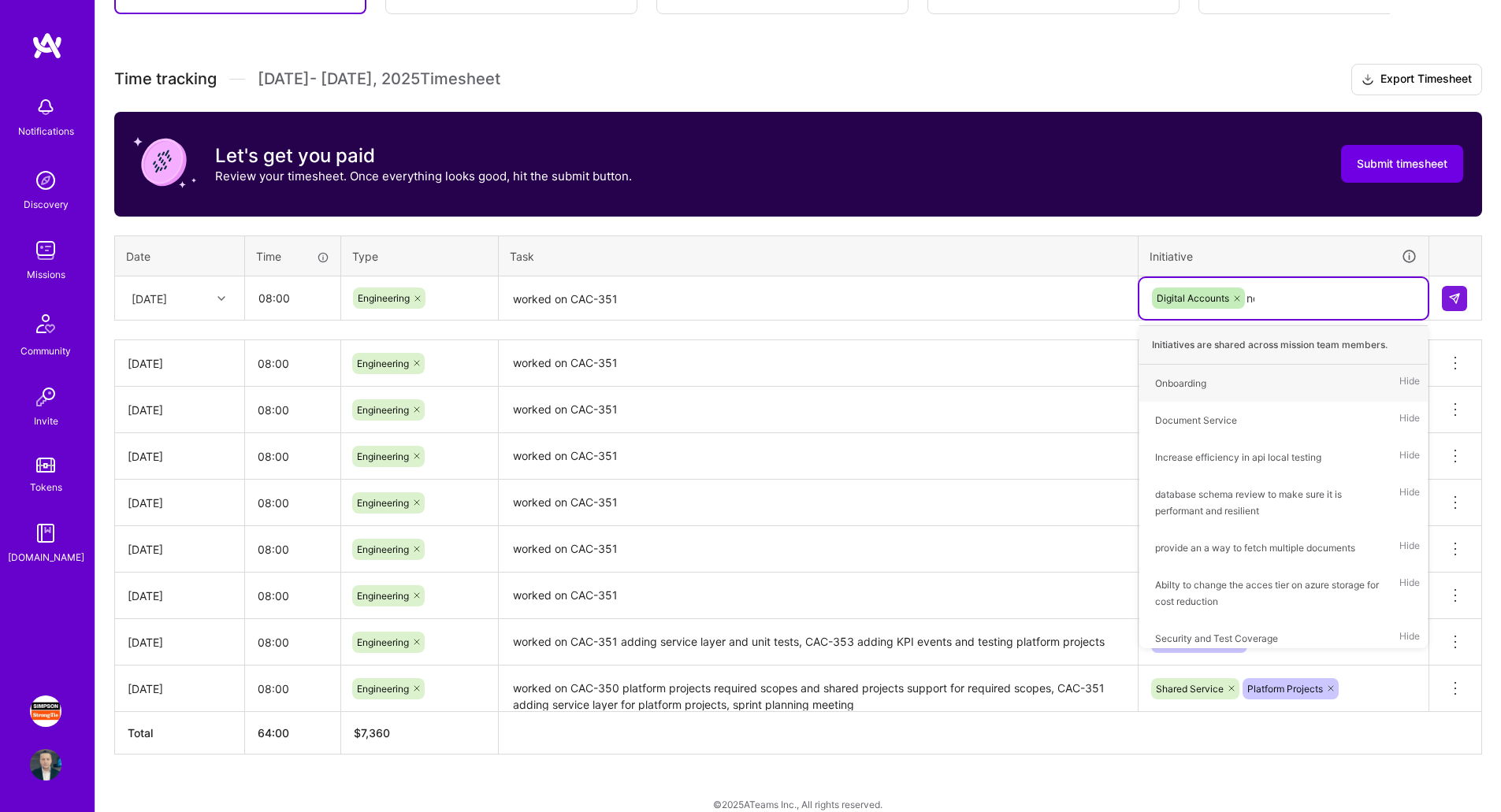
type input "not"
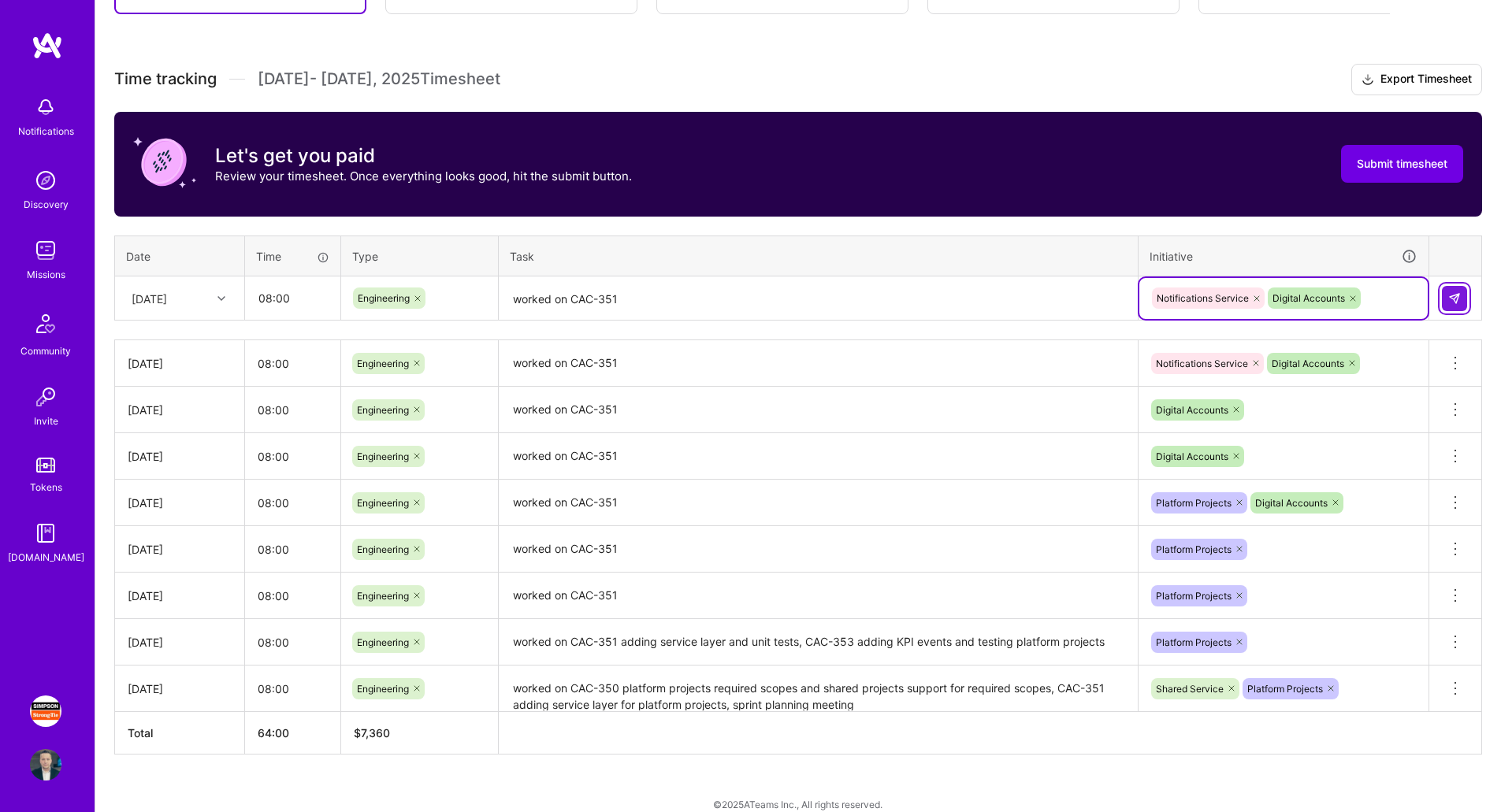
click at [1452, 287] on button at bounding box center [1454, 298] width 25 height 25
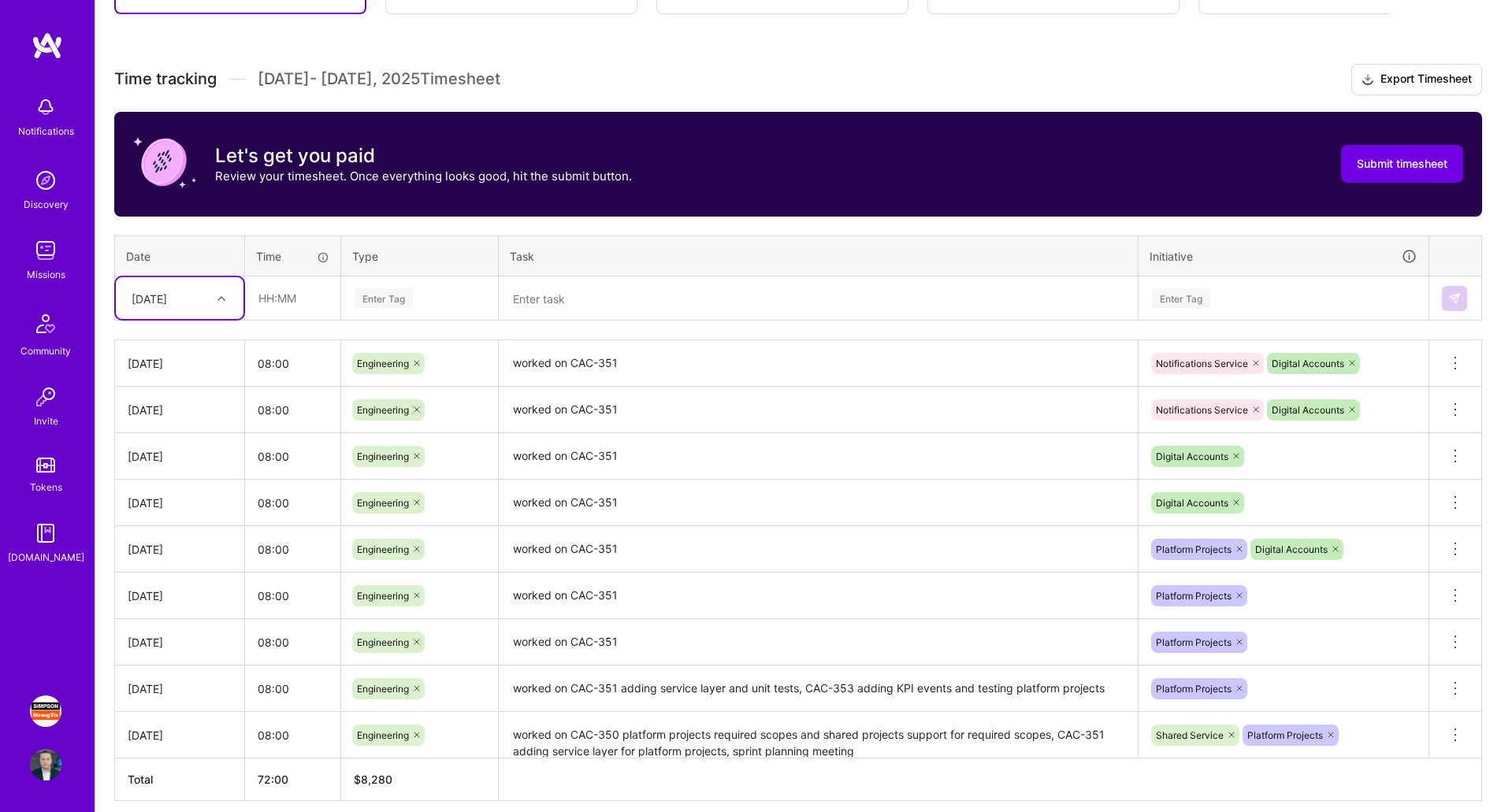
click at [167, 297] on div "[DATE]" at bounding box center [149, 298] width 36 height 17
click at [169, 484] on div "[DATE]" at bounding box center [180, 485] width 127 height 29
click at [314, 298] on input "text" at bounding box center [293, 298] width 94 height 42
type input "08:00"
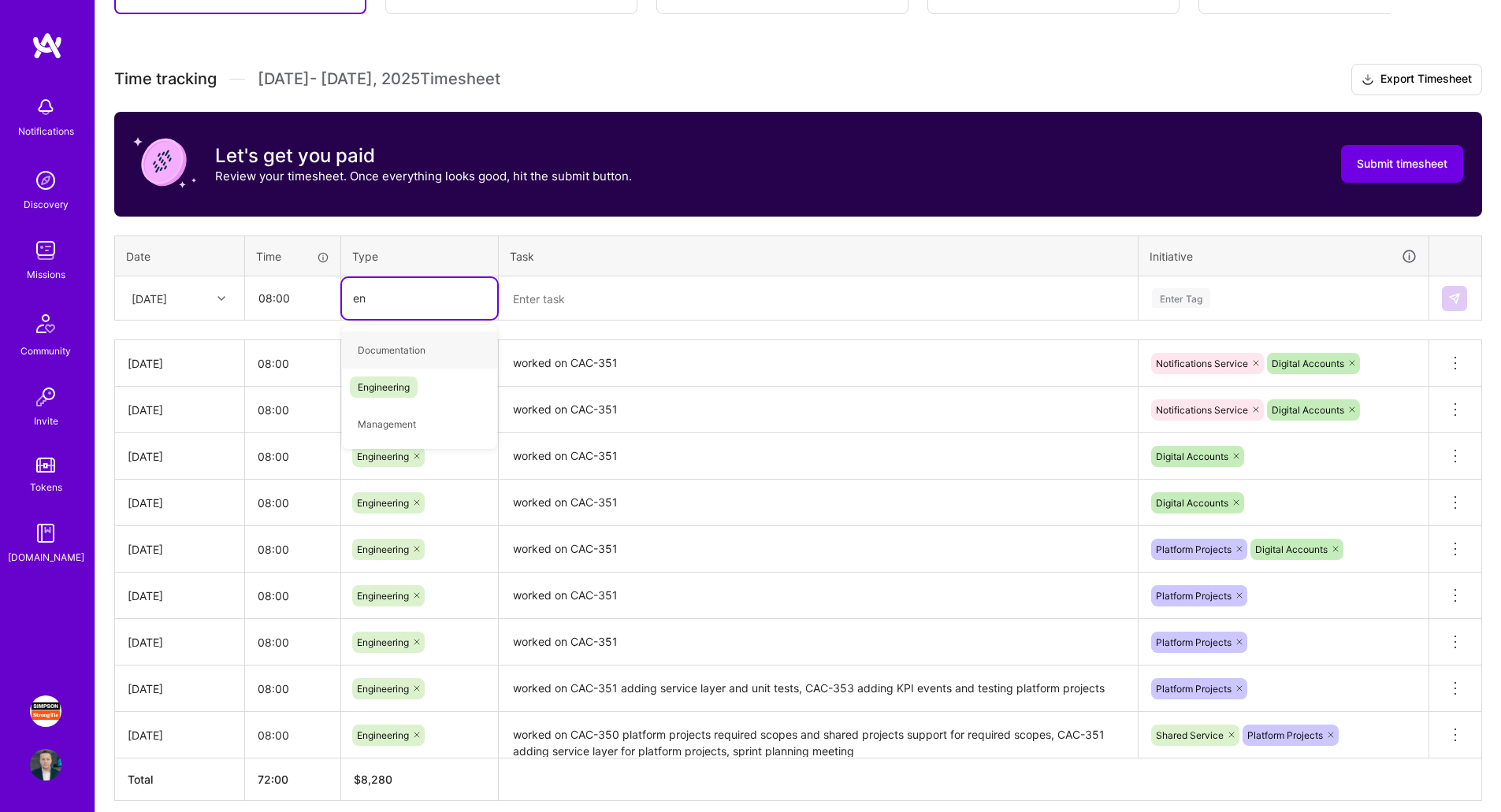
type input "eng"
click at [431, 348] on div "Engineering" at bounding box center [419, 350] width 155 height 37
click at [574, 304] on textarea at bounding box center [818, 299] width 636 height 42
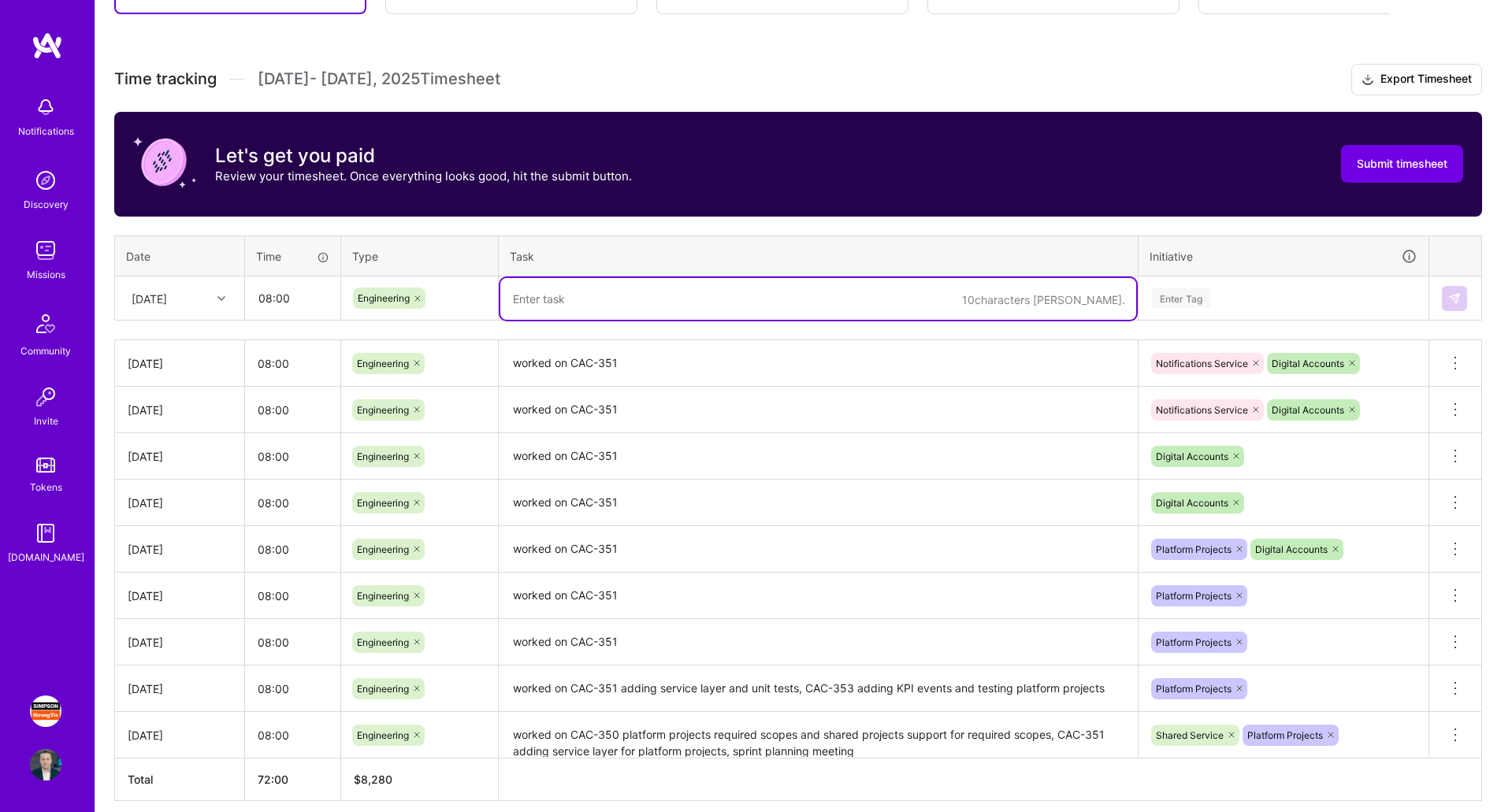
paste textarea "worked on CAC-351"
type textarea "worked on CAC-351"
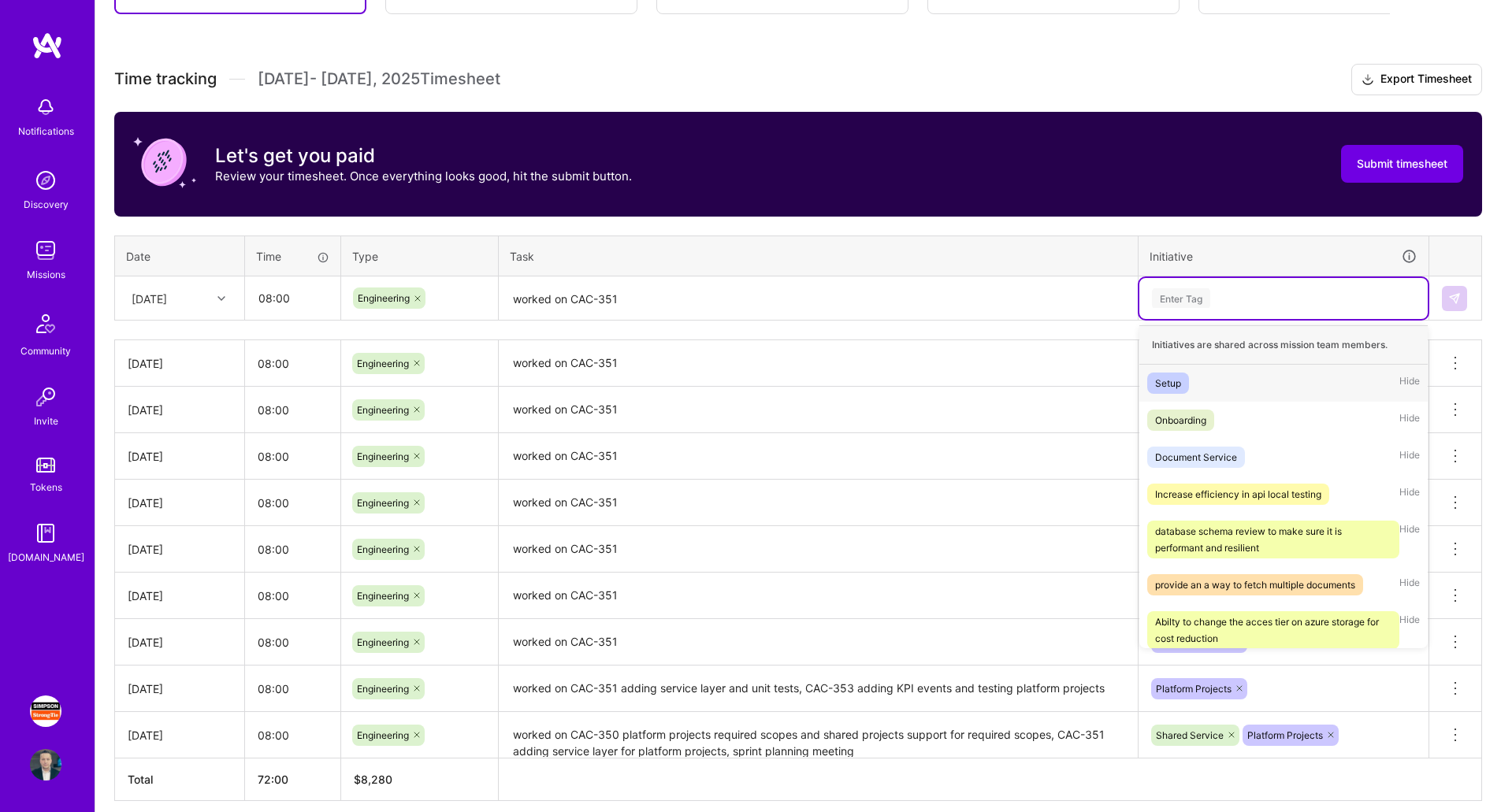
click at [1302, 303] on div "Enter Tag" at bounding box center [1284, 298] width 267 height 20
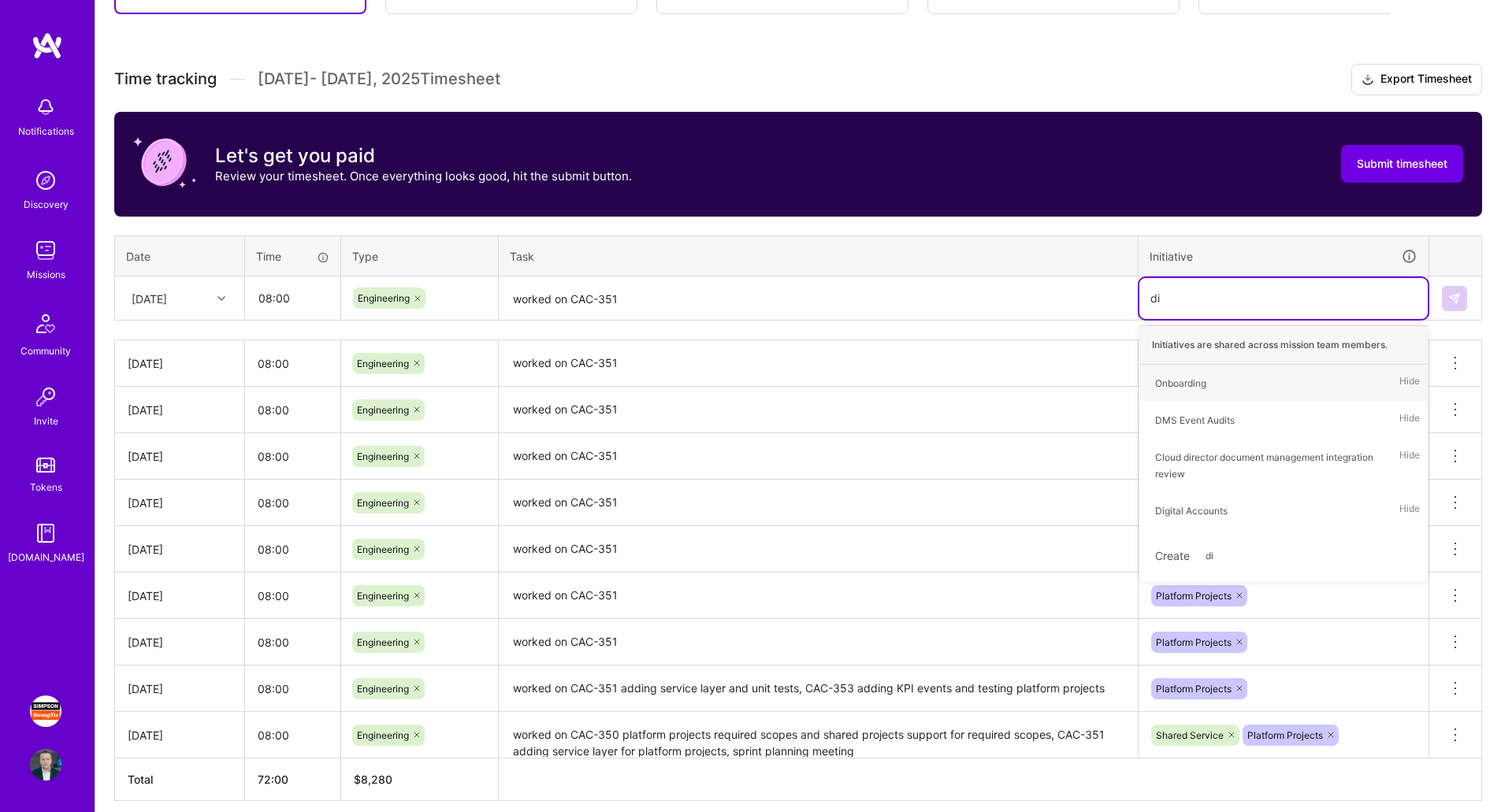
type input "dig"
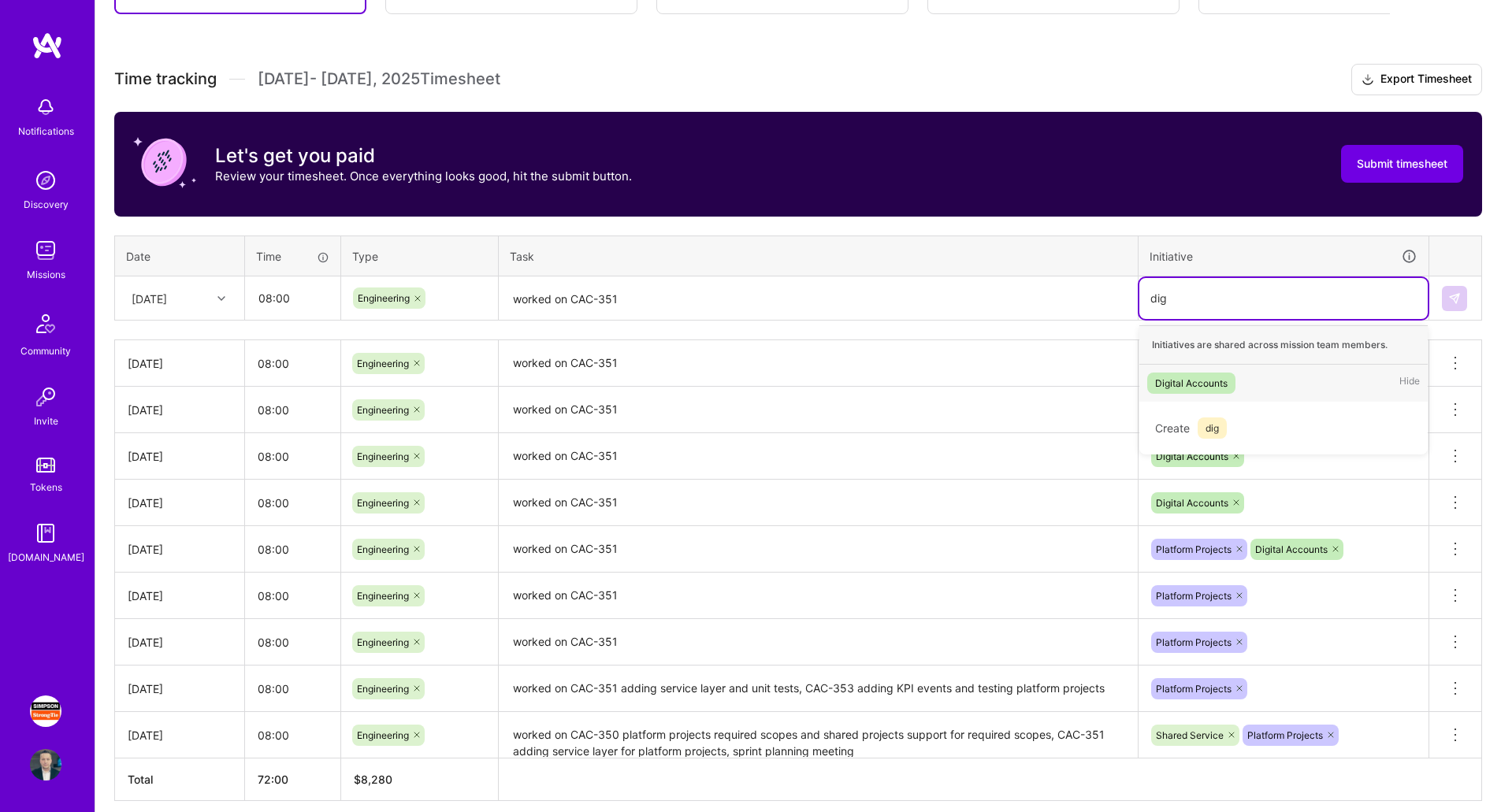
click at [1287, 383] on div "Digital Accounts Hide" at bounding box center [1283, 383] width 289 height 37
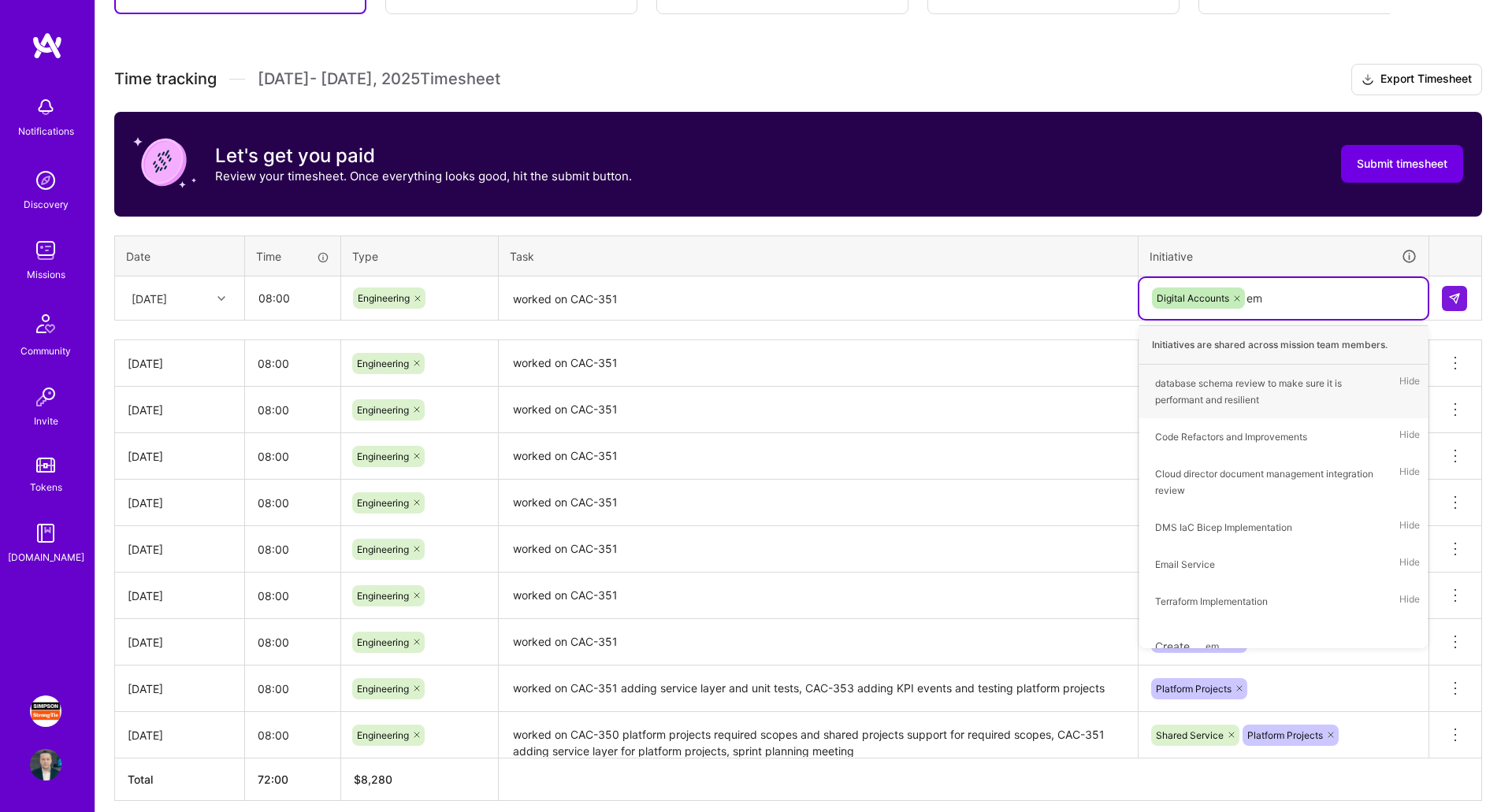
type input "ema"
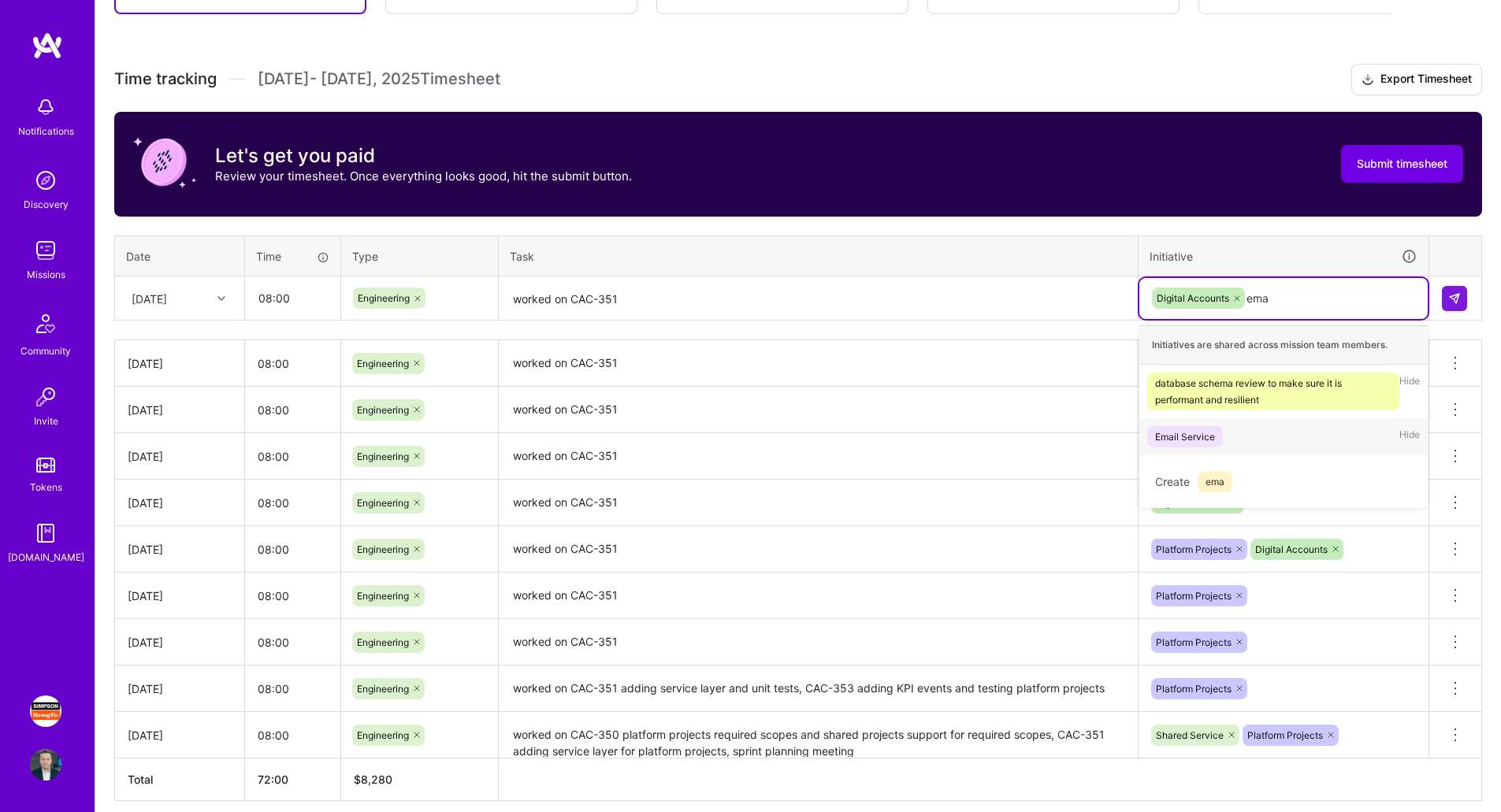
click at [1325, 439] on div "Email Service Hide" at bounding box center [1283, 436] width 289 height 37
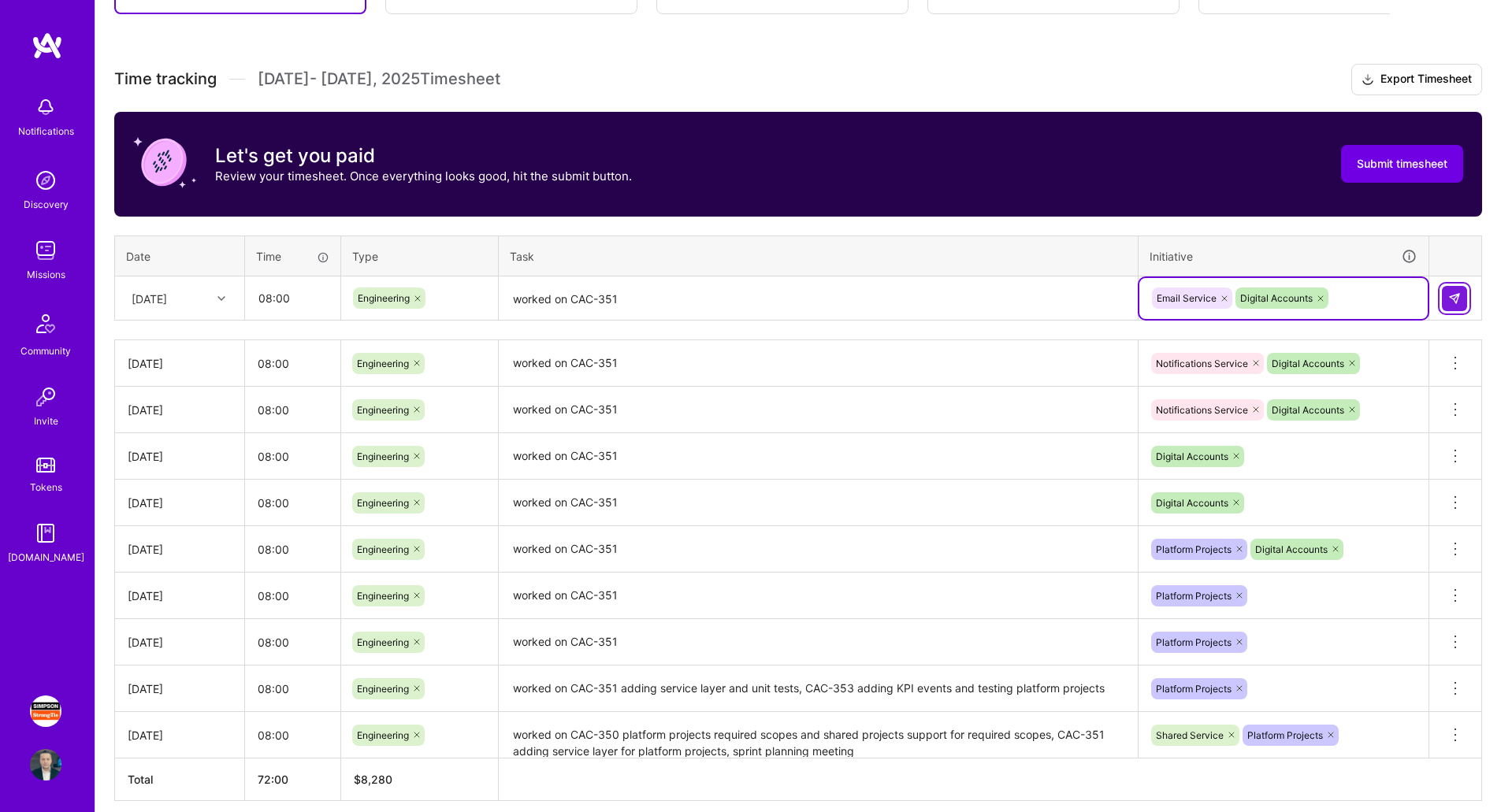
click at [1453, 300] on img at bounding box center [1455, 298] width 12 height 12
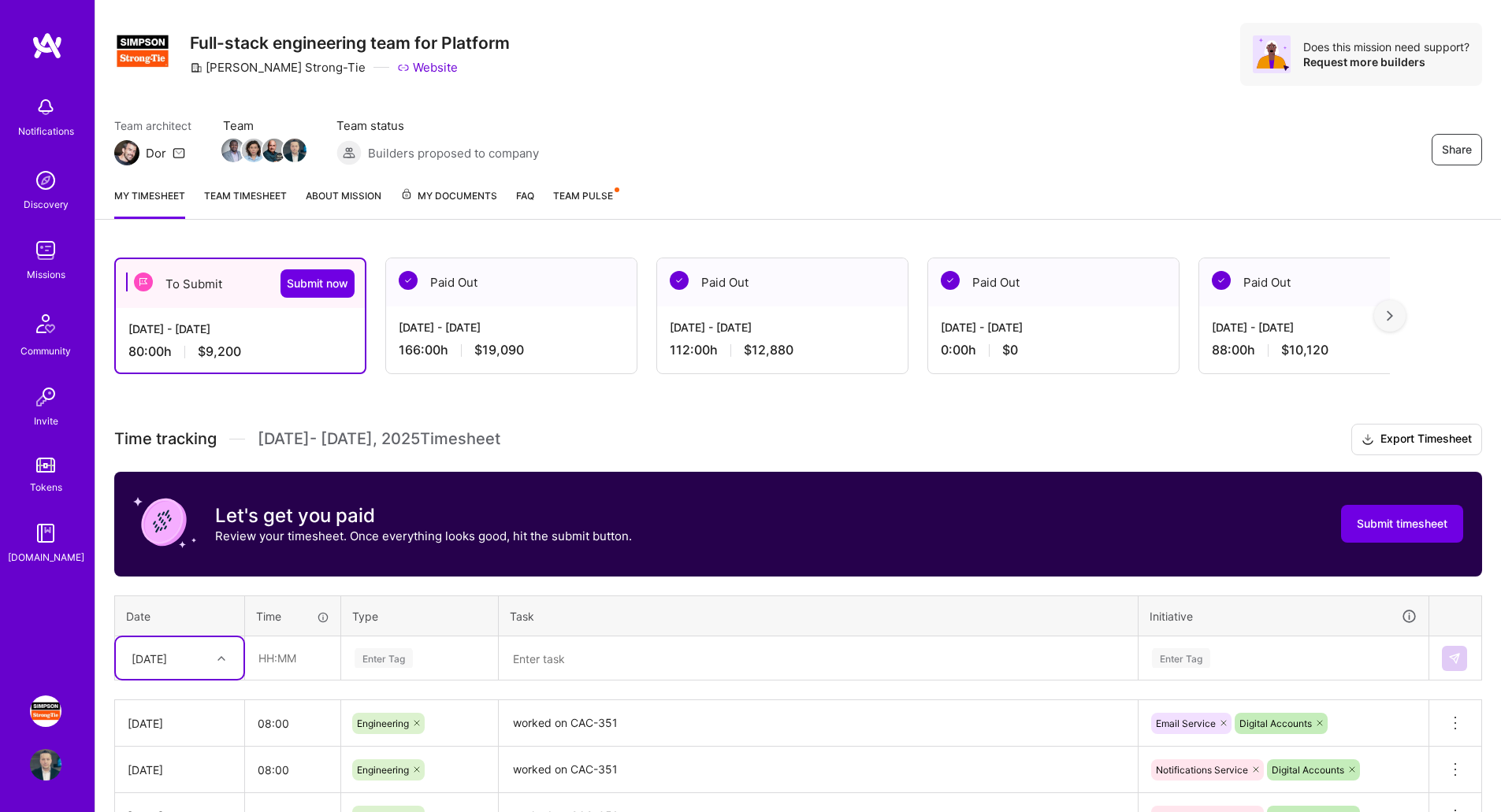
scroll to position [0, 0]
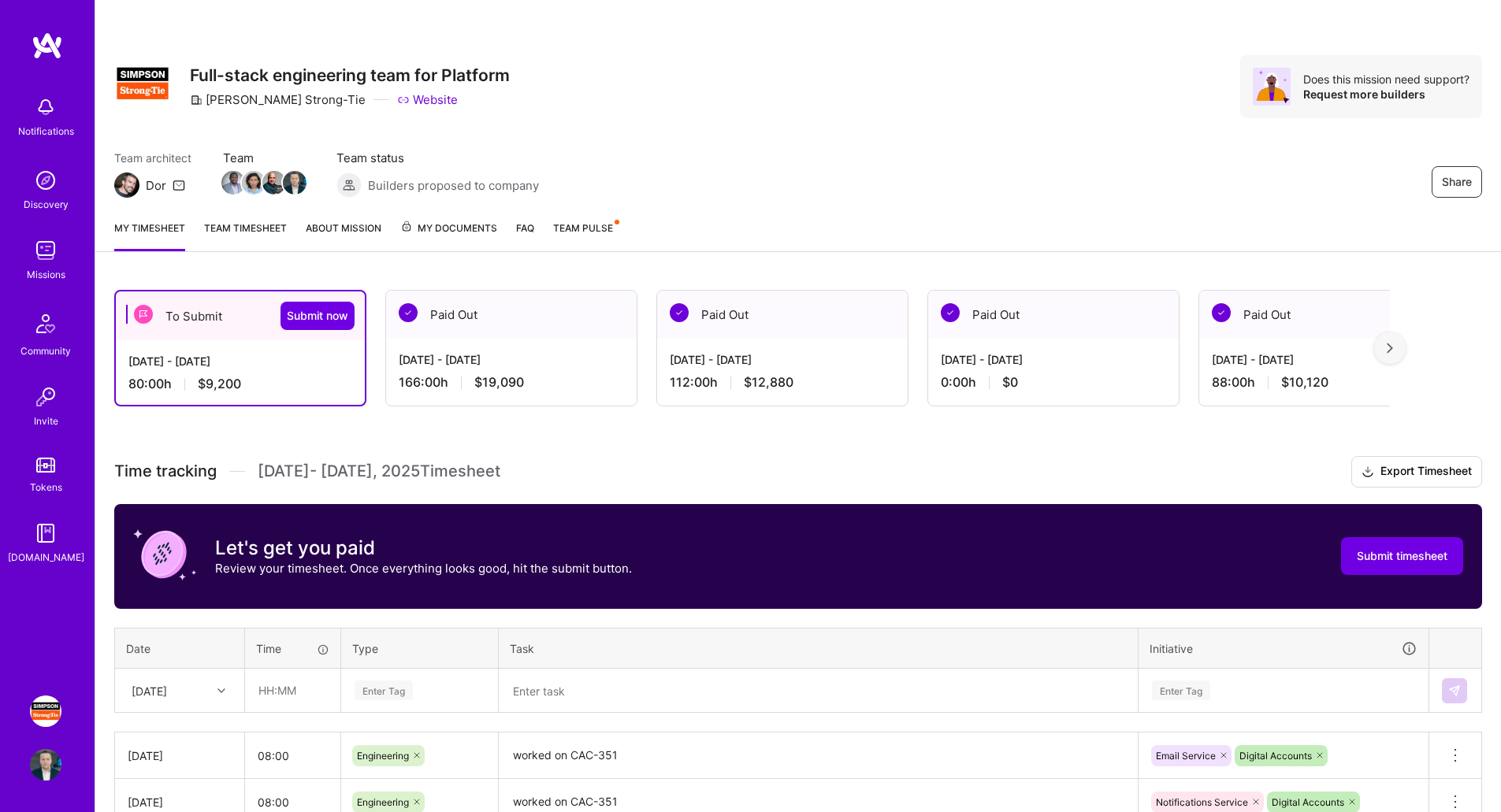
click at [449, 216] on div "My timesheet Team timesheet About Mission My Documents FAQ Team Pulse" at bounding box center [798, 230] width 1406 height 45
click at [456, 220] on span "My Documents" at bounding box center [448, 228] width 97 height 17
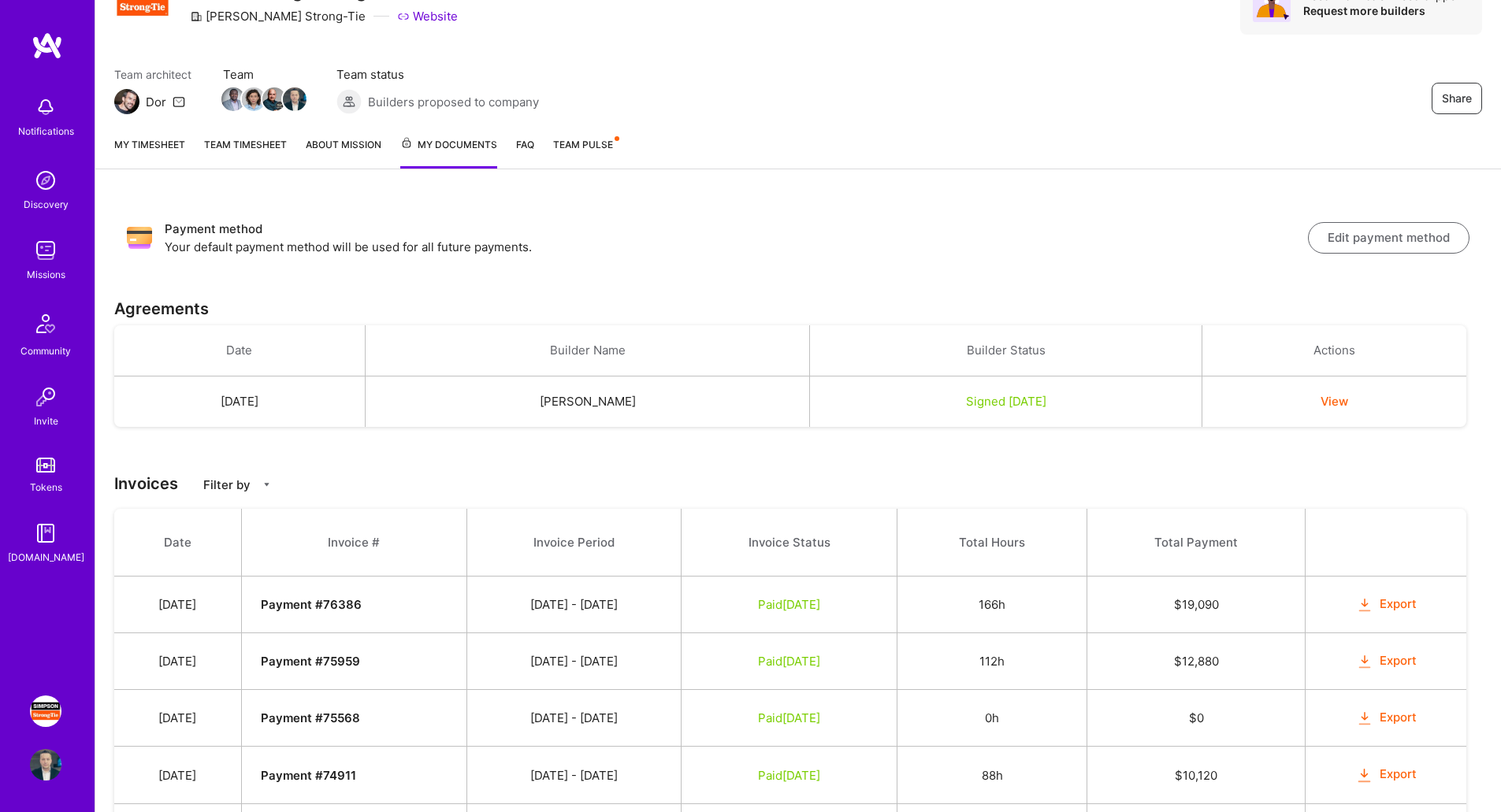
scroll to position [158, 0]
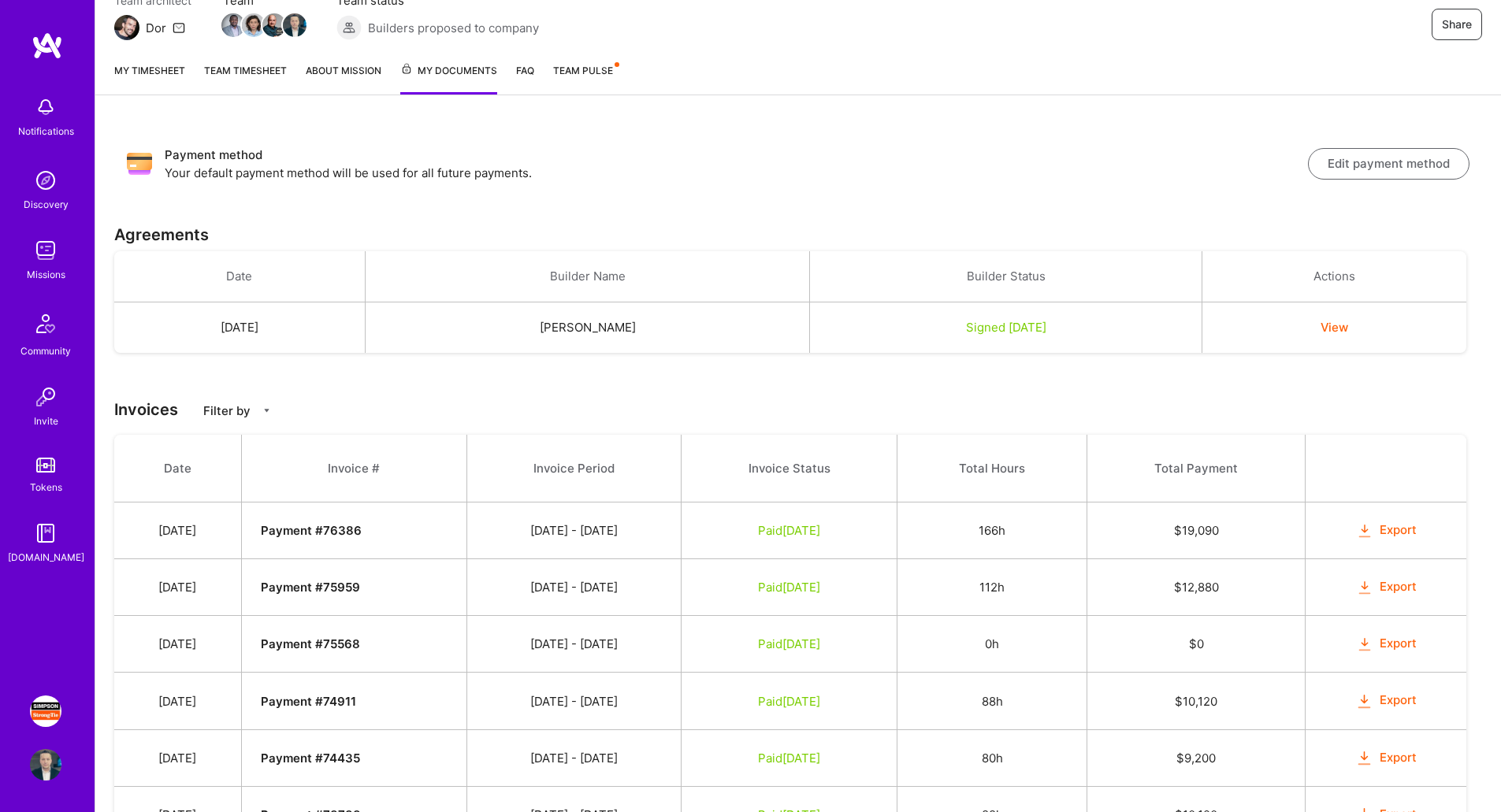
click at [1348, 330] on button "View" at bounding box center [1335, 327] width 28 height 17
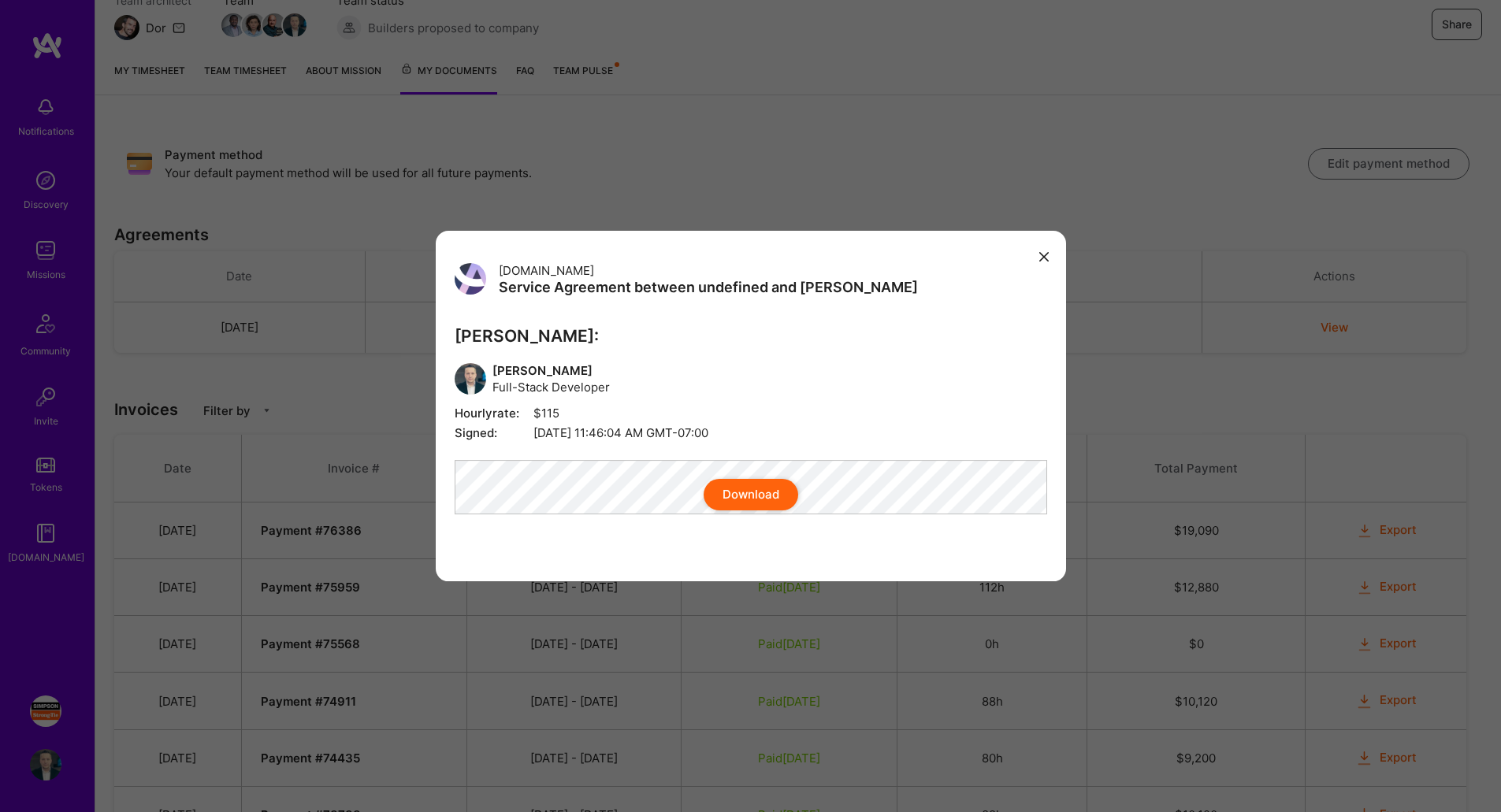
click at [1045, 252] on icon "modal" at bounding box center [1043, 256] width 10 height 10
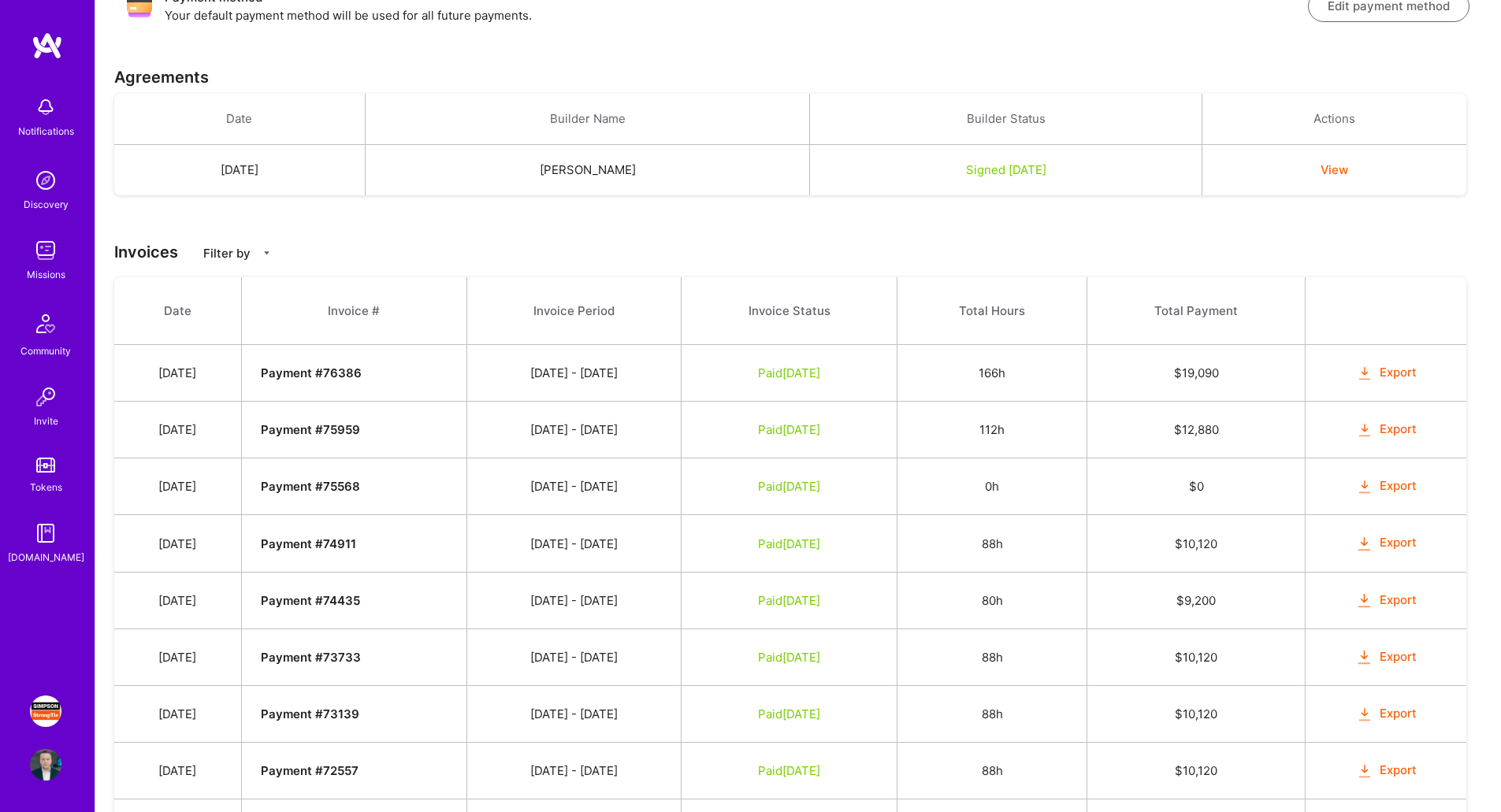
scroll to position [394, 0]
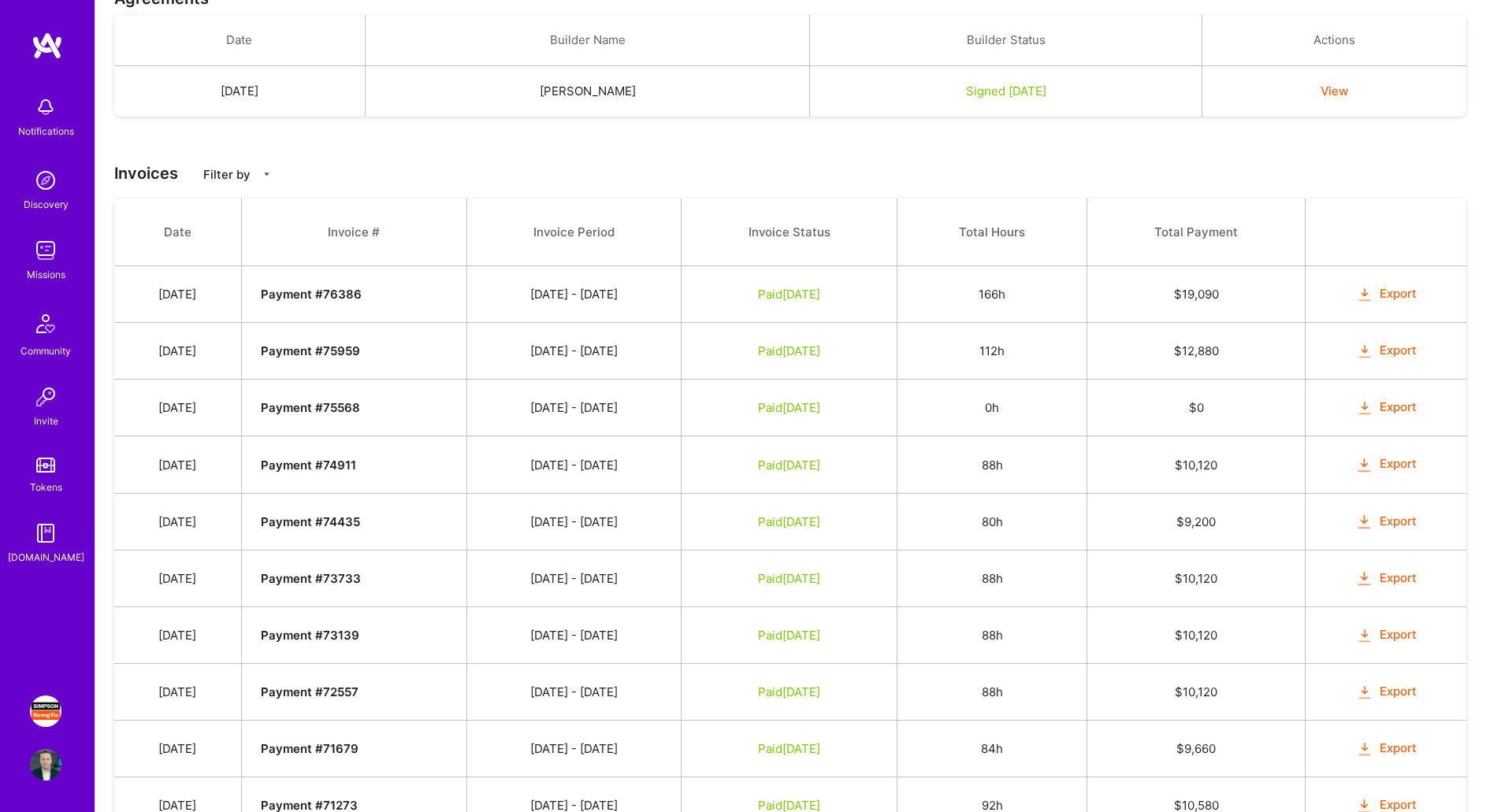
click at [1394, 295] on button "Export" at bounding box center [1386, 294] width 62 height 18
click at [1391, 354] on button "Export" at bounding box center [1386, 350] width 62 height 18
click at [1396, 464] on button "Export" at bounding box center [1386, 464] width 62 height 18
click at [1396, 522] on button "Export" at bounding box center [1386, 521] width 62 height 18
